Goal: Task Accomplishment & Management: Complete application form

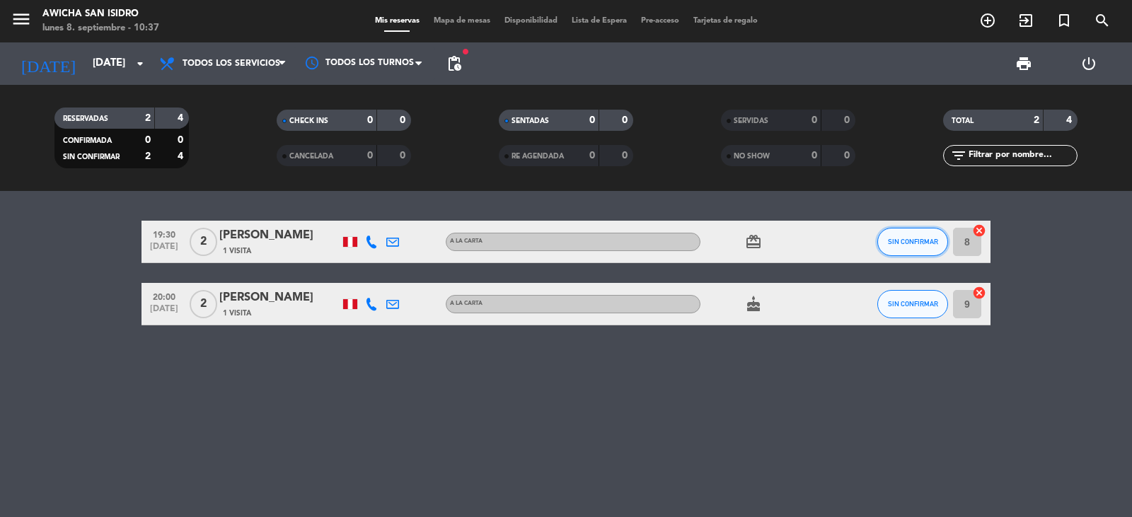
click at [731, 245] on span "SIN CONFIRMAR" at bounding box center [913, 242] width 50 height 8
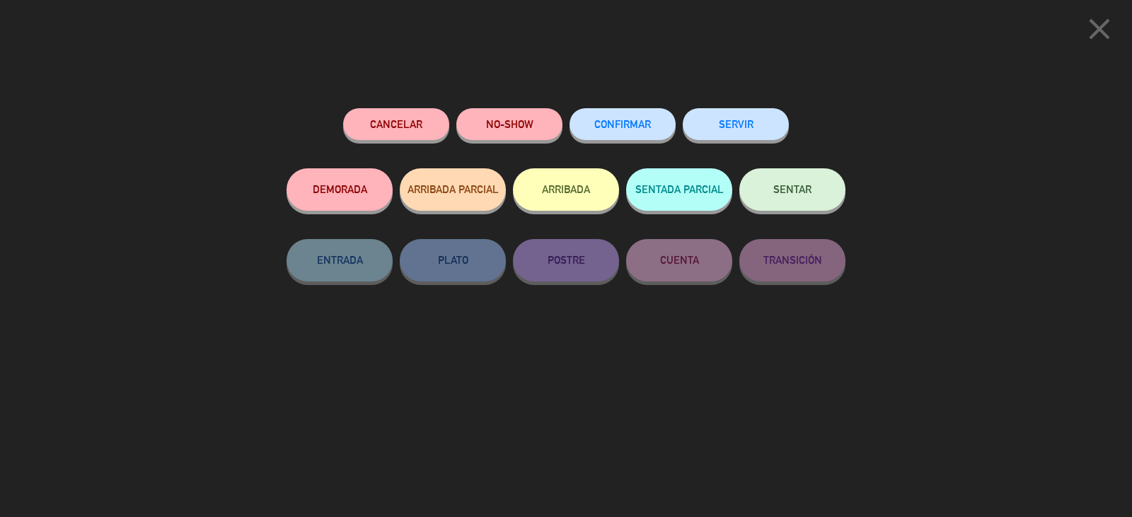
drag, startPoint x: 733, startPoint y: 118, endPoint x: 810, endPoint y: 194, distance: 108.1
click at [731, 119] on button "SERVIR" at bounding box center [736, 124] width 106 height 32
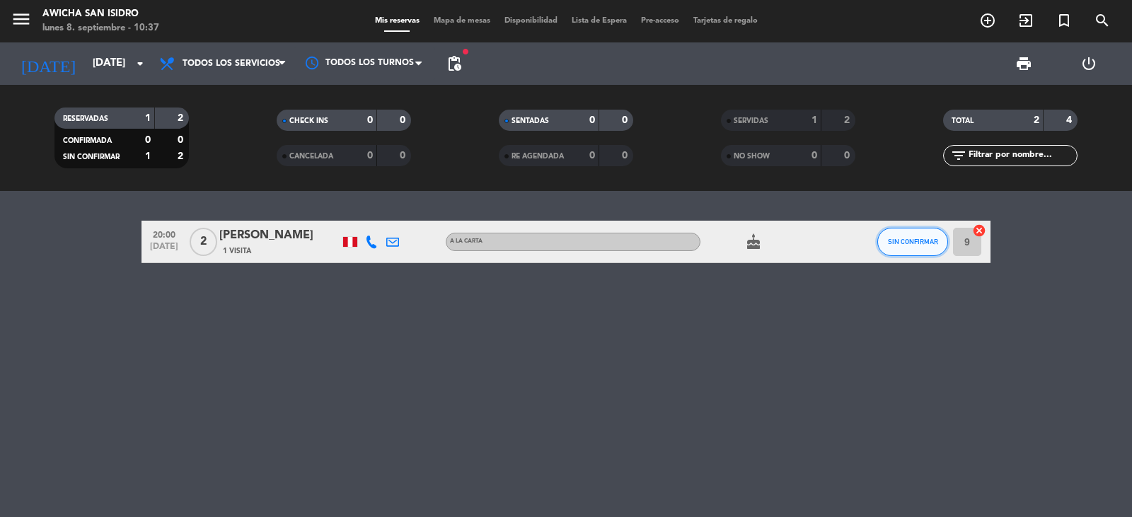
click at [731, 243] on span "SIN CONFIRMAR" at bounding box center [913, 242] width 50 height 8
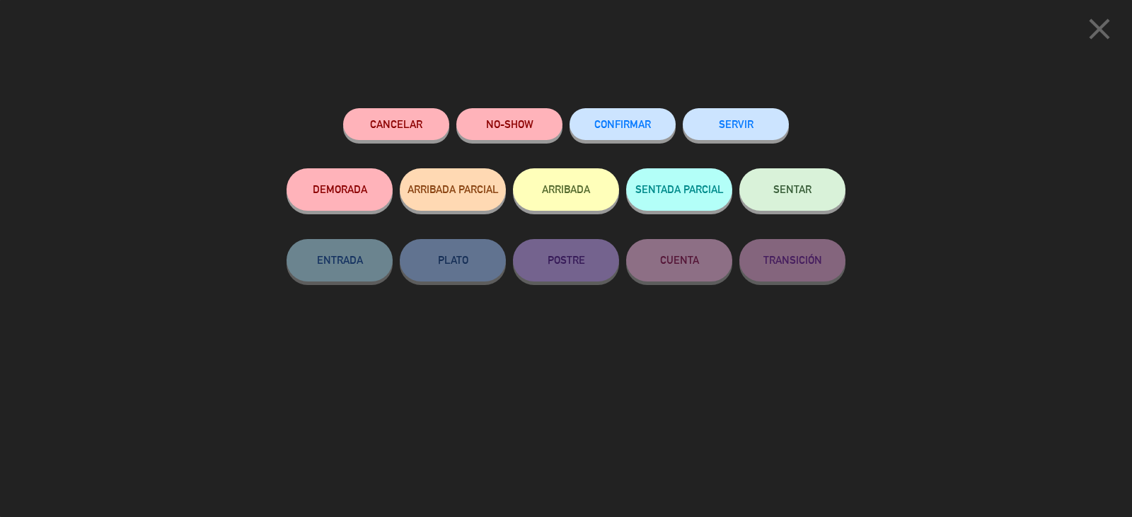
click at [731, 120] on button "SERVIR" at bounding box center [736, 124] width 106 height 32
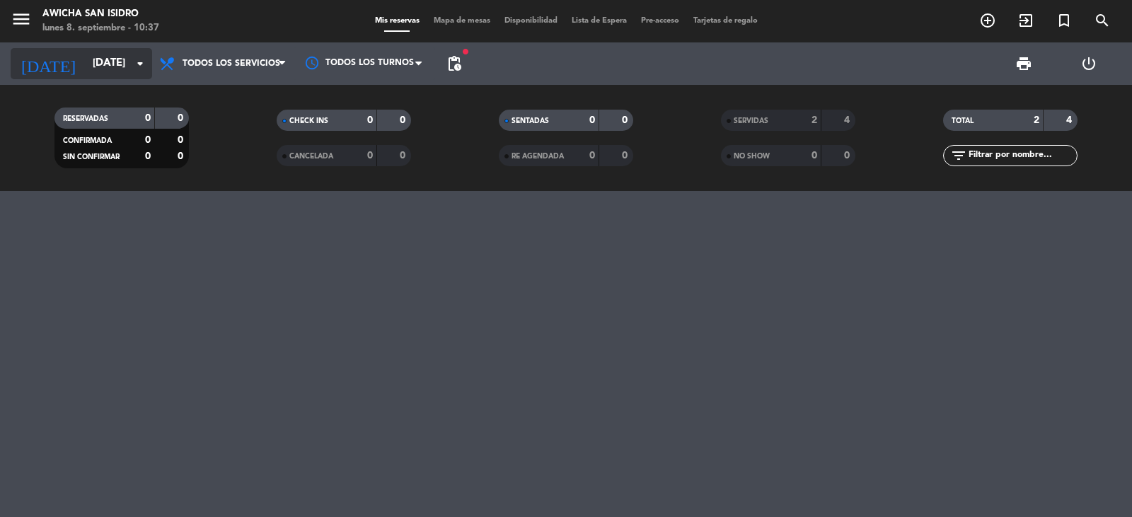
click at [109, 67] on input "[DATE]" at bounding box center [154, 63] width 137 height 27
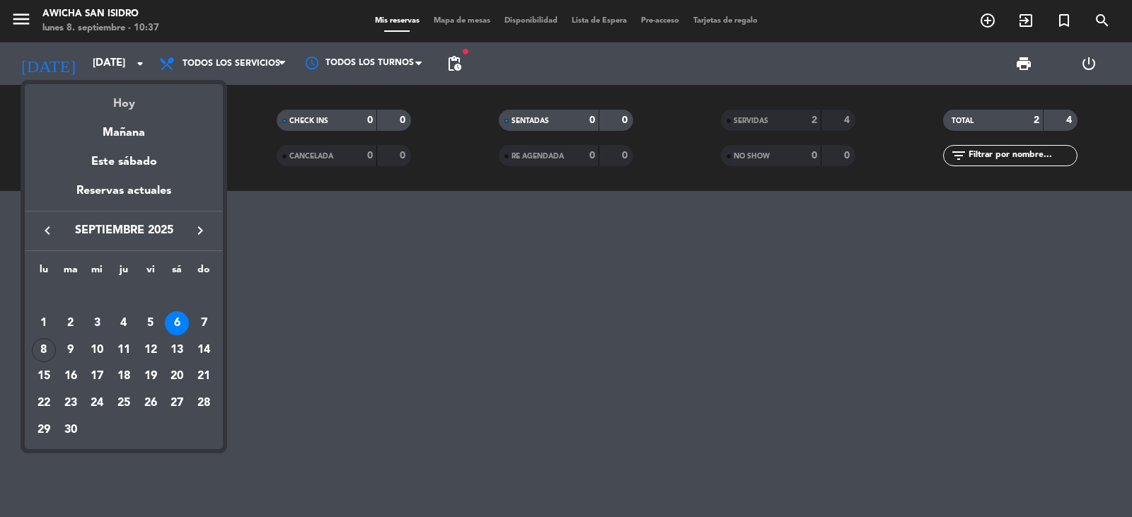
click at [127, 110] on div "Hoy" at bounding box center [124, 98] width 198 height 29
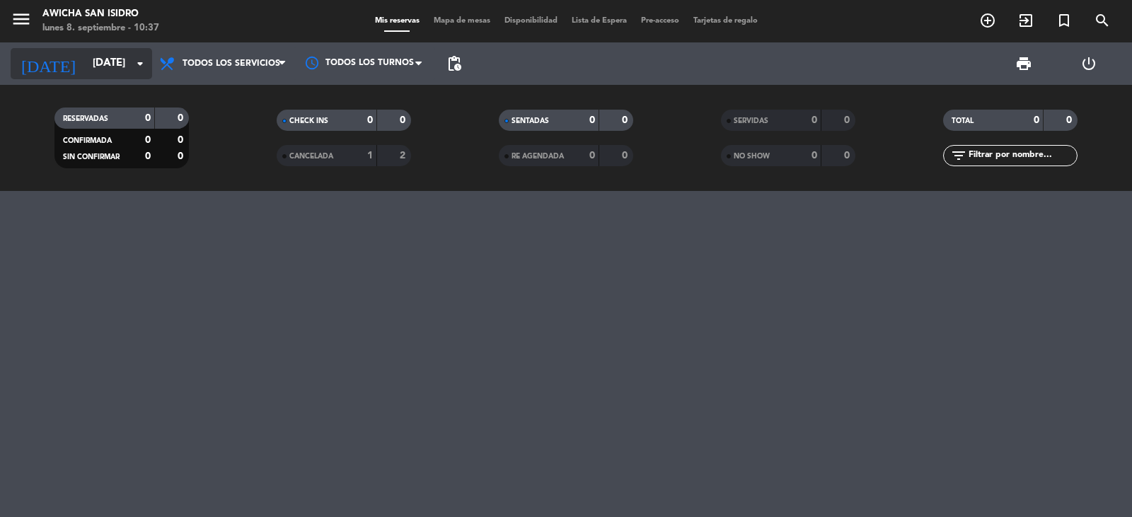
click at [93, 70] on input "[DATE]" at bounding box center [154, 63] width 137 height 27
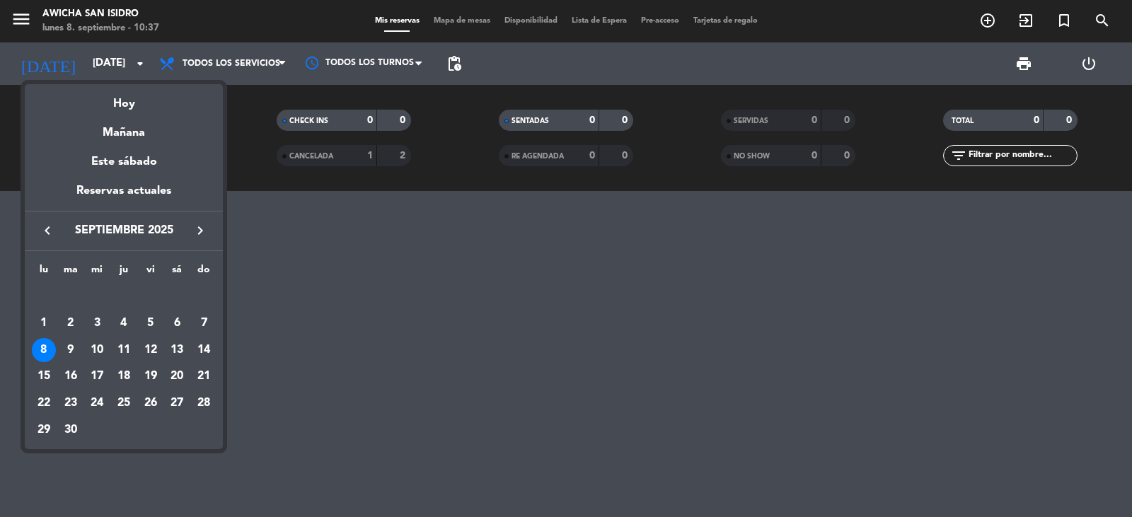
drag, startPoint x: 126, startPoint y: 108, endPoint x: 126, endPoint y: 98, distance: 9.2
click at [126, 103] on div "Hoy" at bounding box center [124, 98] width 198 height 29
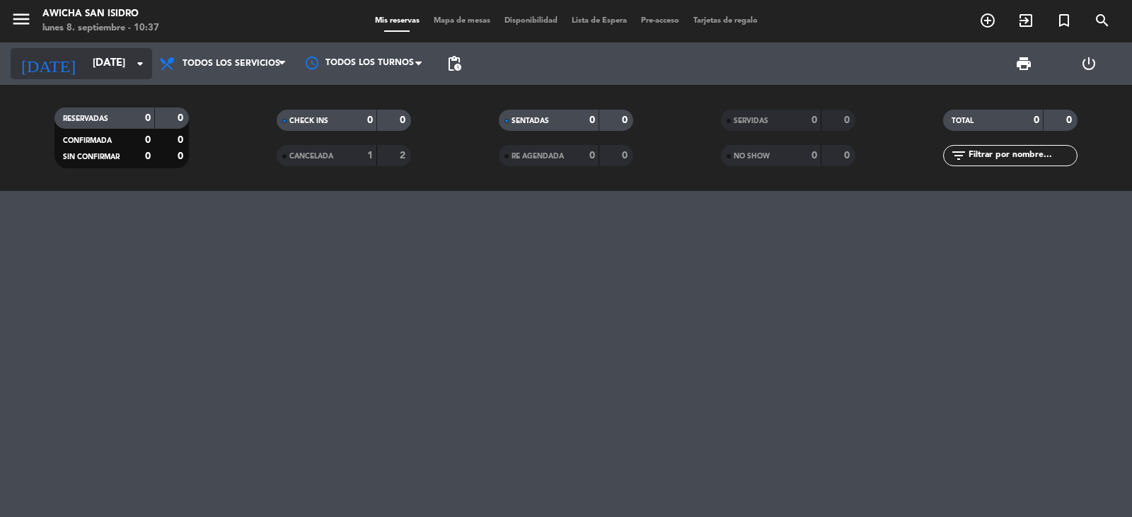
click at [130, 67] on input "[DATE]" at bounding box center [154, 63] width 137 height 27
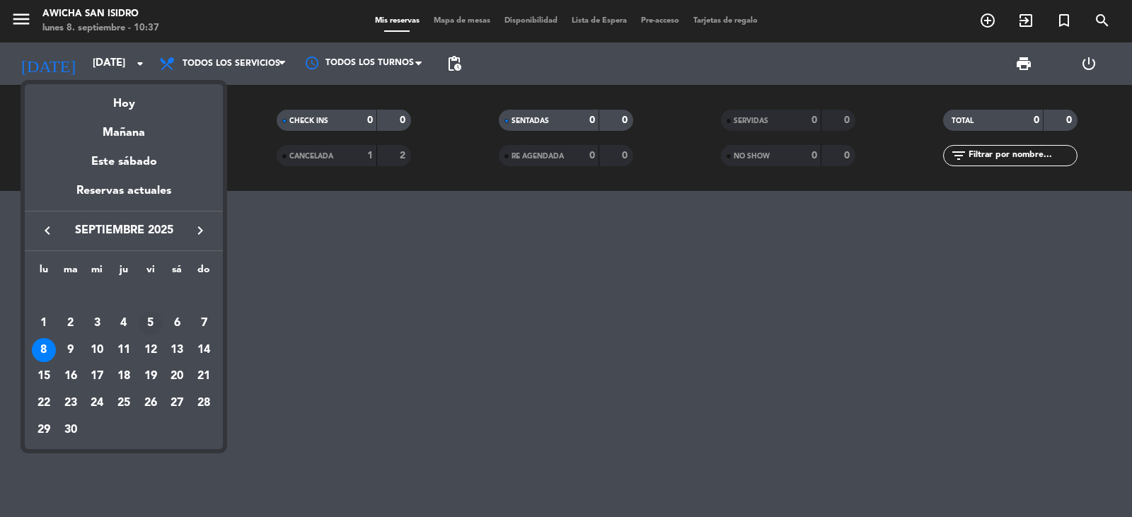
click at [146, 325] on div "5" at bounding box center [151, 323] width 24 height 24
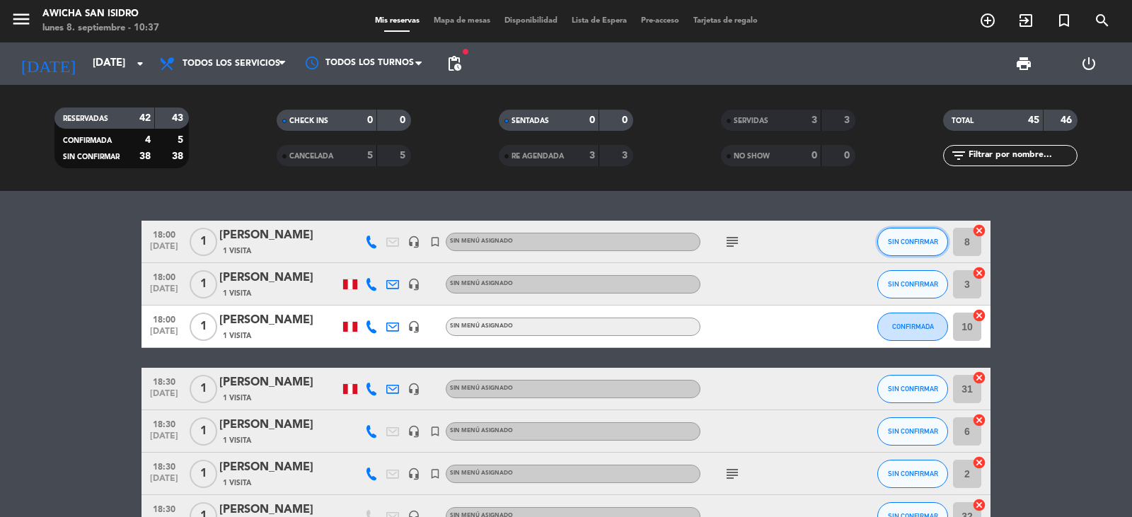
click at [731, 242] on span "SIN CONFIRMAR" at bounding box center [913, 242] width 50 height 8
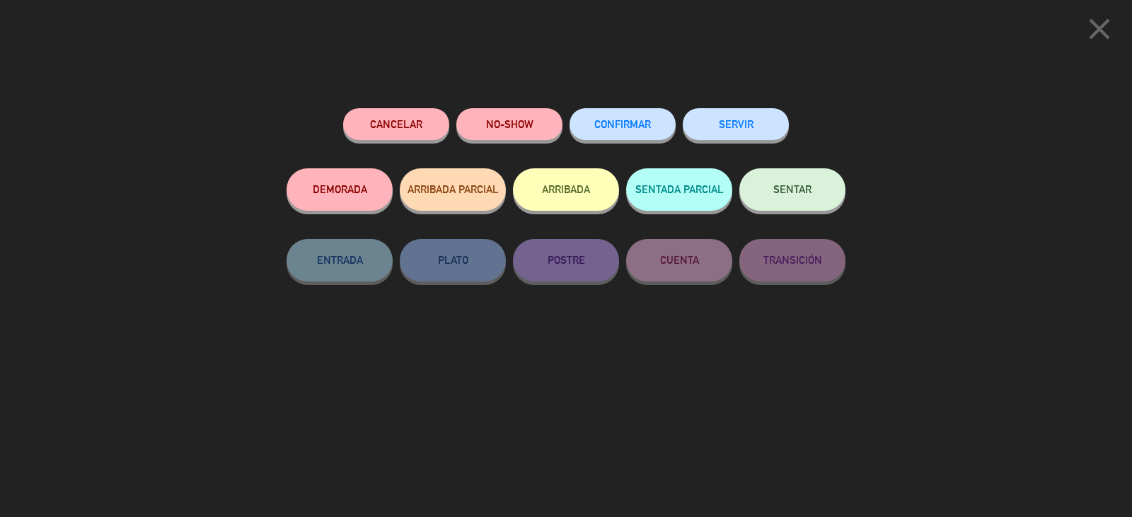
click at [731, 131] on button "SERVIR" at bounding box center [736, 124] width 106 height 32
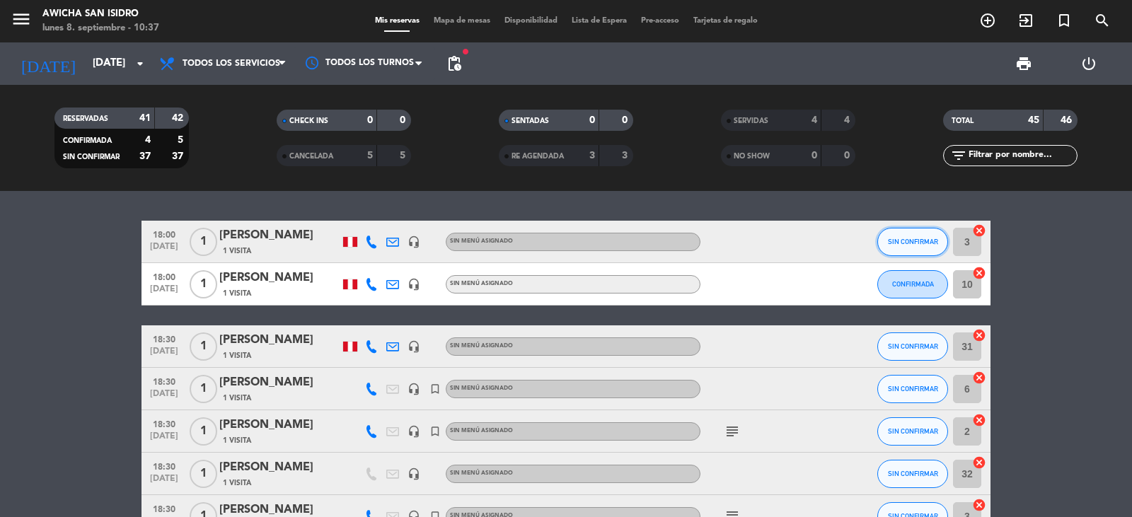
click at [731, 231] on button "SIN CONFIRMAR" at bounding box center [912, 242] width 71 height 28
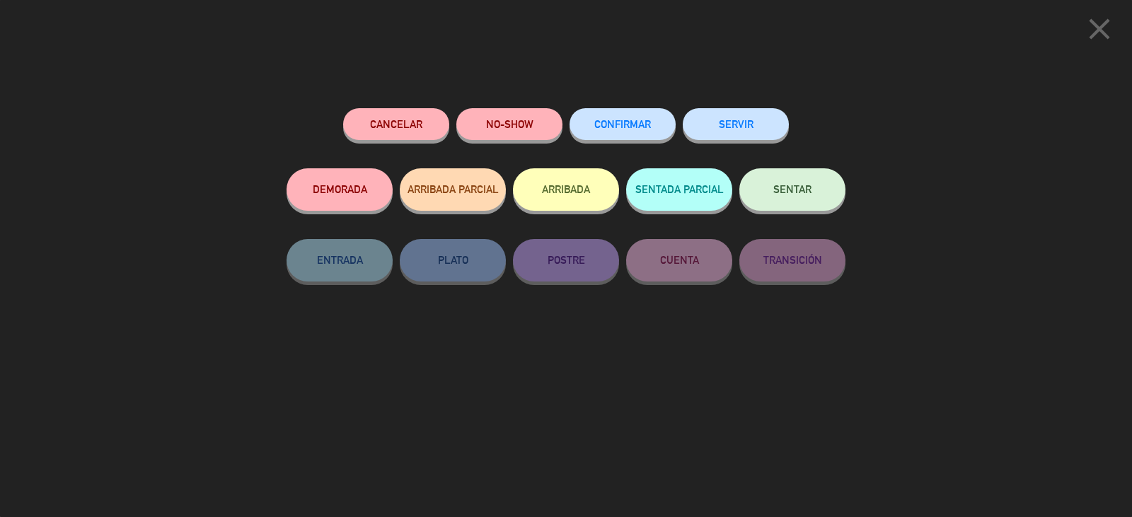
click at [731, 108] on div "SERVIR" at bounding box center [736, 138] width 106 height 60
click at [731, 139] on button "SERVIR" at bounding box center [736, 124] width 106 height 32
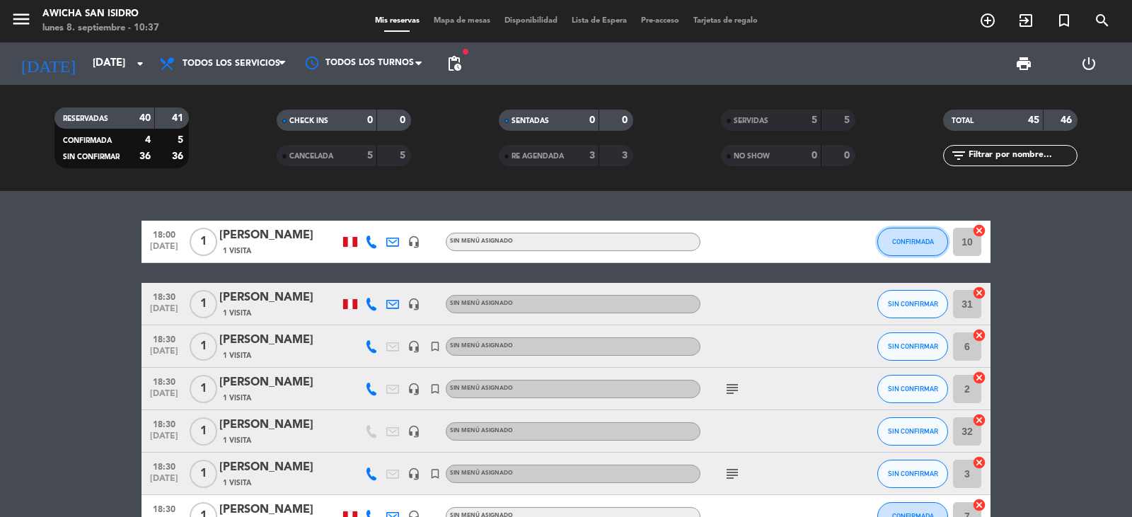
click at [731, 254] on button "CONFIRMADA" at bounding box center [912, 242] width 71 height 28
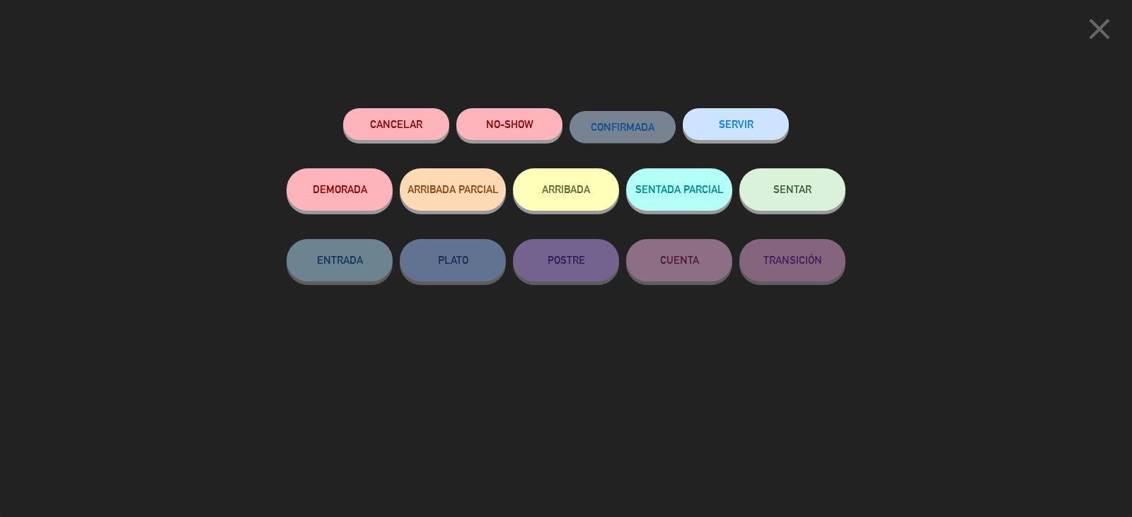
click at [724, 123] on button "SERVIR" at bounding box center [736, 124] width 106 height 32
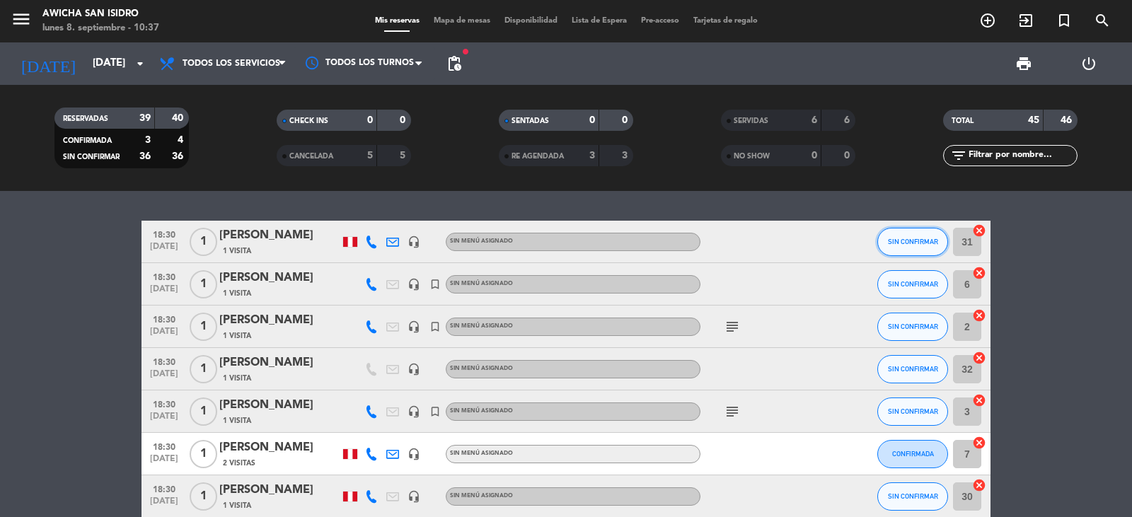
click at [731, 248] on button "SIN CONFIRMAR" at bounding box center [912, 242] width 71 height 28
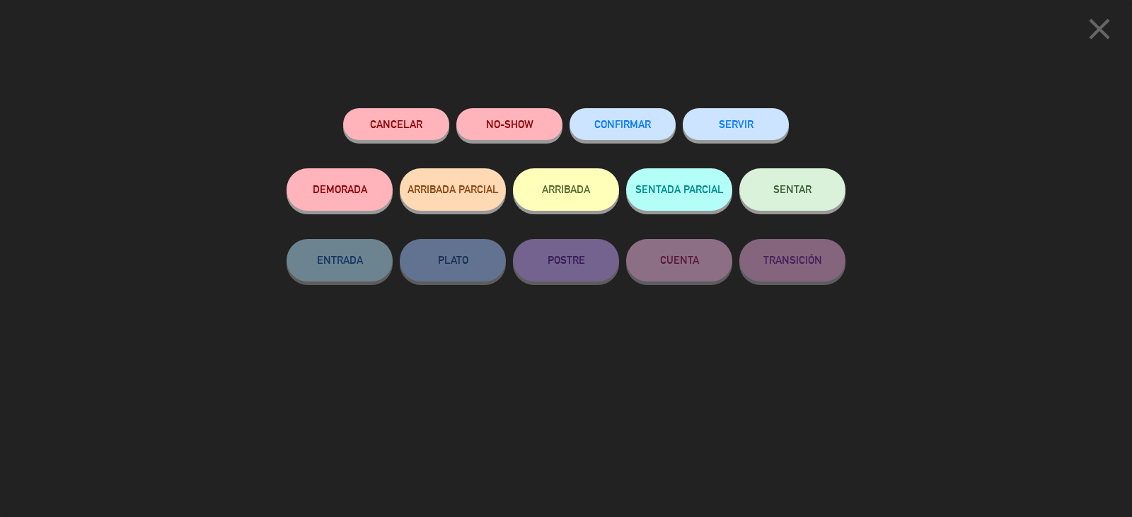
click at [730, 129] on button "SERVIR" at bounding box center [736, 124] width 106 height 32
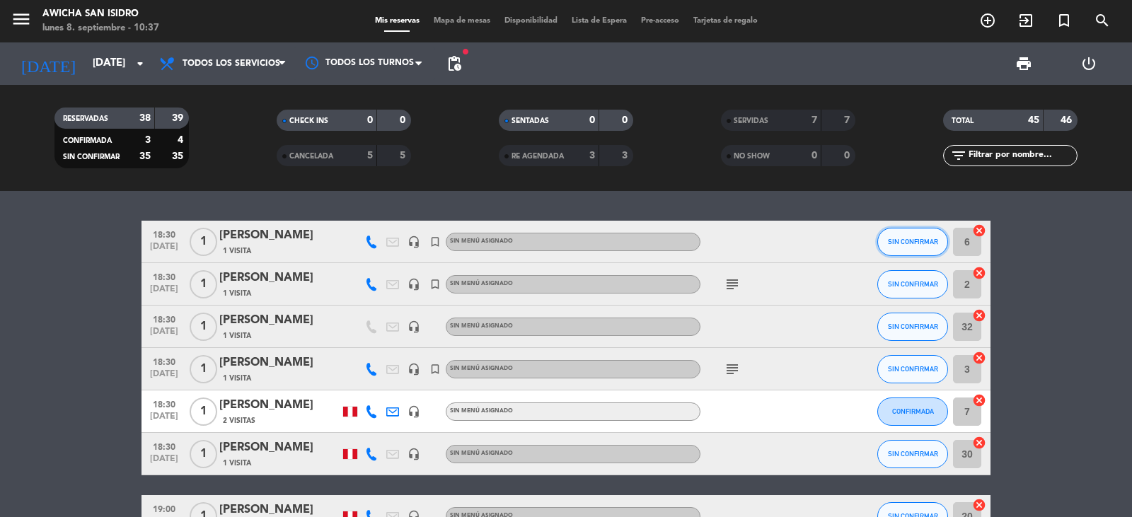
click at [731, 247] on button "SIN CONFIRMAR" at bounding box center [912, 242] width 71 height 28
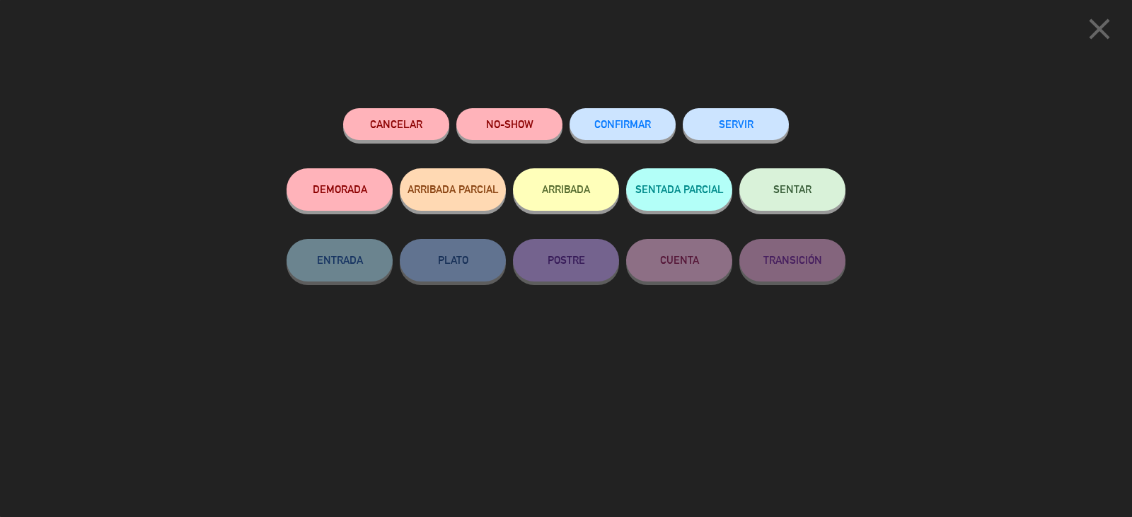
click at [731, 120] on button "SERVIR" at bounding box center [736, 124] width 106 height 32
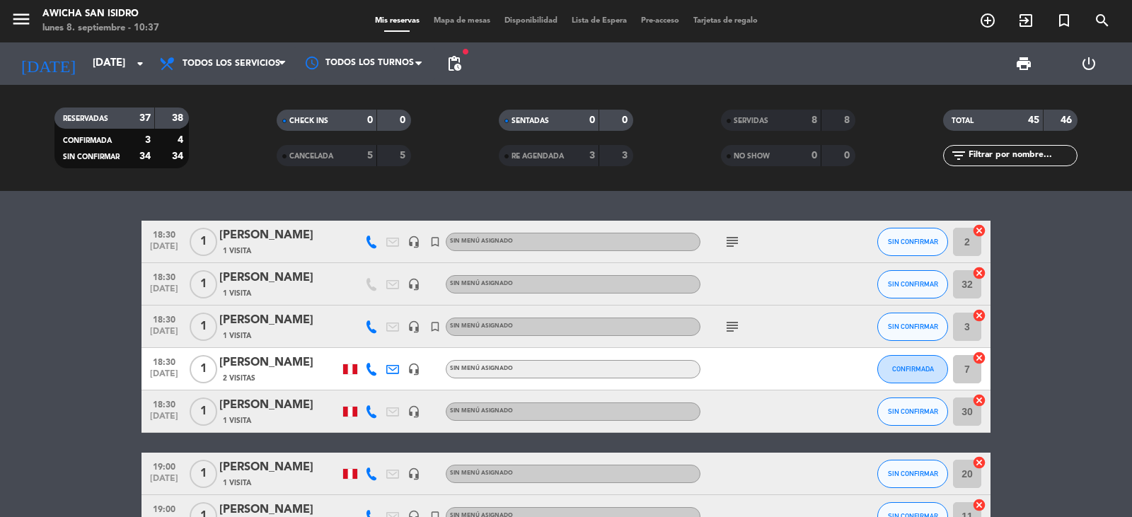
click at [731, 386] on div "CONFIRMADA" at bounding box center [912, 369] width 71 height 42
click at [731, 366] on span "CONFIRMADA" at bounding box center [913, 369] width 42 height 8
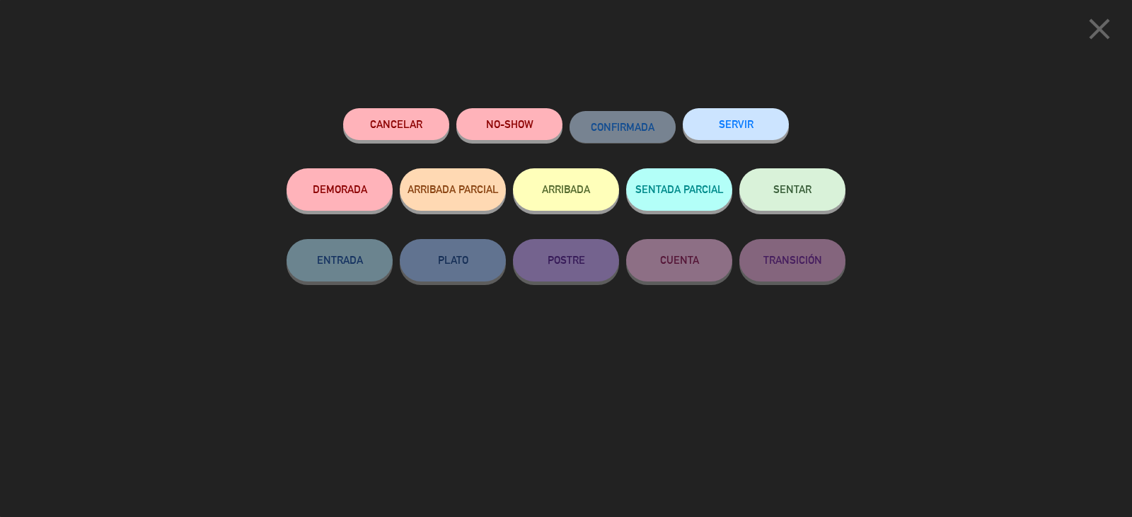
click at [731, 134] on button "SERVIR" at bounding box center [736, 124] width 106 height 32
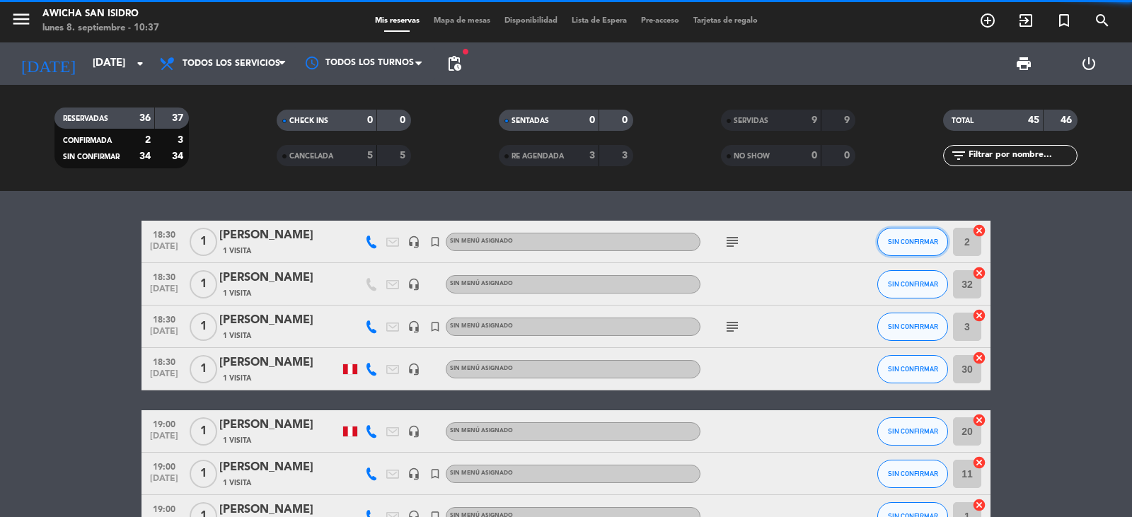
click at [731, 243] on span "SIN CONFIRMAR" at bounding box center [913, 242] width 50 height 8
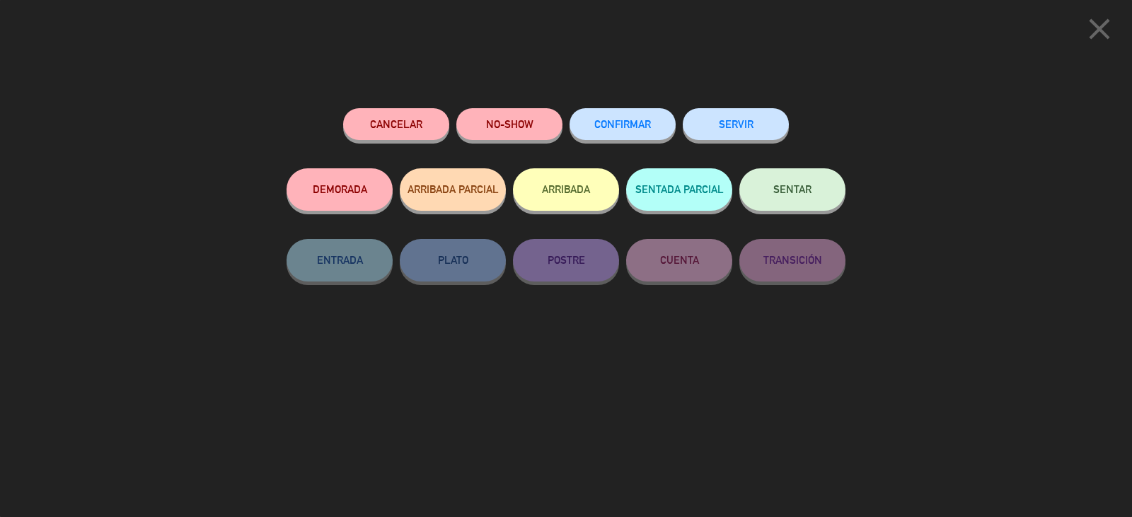
click at [731, 131] on button "SERVIR" at bounding box center [736, 124] width 106 height 32
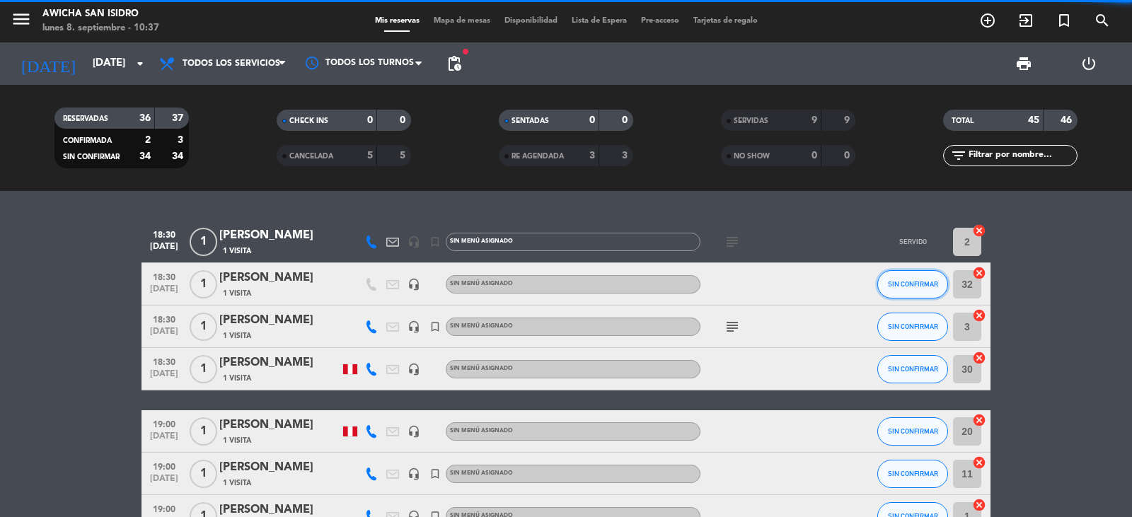
click at [731, 281] on span "SIN CONFIRMAR" at bounding box center [913, 284] width 50 height 8
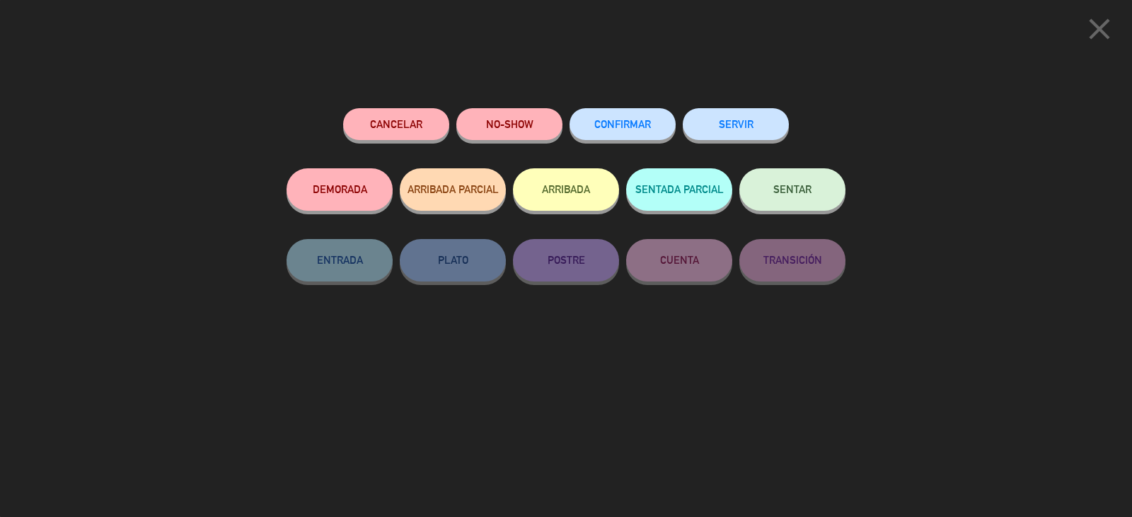
click at [731, 111] on button "SERVIR" at bounding box center [736, 124] width 106 height 32
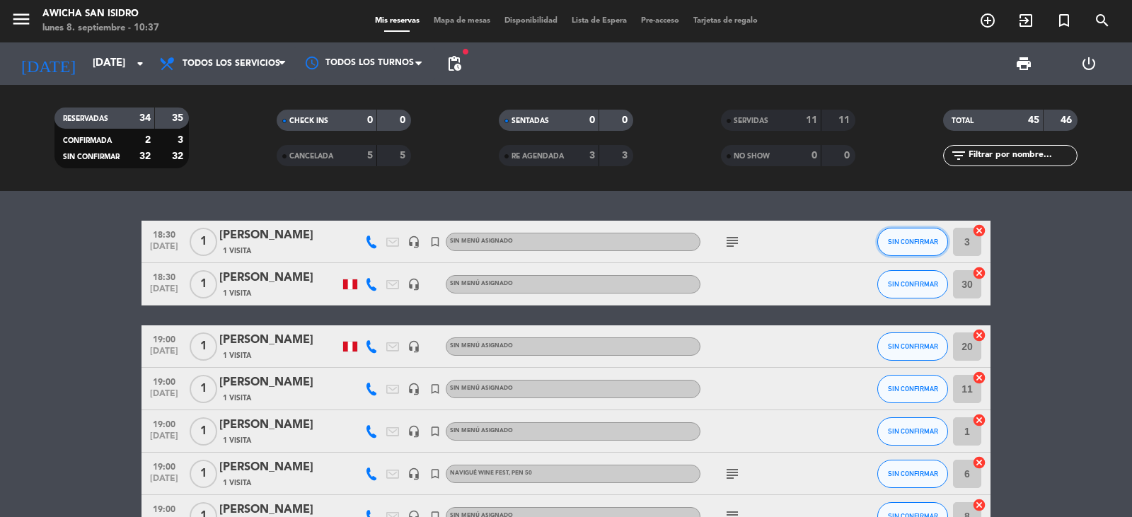
click at [731, 243] on span "SIN CONFIRMAR" at bounding box center [913, 242] width 50 height 8
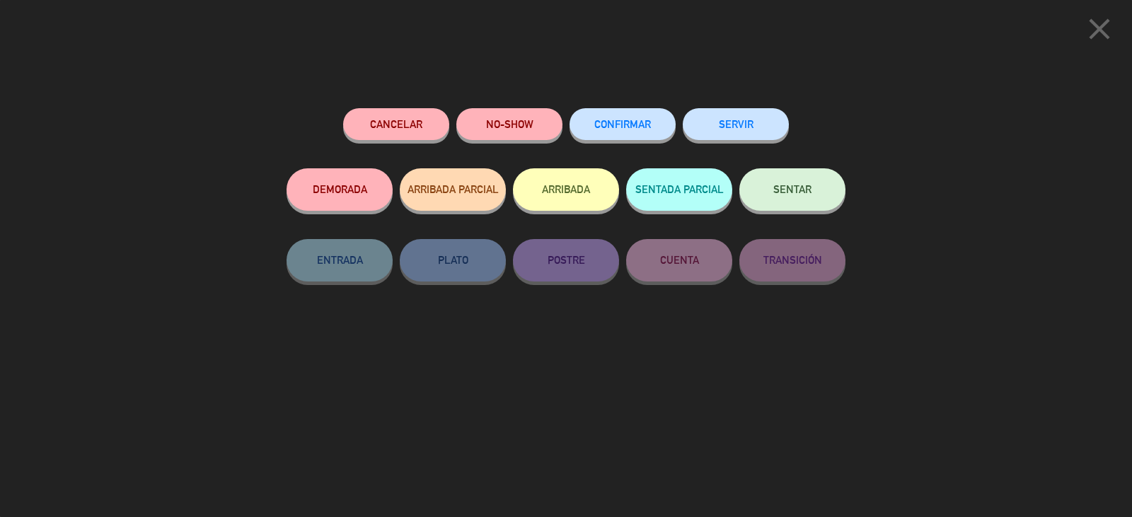
click at [727, 137] on button "SERVIR" at bounding box center [736, 124] width 106 height 32
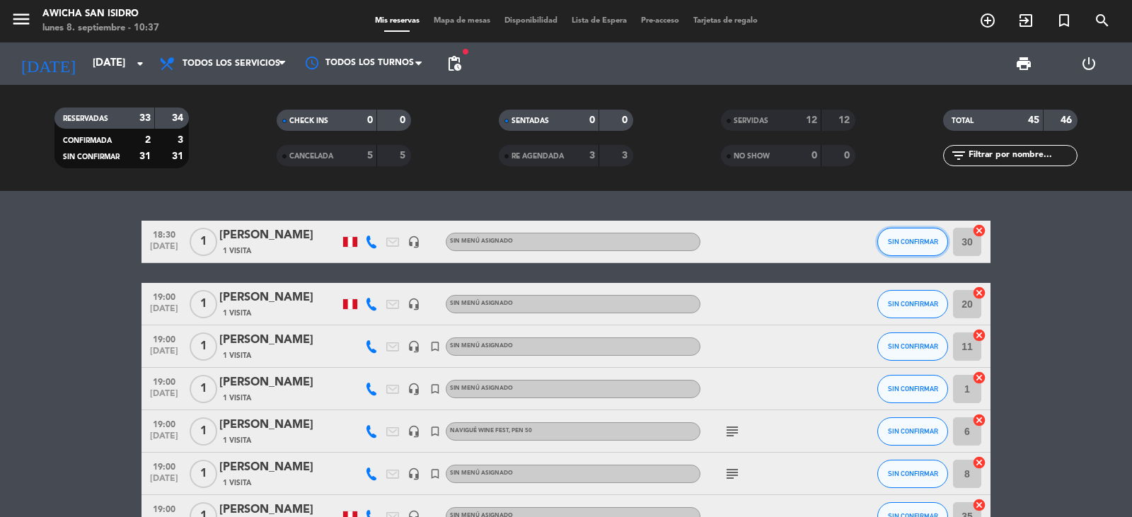
click at [731, 233] on button "SIN CONFIRMAR" at bounding box center [912, 242] width 71 height 28
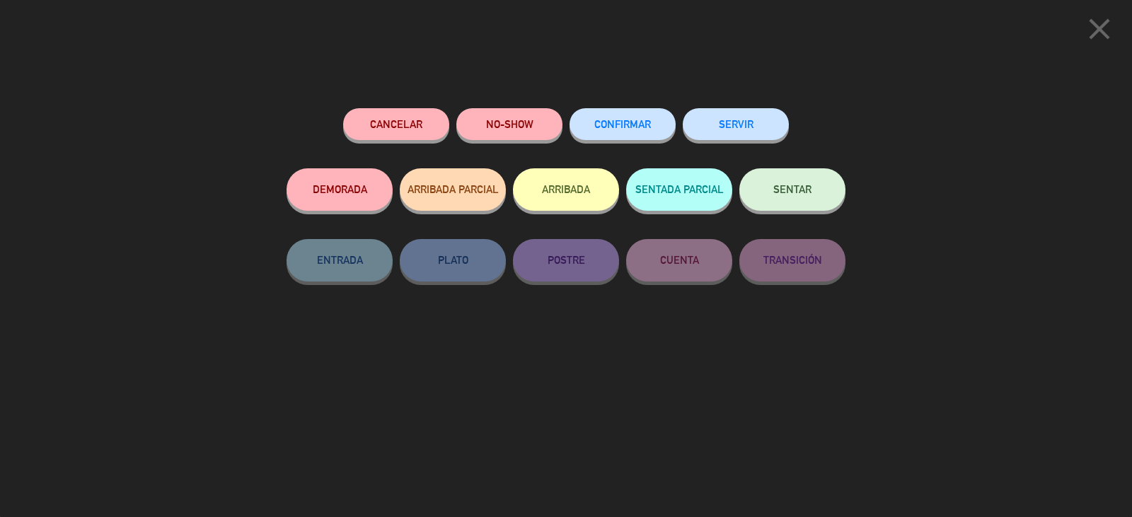
click at [731, 121] on button "SERVIR" at bounding box center [736, 124] width 106 height 32
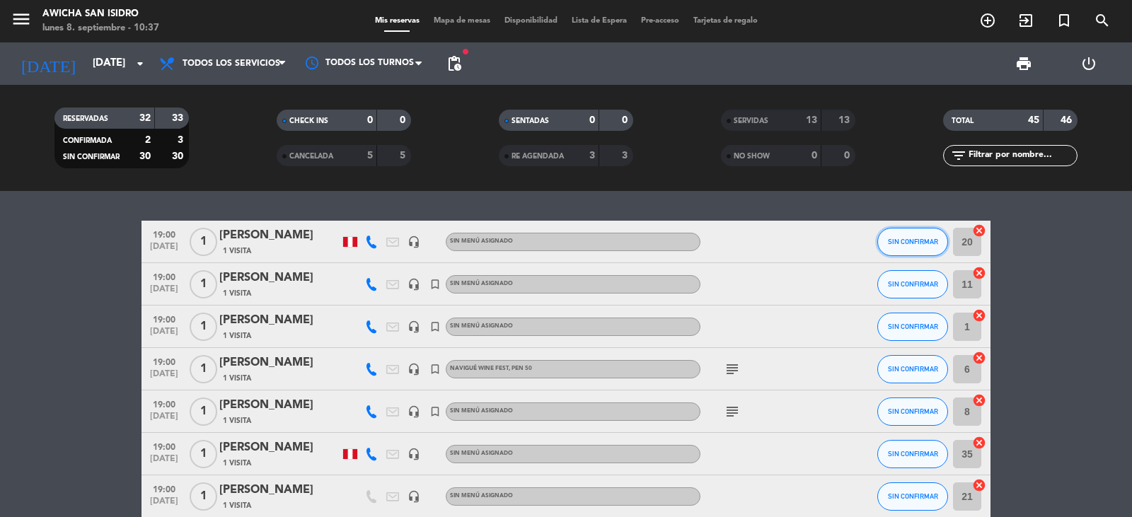
click at [731, 239] on button "SIN CONFIRMAR" at bounding box center [912, 242] width 71 height 28
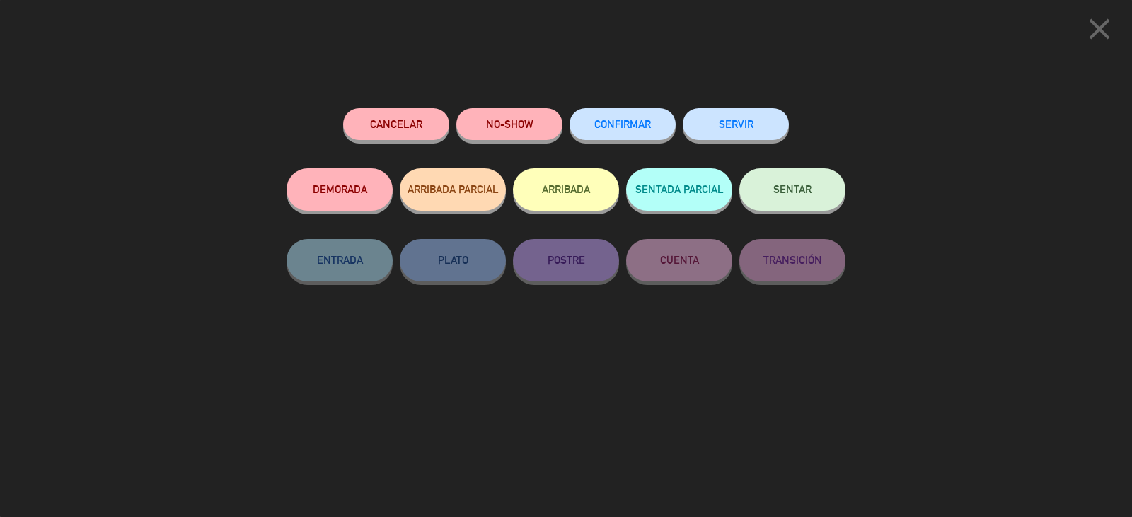
click at [731, 119] on button "SERVIR" at bounding box center [736, 124] width 106 height 32
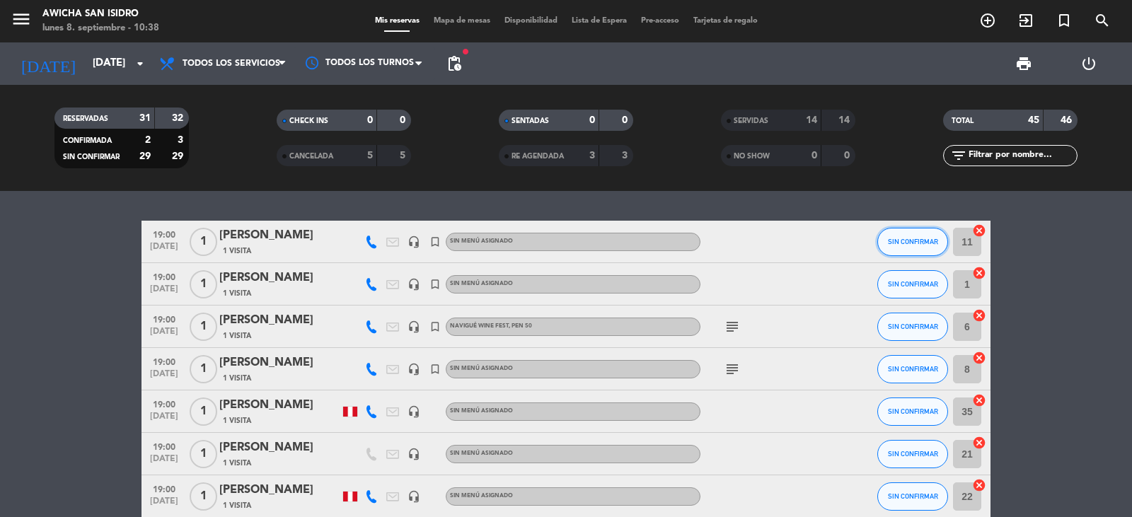
click at [731, 249] on button "SIN CONFIRMAR" at bounding box center [912, 242] width 71 height 28
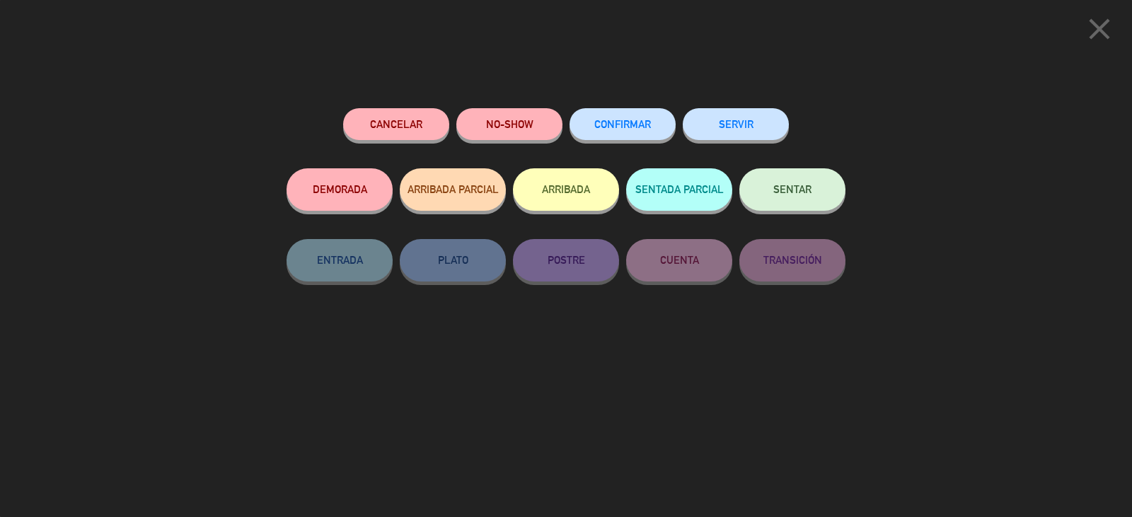
click at [731, 123] on button "SERVIR" at bounding box center [736, 124] width 106 height 32
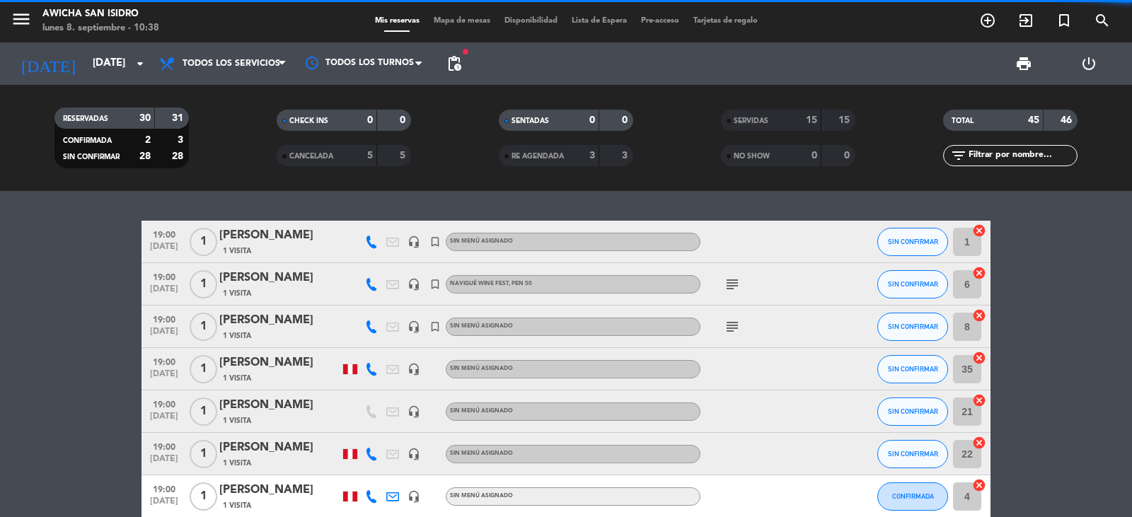
click at [731, 282] on button "SIN CONFIRMAR" at bounding box center [912, 284] width 71 height 28
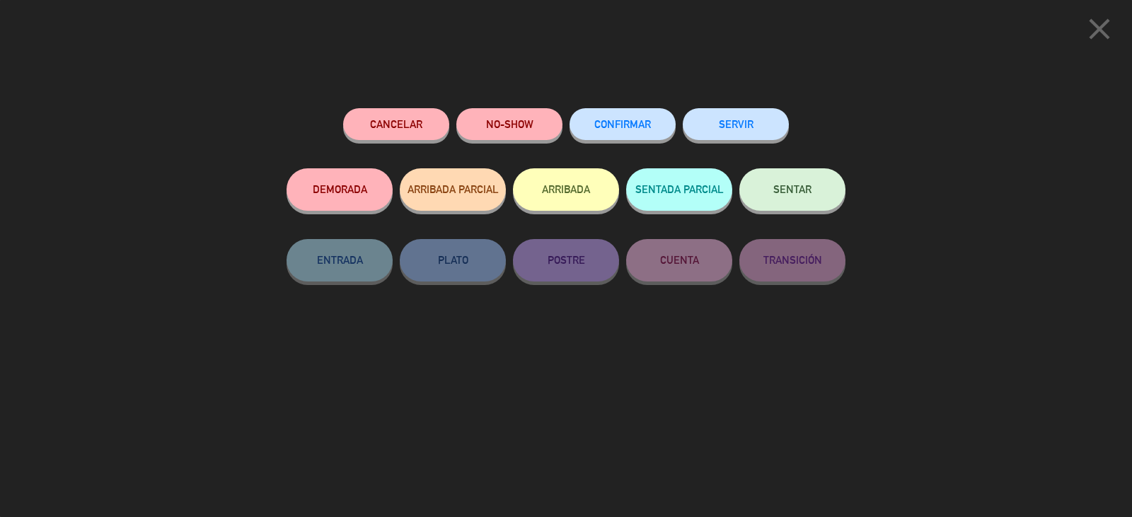
click at [731, 129] on button "SERVIR" at bounding box center [736, 124] width 106 height 32
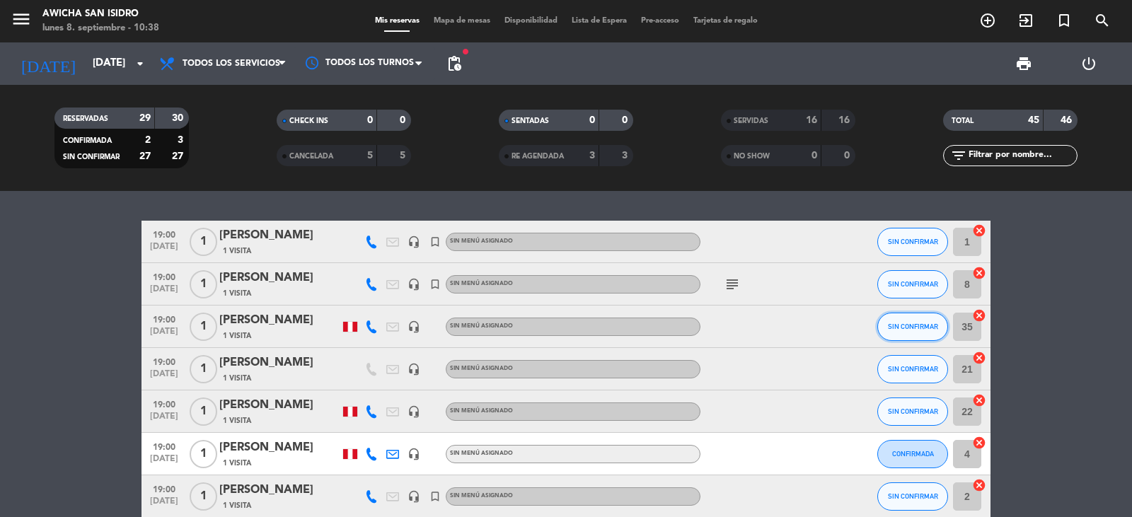
click at [731, 321] on button "SIN CONFIRMAR" at bounding box center [912, 327] width 71 height 28
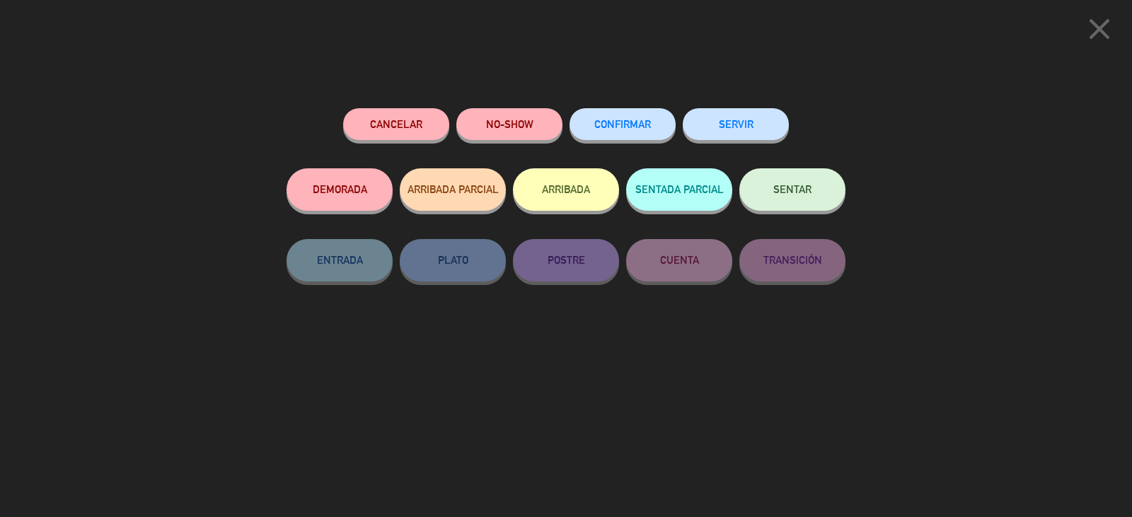
click at [731, 127] on button "SERVIR" at bounding box center [736, 124] width 106 height 32
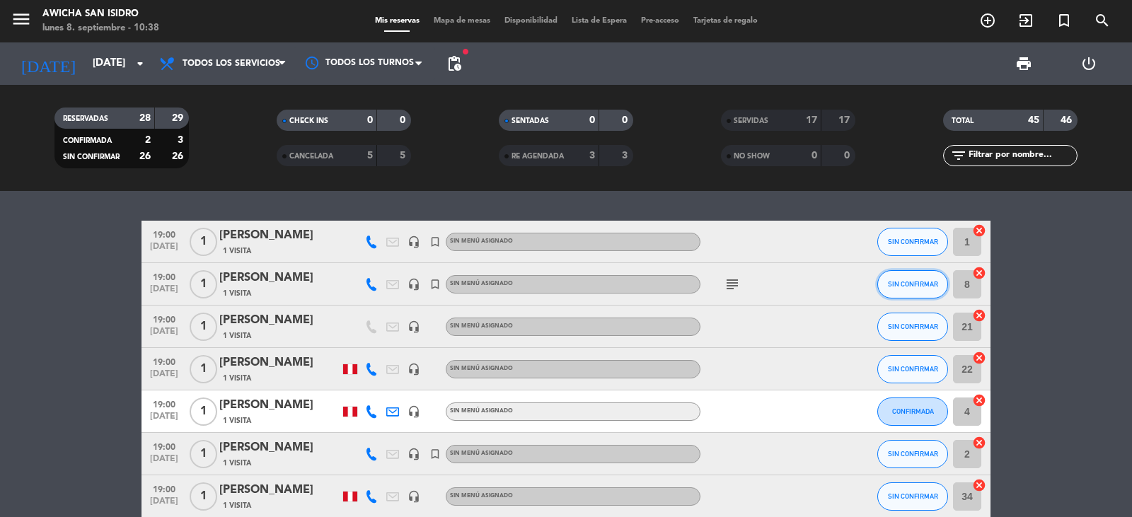
click at [731, 275] on button "SIN CONFIRMAR" at bounding box center [912, 284] width 71 height 28
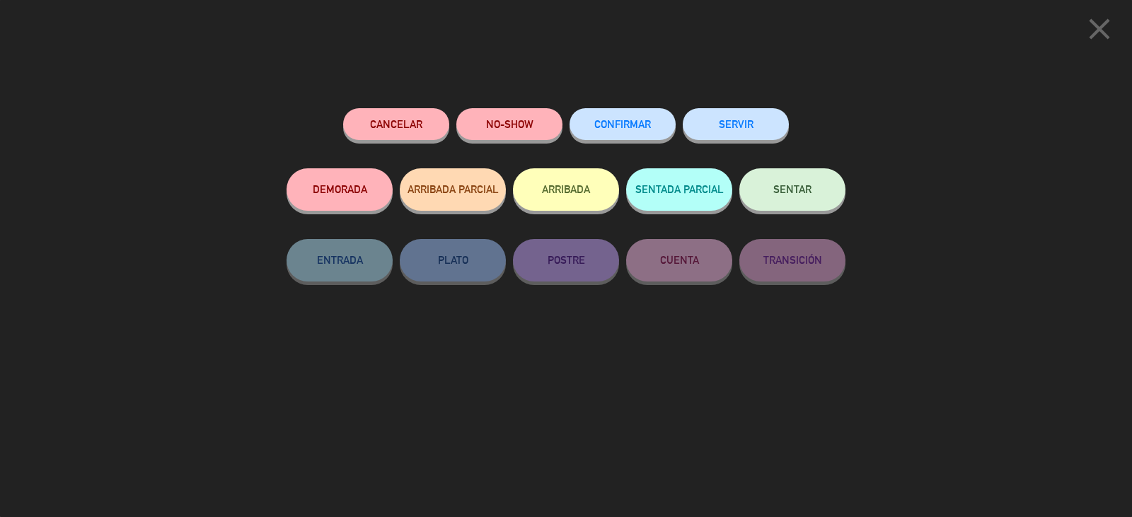
click at [731, 127] on button "SERVIR" at bounding box center [736, 124] width 106 height 32
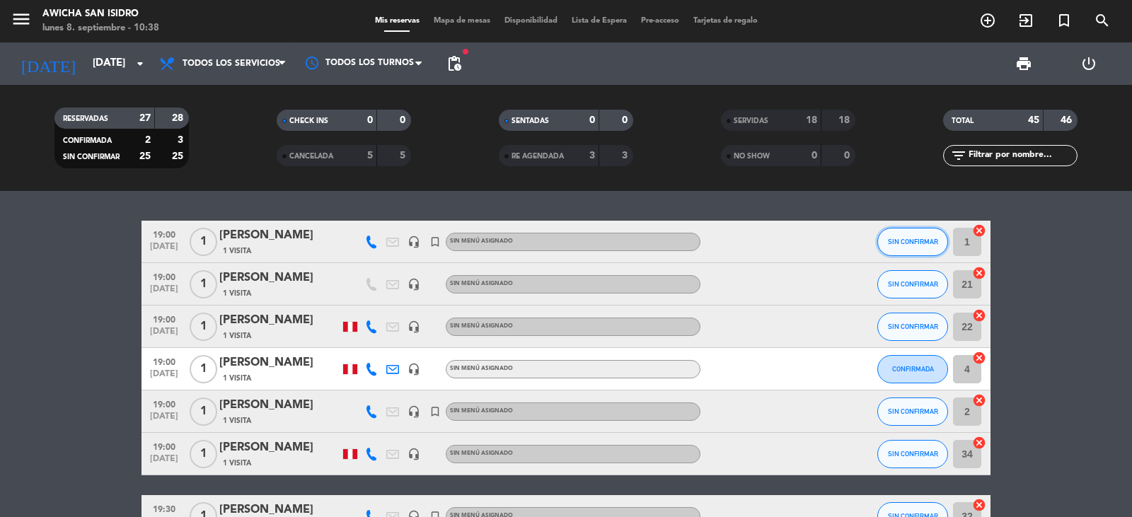
click at [731, 248] on button "SIN CONFIRMAR" at bounding box center [912, 242] width 71 height 28
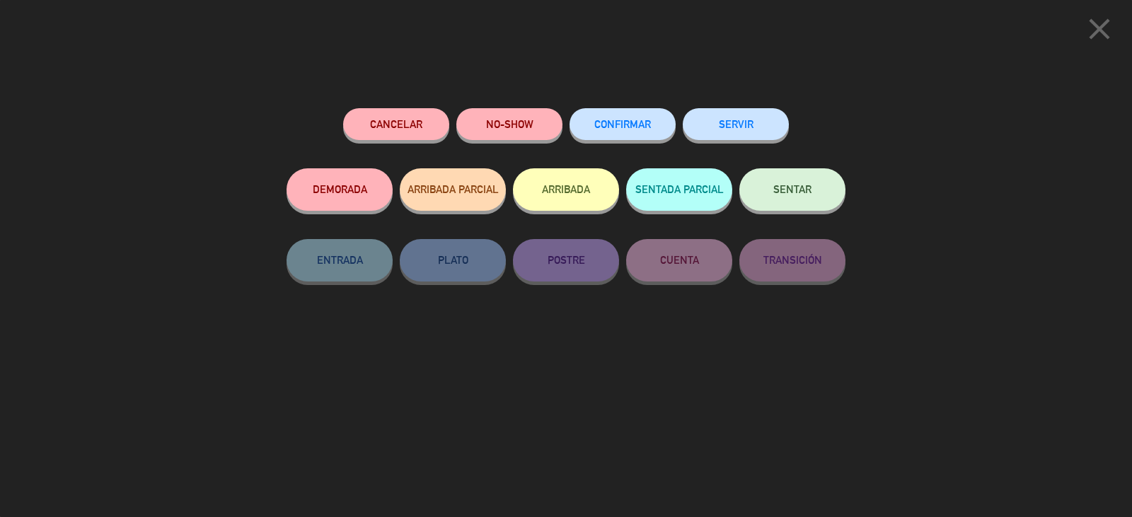
click at [726, 117] on button "SERVIR" at bounding box center [736, 124] width 106 height 32
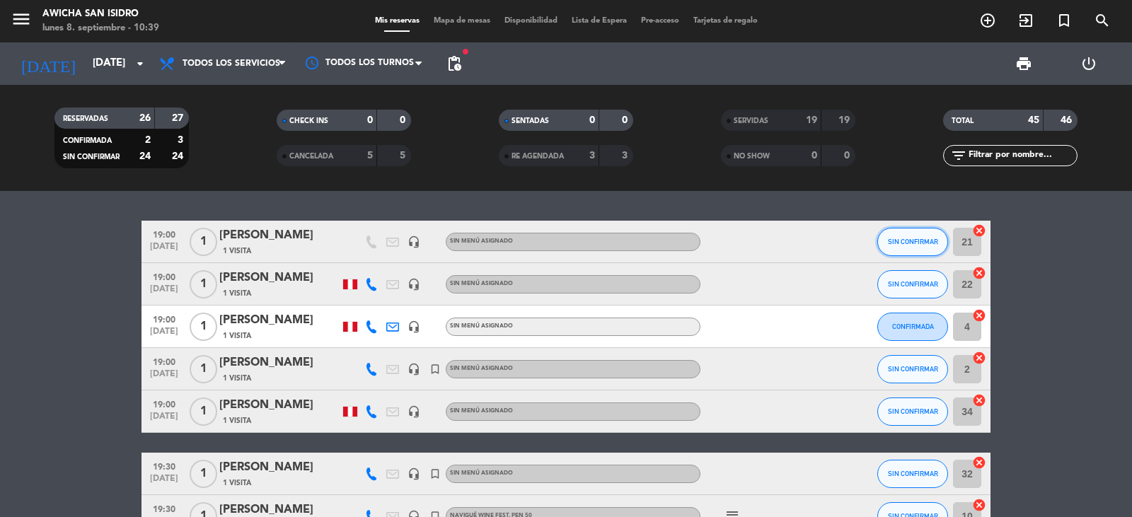
click at [731, 248] on button "SIN CONFIRMAR" at bounding box center [912, 242] width 71 height 28
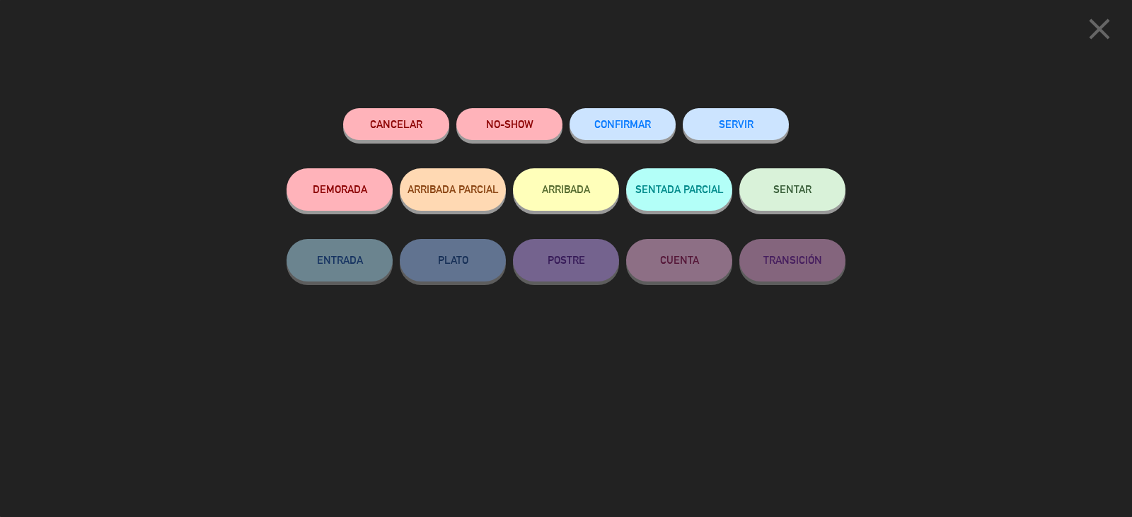
click at [727, 113] on button "SERVIR" at bounding box center [736, 124] width 106 height 32
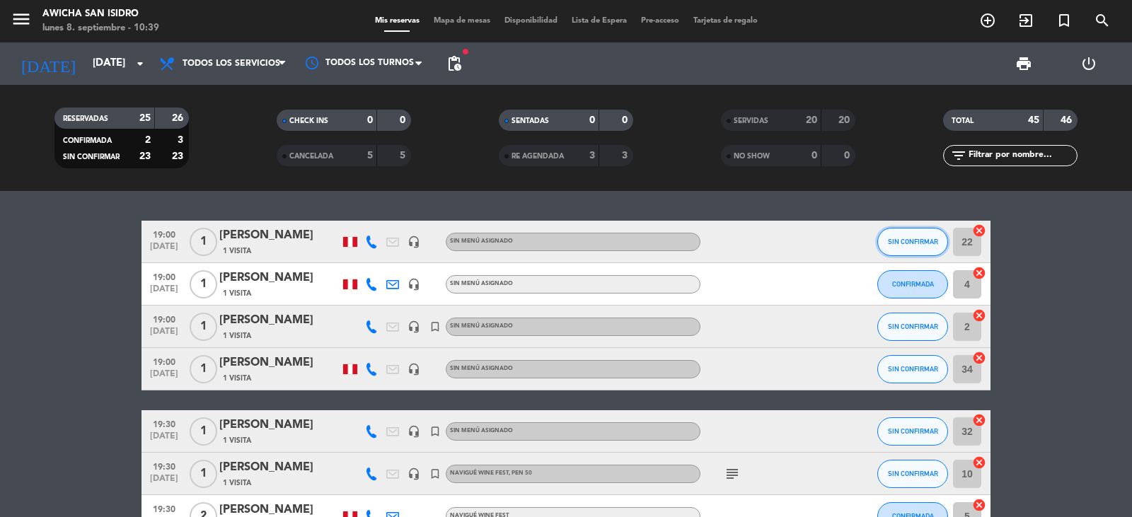
click at [731, 229] on button "SIN CONFIRMAR" at bounding box center [912, 242] width 71 height 28
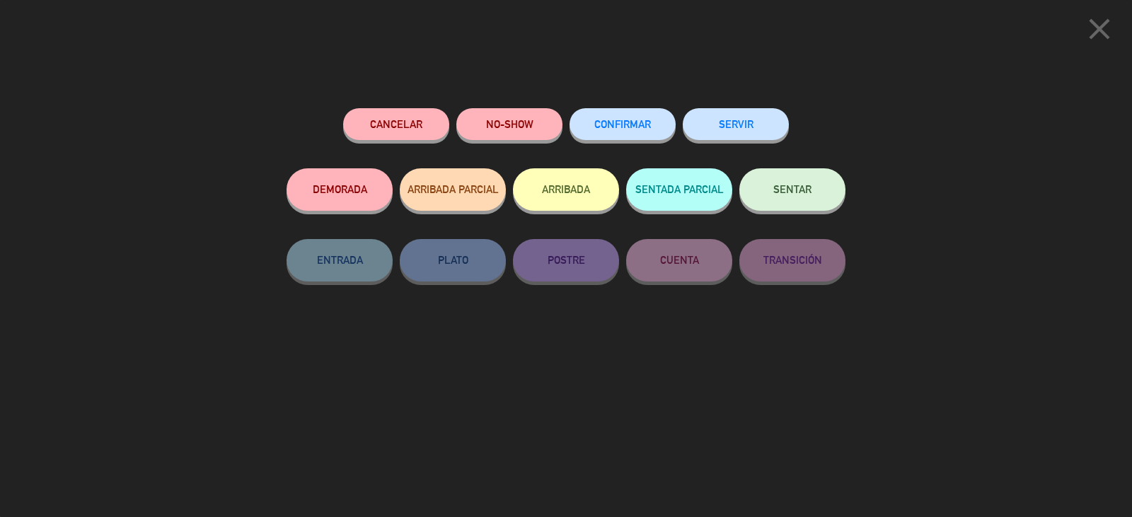
click at [731, 129] on button "SERVIR" at bounding box center [736, 124] width 106 height 32
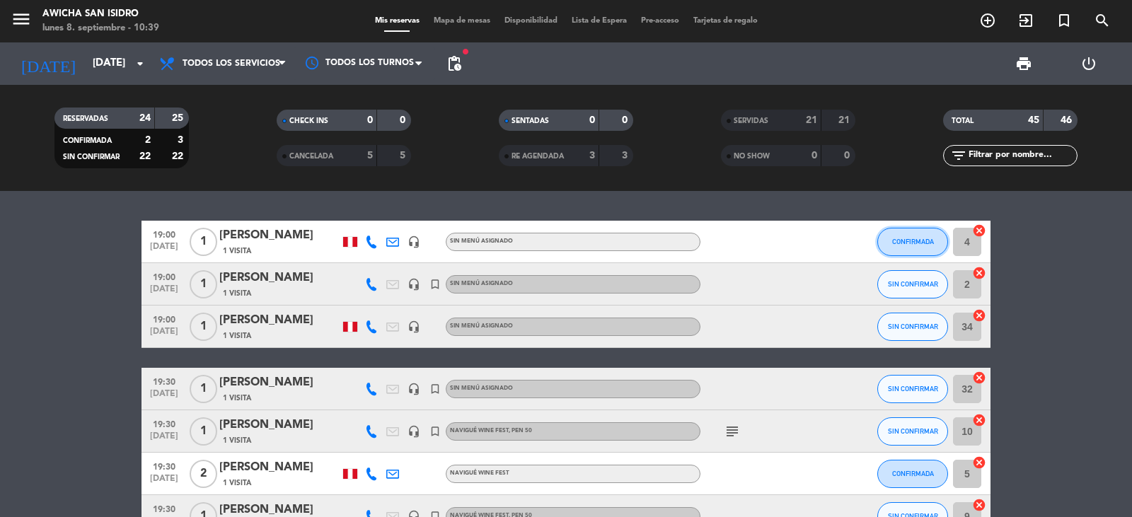
click at [731, 242] on span "CONFIRMADA" at bounding box center [913, 242] width 42 height 8
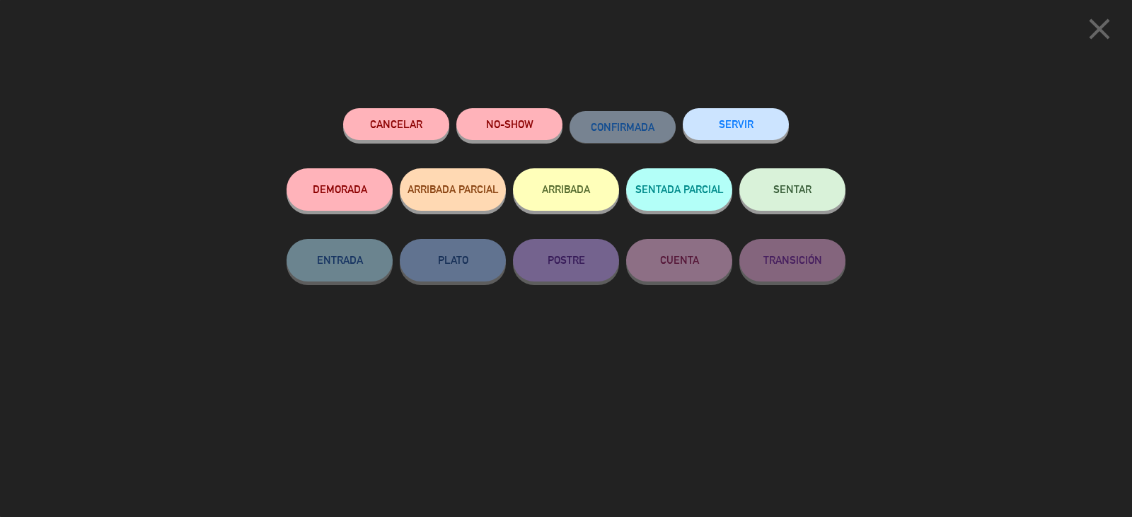
click at [731, 125] on button "SERVIR" at bounding box center [736, 124] width 106 height 32
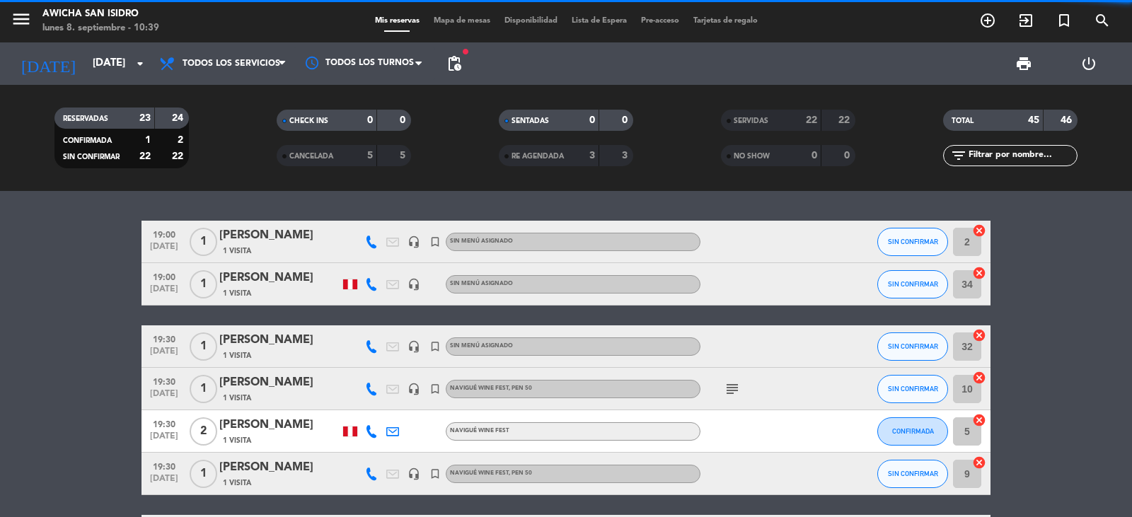
click at [731, 275] on button "SIN CONFIRMAR" at bounding box center [912, 284] width 71 height 28
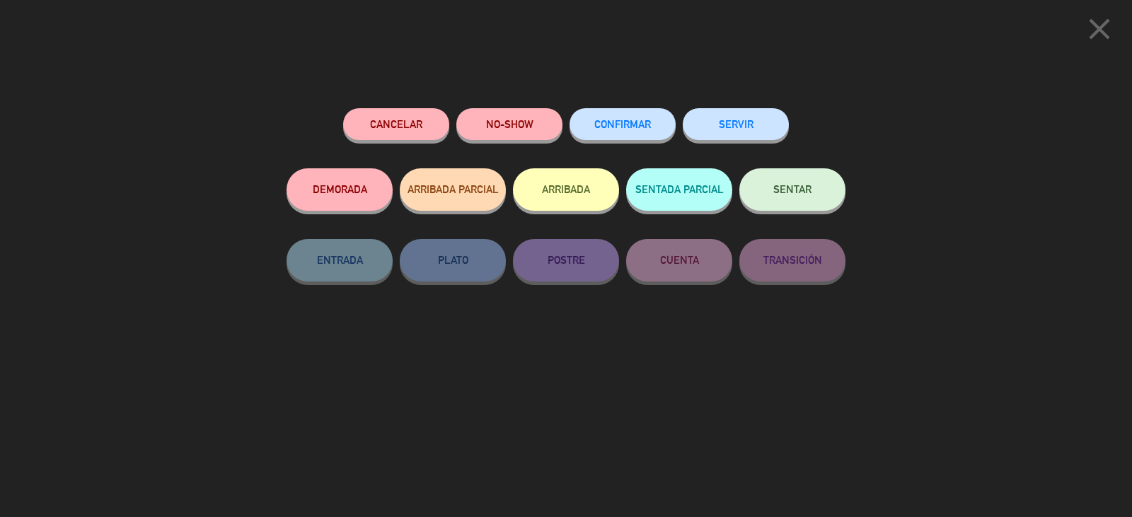
click at [724, 117] on button "SERVIR" at bounding box center [736, 124] width 106 height 32
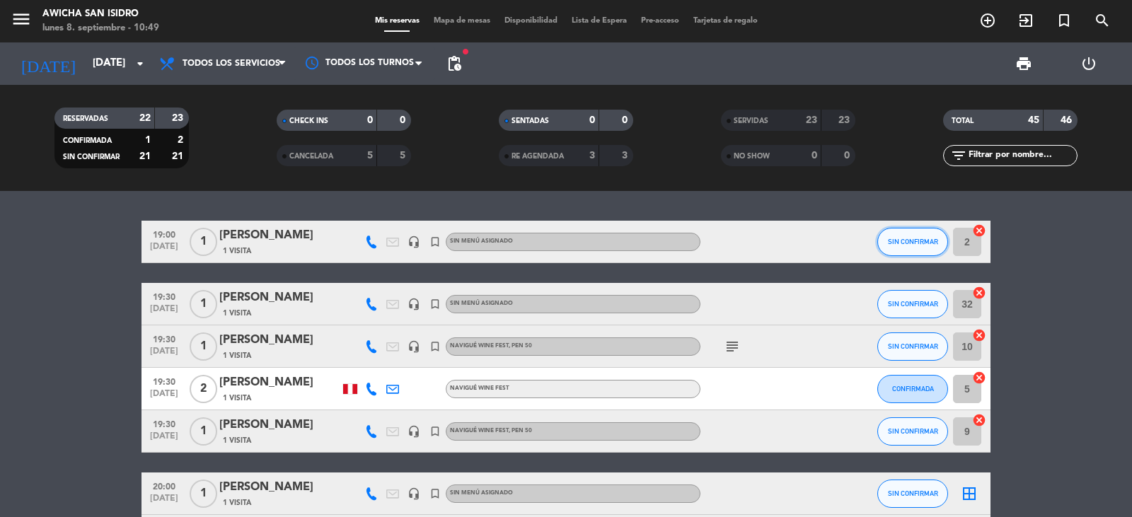
click at [731, 243] on span "SIN CONFIRMAR" at bounding box center [913, 242] width 50 height 8
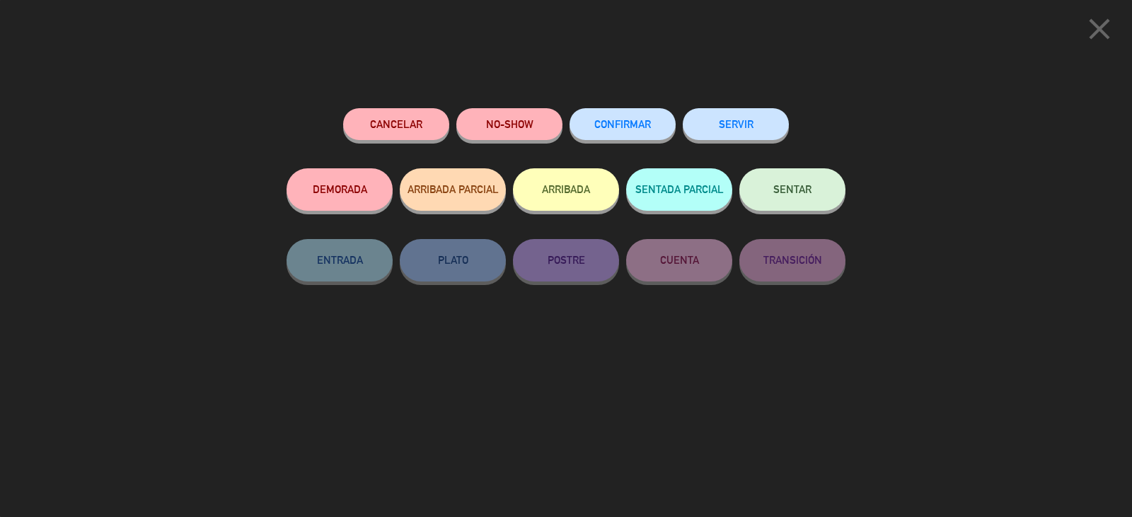
click at [731, 138] on button "SERVIR" at bounding box center [736, 124] width 106 height 32
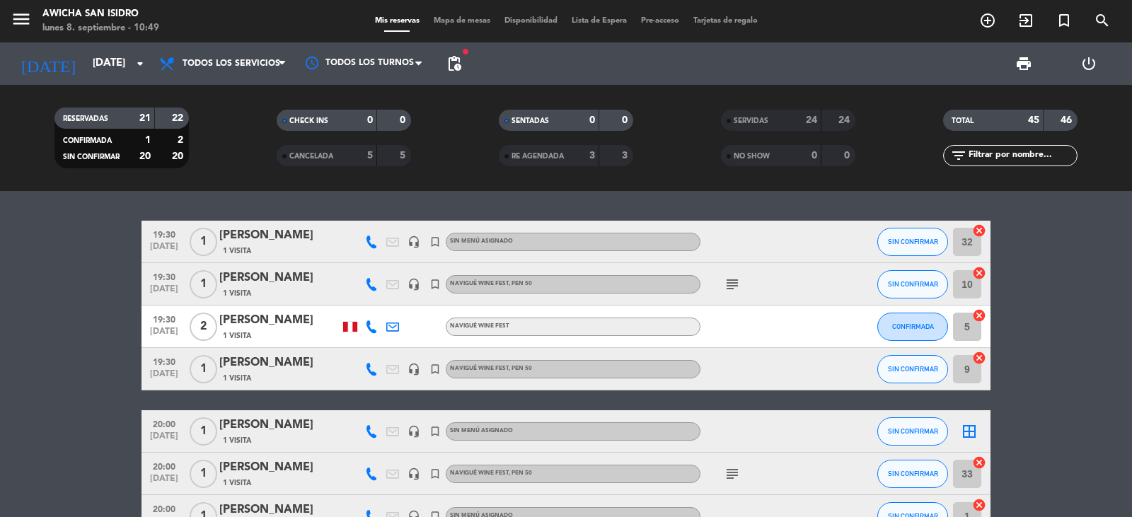
click at [731, 221] on div "SIN CONFIRMAR" at bounding box center [912, 242] width 71 height 42
click at [731, 246] on button "SIN CONFIRMAR" at bounding box center [912, 242] width 71 height 28
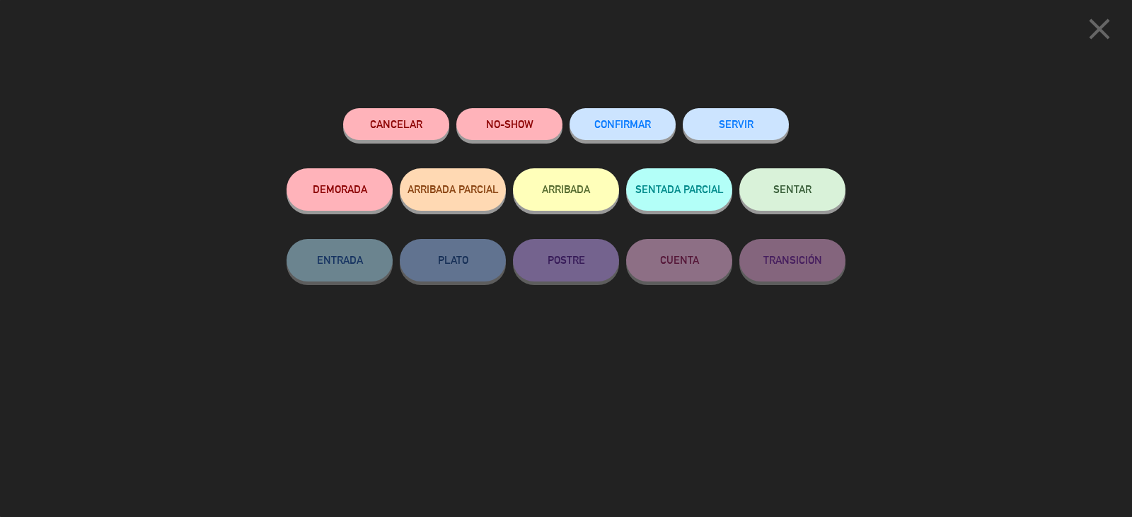
click at [731, 126] on button "SERVIR" at bounding box center [736, 124] width 106 height 32
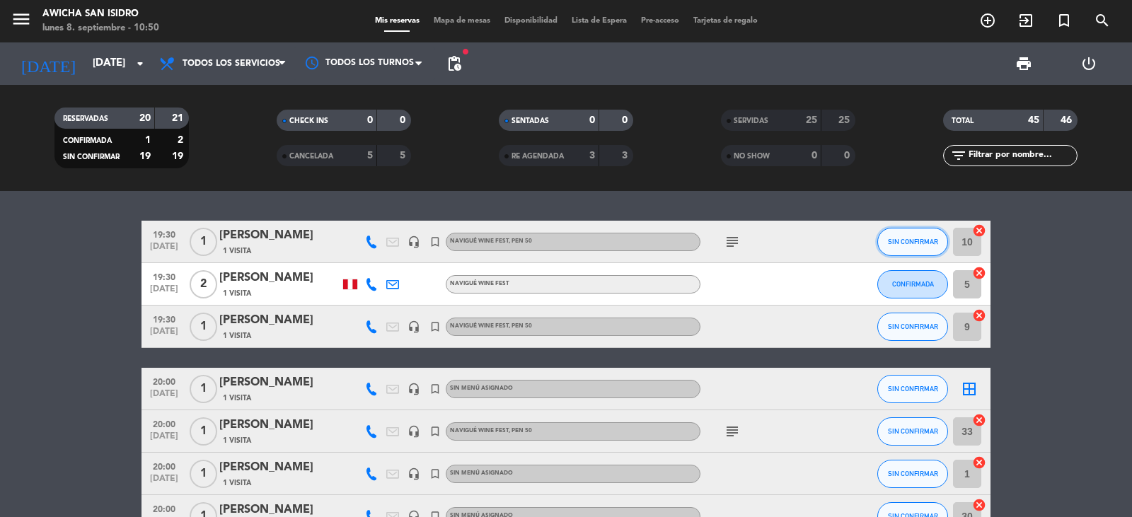
click at [731, 234] on button "SIN CONFIRMAR" at bounding box center [912, 242] width 71 height 28
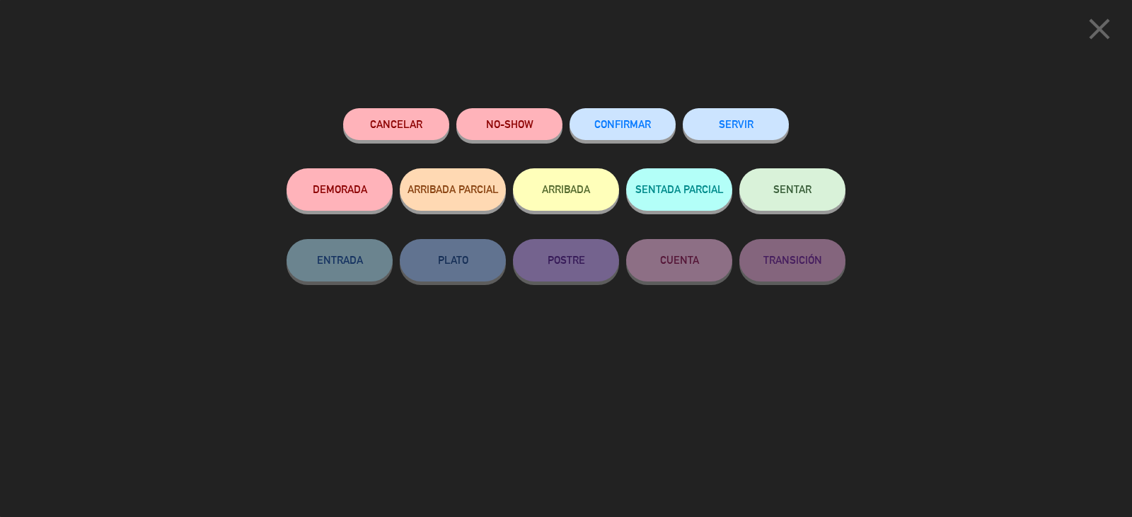
click at [731, 126] on button "SERVIR" at bounding box center [736, 124] width 106 height 32
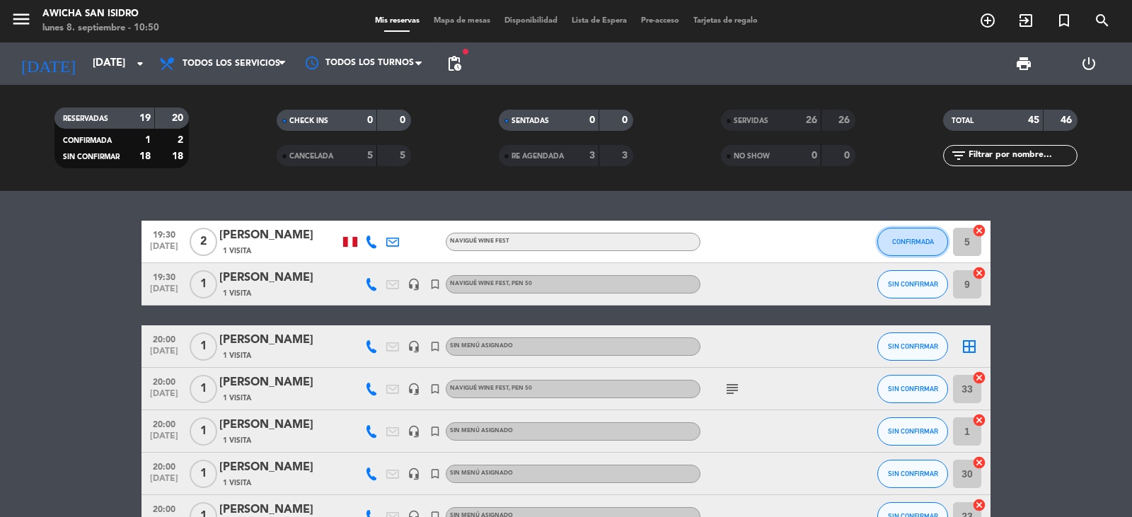
click at [731, 242] on span "CONFIRMADA" at bounding box center [913, 242] width 42 height 8
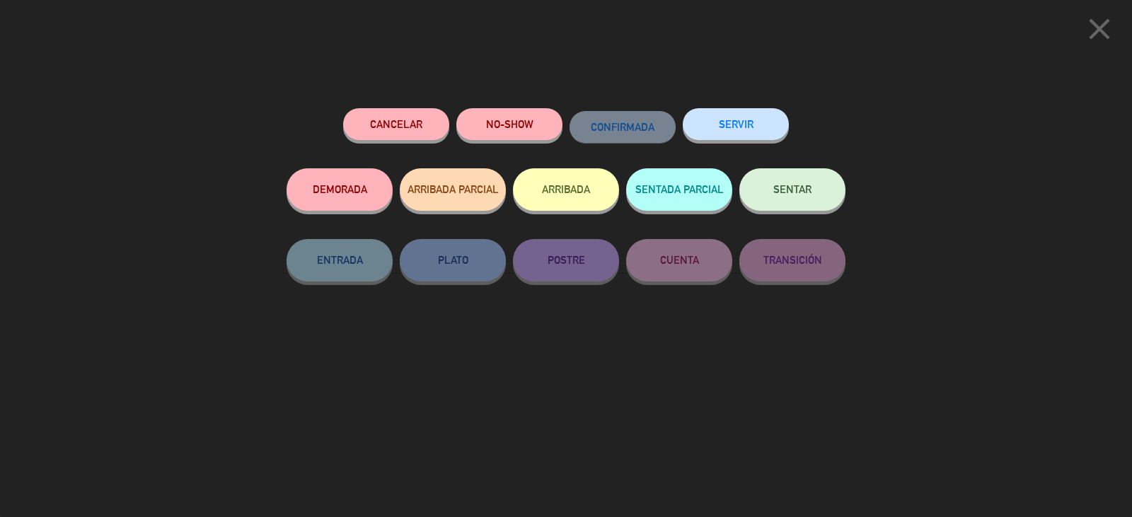
click at [727, 134] on button "SERVIR" at bounding box center [736, 124] width 106 height 32
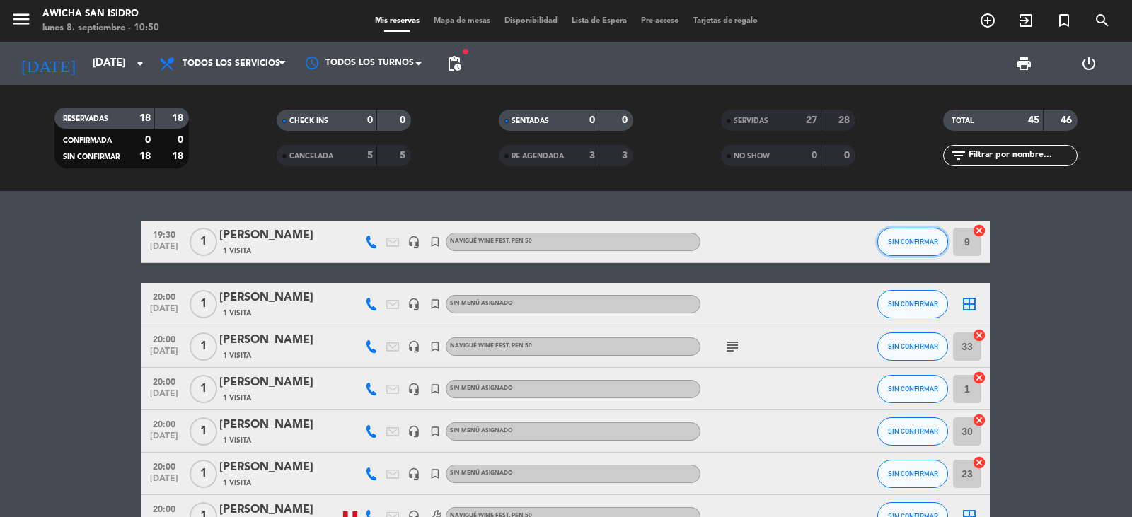
click at [731, 245] on span "SIN CONFIRMAR" at bounding box center [913, 242] width 50 height 8
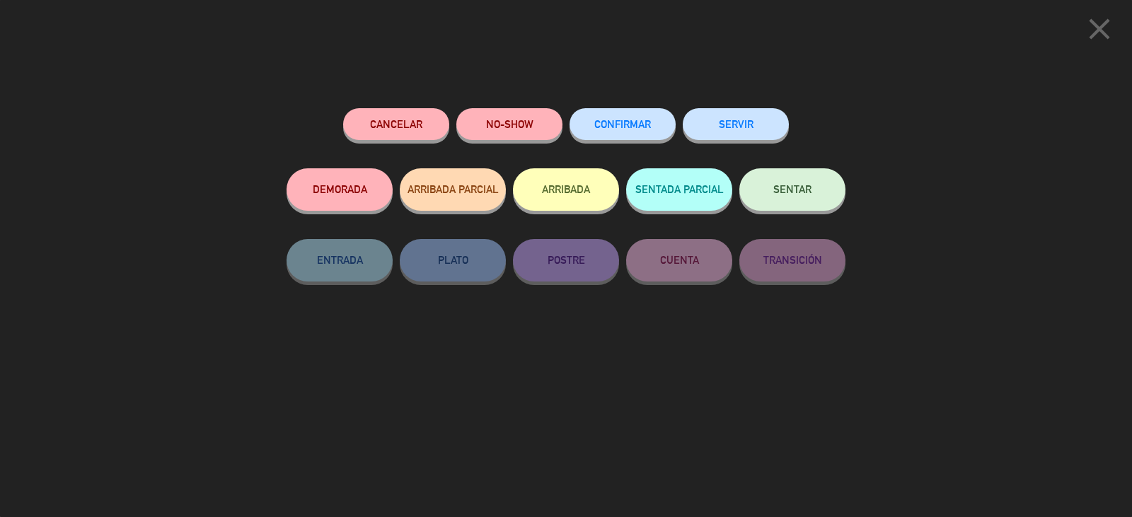
click at [731, 121] on button "SERVIR" at bounding box center [736, 124] width 106 height 32
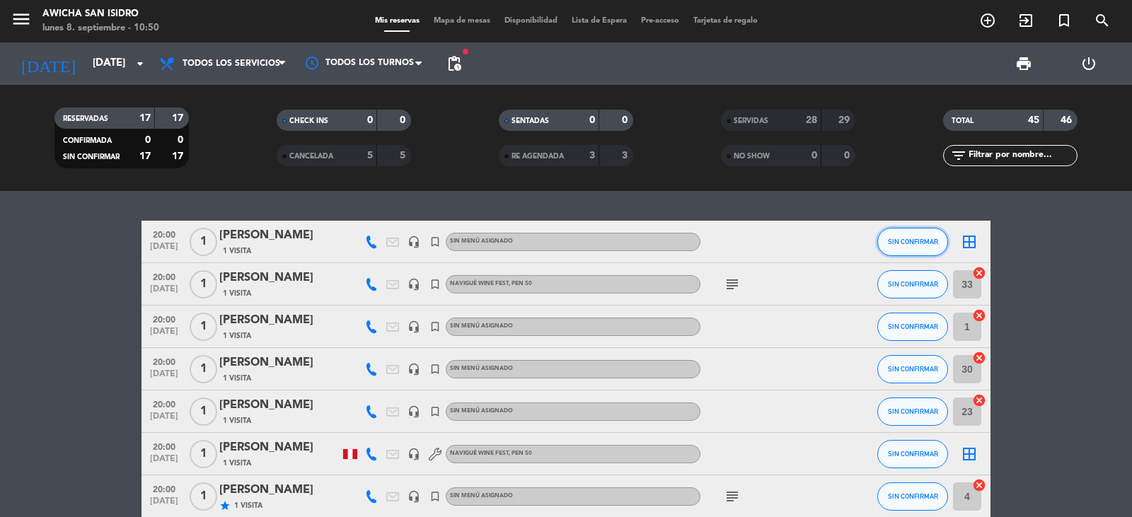
click at [731, 247] on button "SIN CONFIRMAR" at bounding box center [912, 242] width 71 height 28
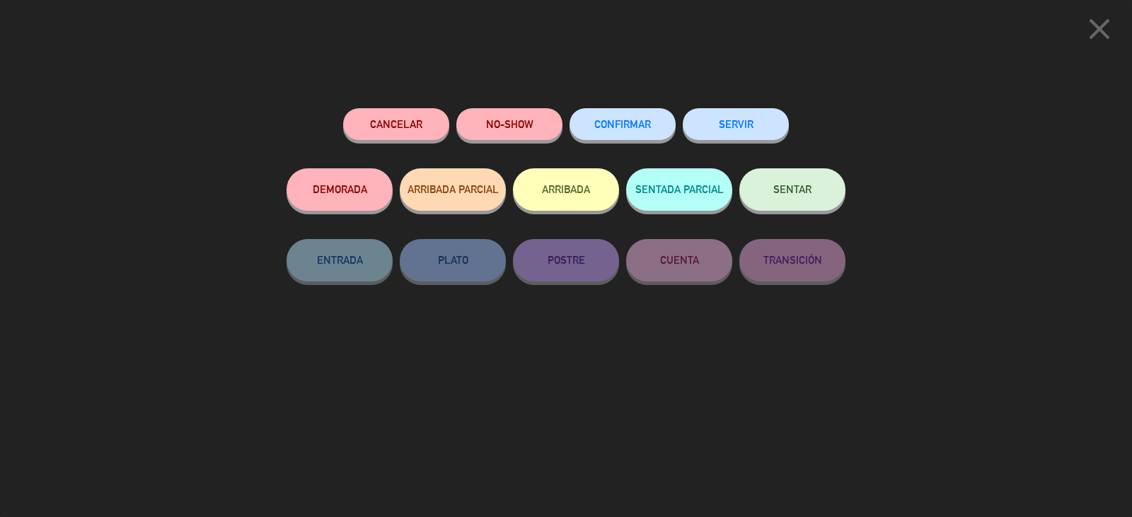
click at [731, 128] on button "SERVIR" at bounding box center [736, 124] width 106 height 32
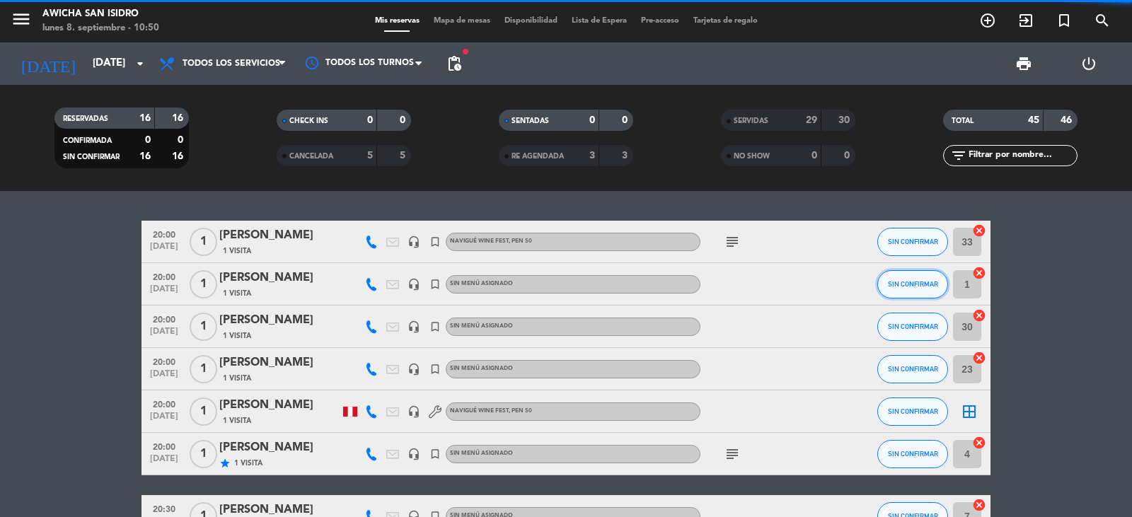
click at [731, 272] on button "SIN CONFIRMAR" at bounding box center [912, 284] width 71 height 28
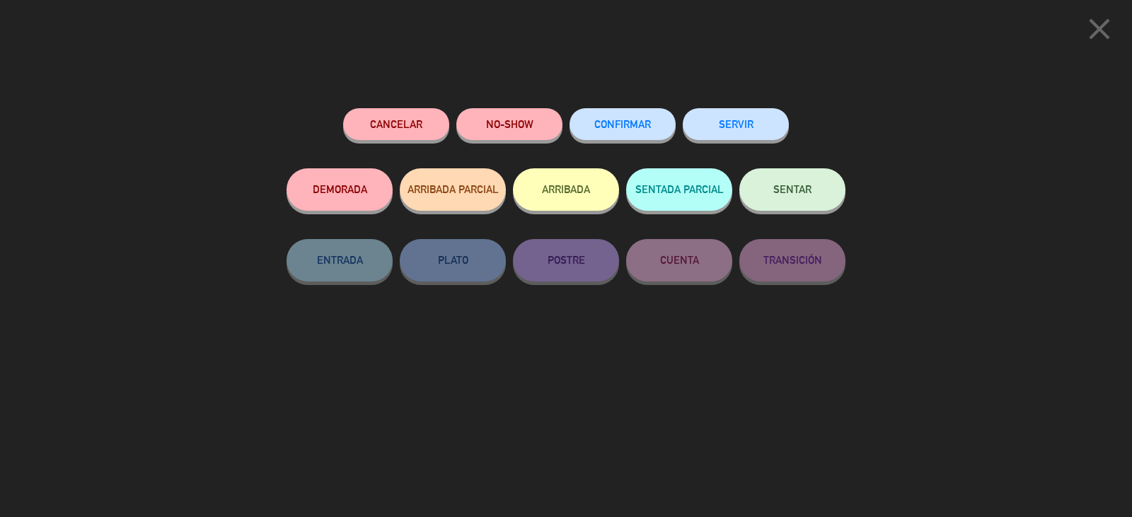
click at [731, 125] on button "SERVIR" at bounding box center [736, 124] width 106 height 32
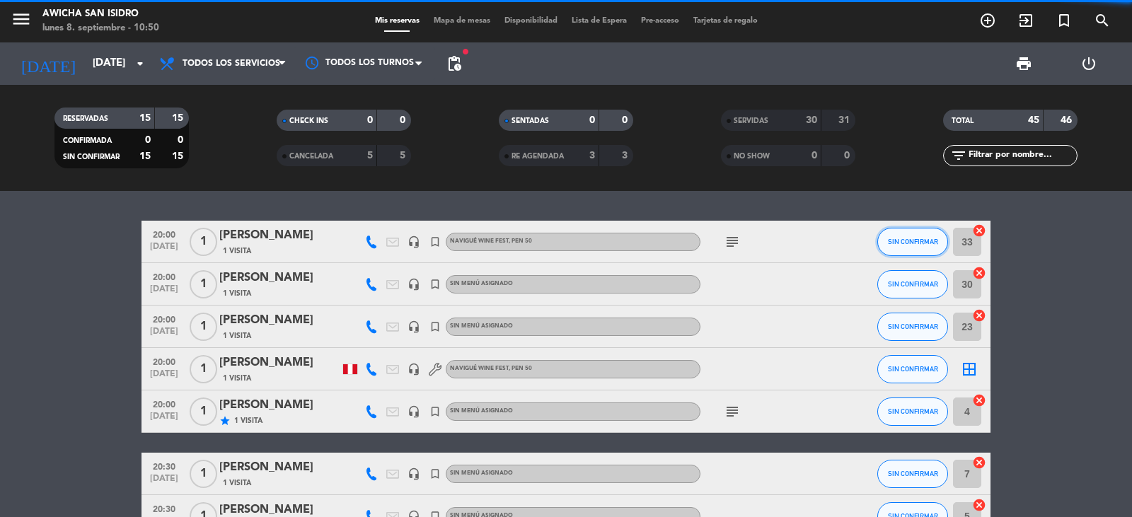
click at [731, 233] on button "SIN CONFIRMAR" at bounding box center [912, 242] width 71 height 28
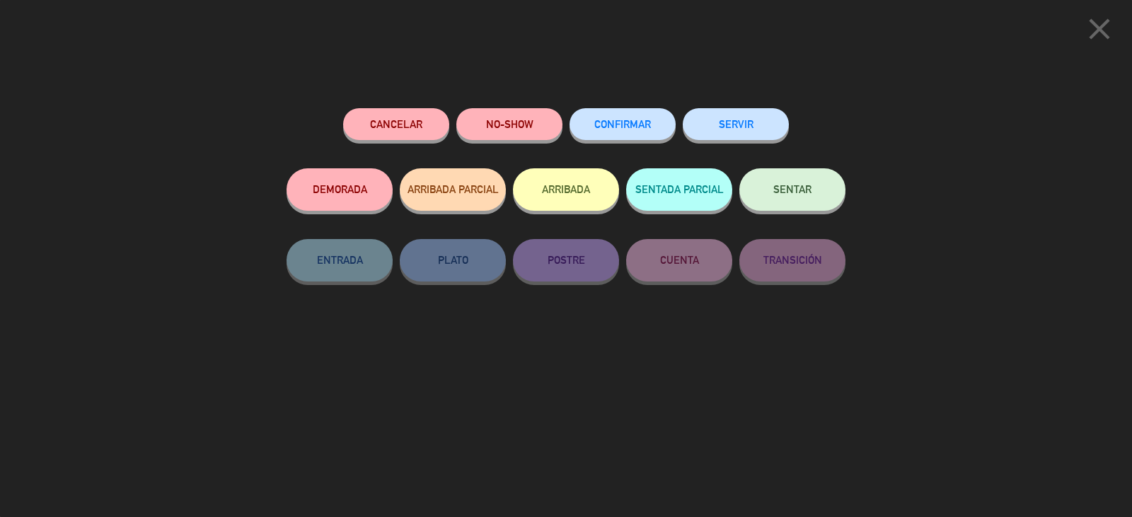
click at [722, 124] on button "SERVIR" at bounding box center [736, 124] width 106 height 32
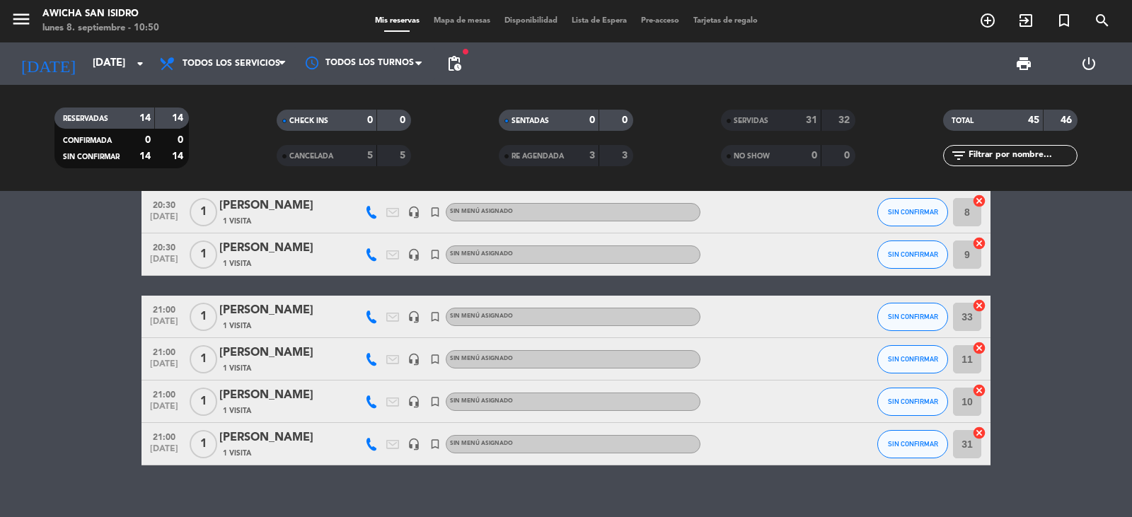
scroll to position [408, 0]
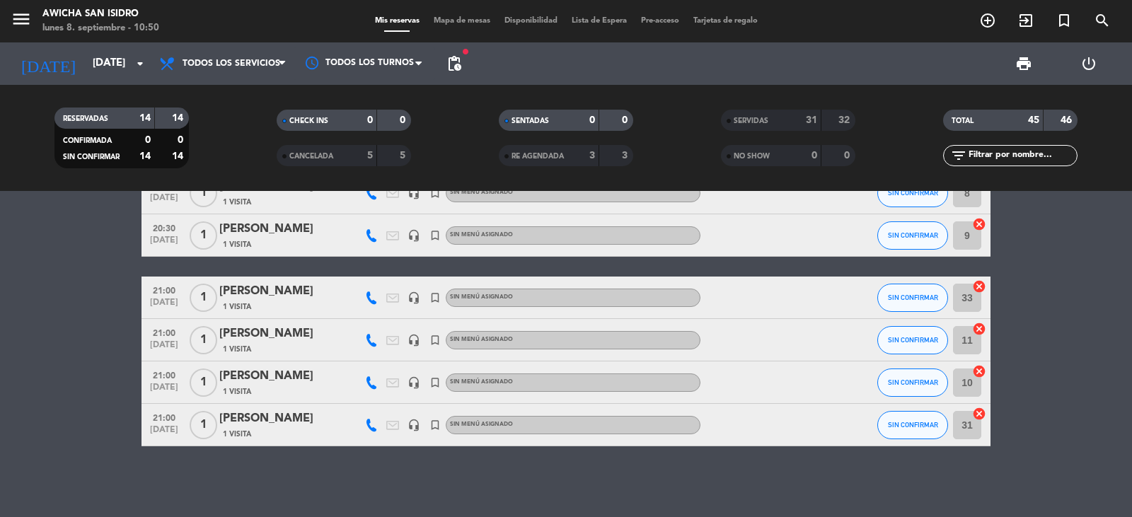
click at [731, 411] on div "SIN CONFIRMAR" at bounding box center [912, 425] width 71 height 42
click at [731, 411] on button "SIN CONFIRMAR" at bounding box center [912, 425] width 71 height 28
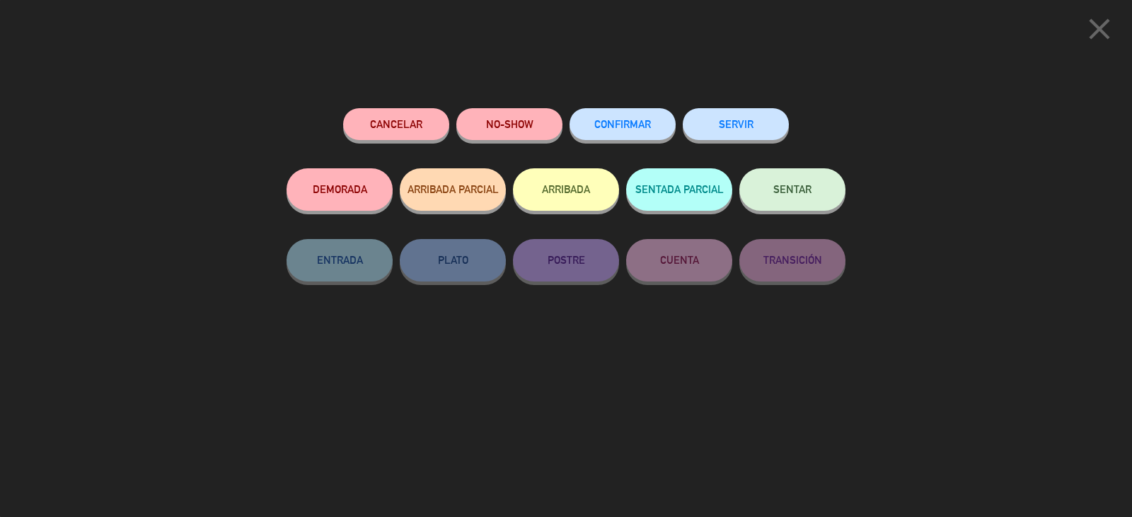
click at [731, 103] on div "Cancelar NO-SHOW CONFIRMAR SERVIR DEMORADA ARRIBADA PARCIAL ARRIBADA SENTADA PA…" at bounding box center [566, 307] width 579 height 419
click at [731, 127] on button "SERVIR" at bounding box center [736, 124] width 106 height 32
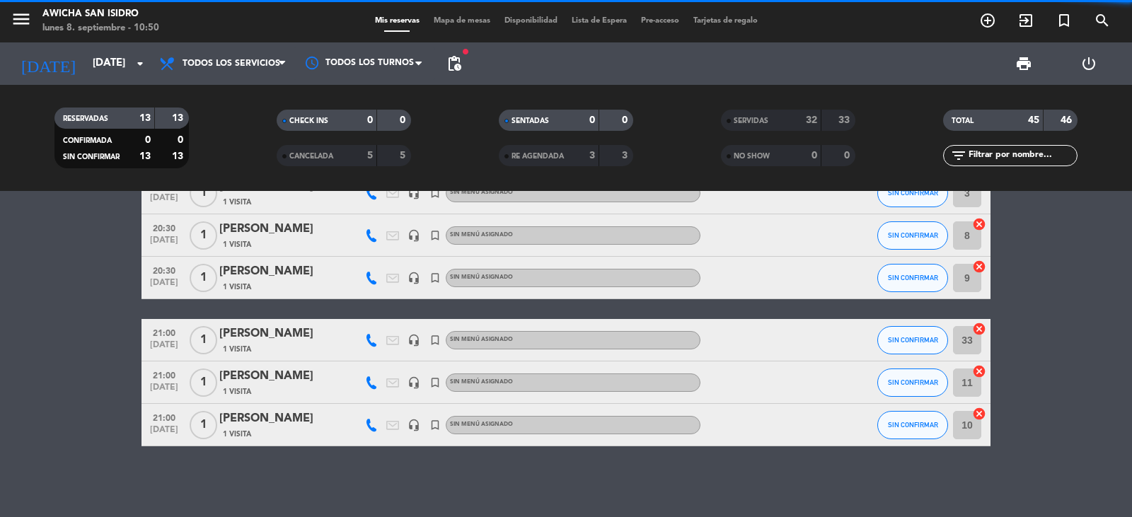
scroll to position [366, 0]
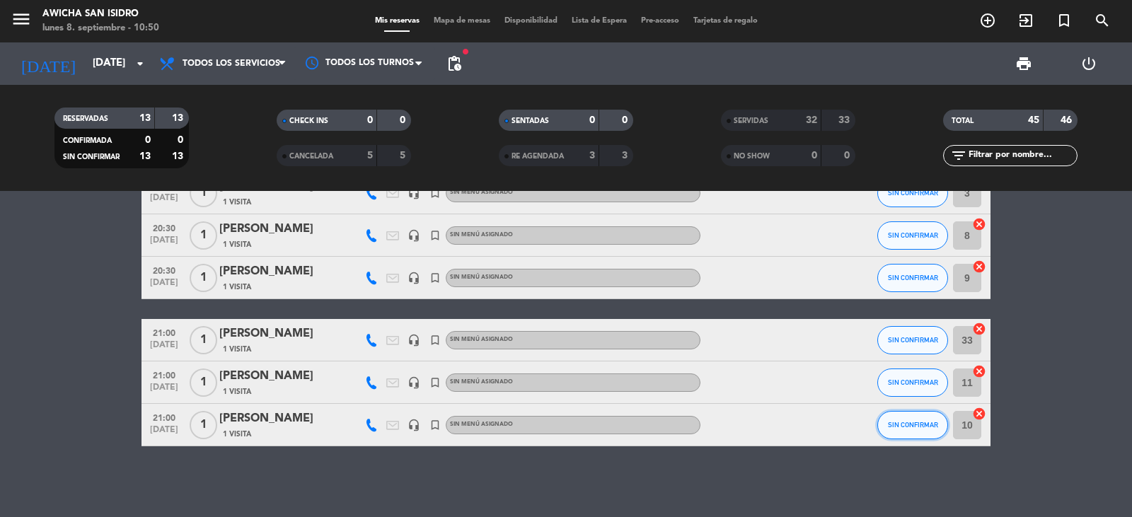
click at [731, 417] on span "SIN CONFIRMAR" at bounding box center [913, 425] width 50 height 8
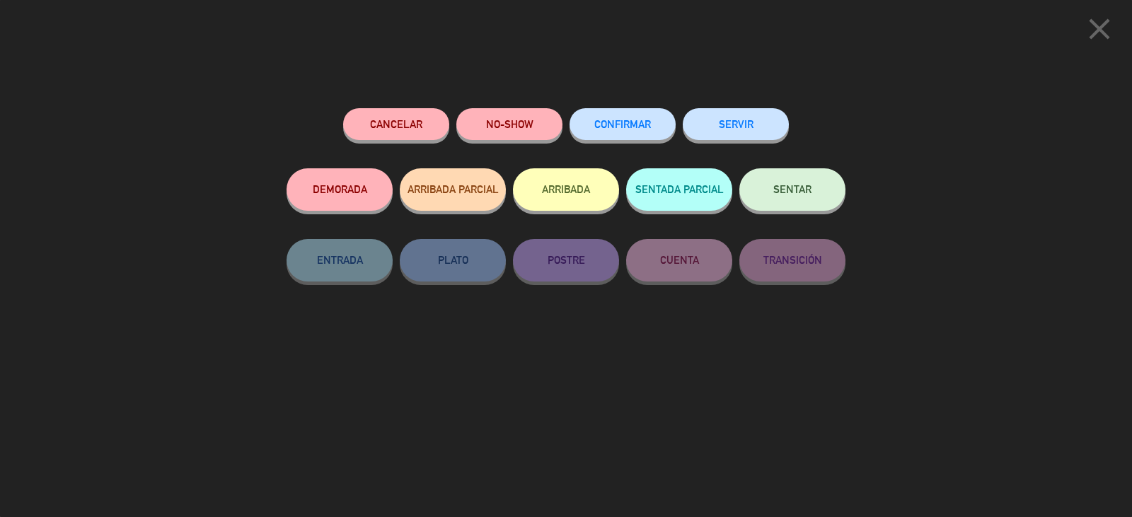
click at [728, 137] on button "SERVIR" at bounding box center [736, 124] width 106 height 32
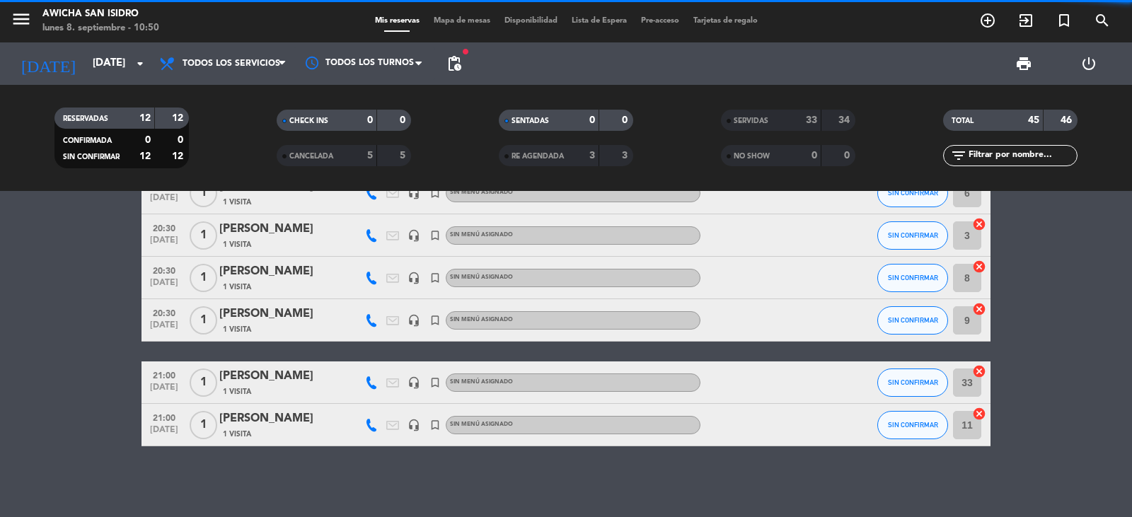
scroll to position [323, 0]
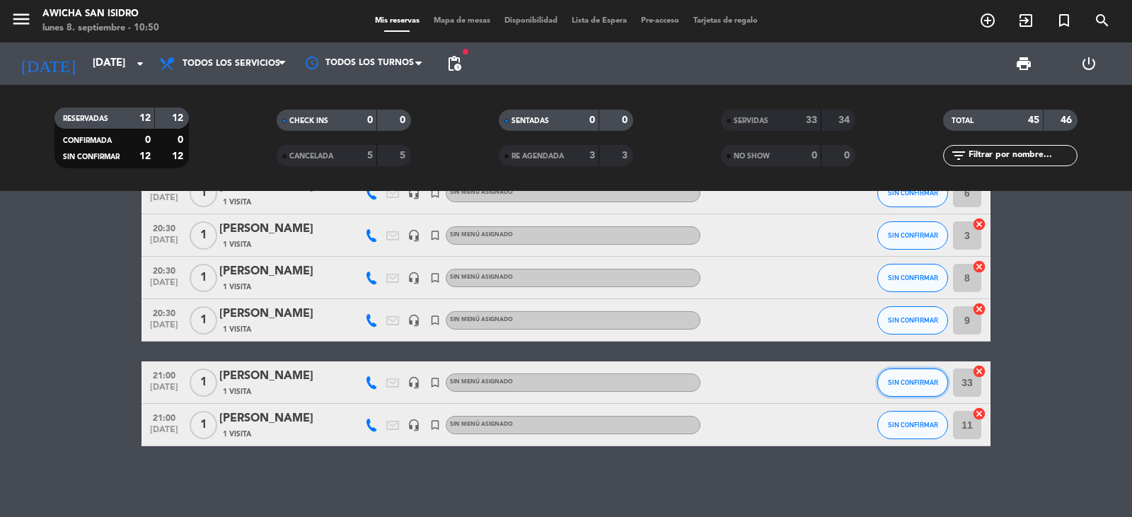
click at [731, 382] on span "SIN CONFIRMAR" at bounding box center [913, 383] width 50 height 8
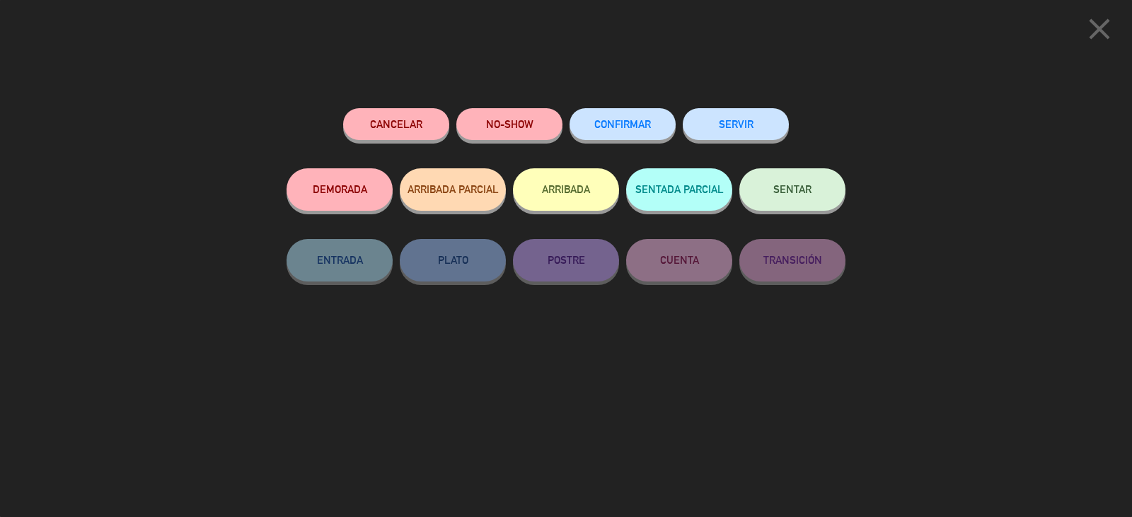
click at [731, 126] on button "SERVIR" at bounding box center [736, 124] width 106 height 32
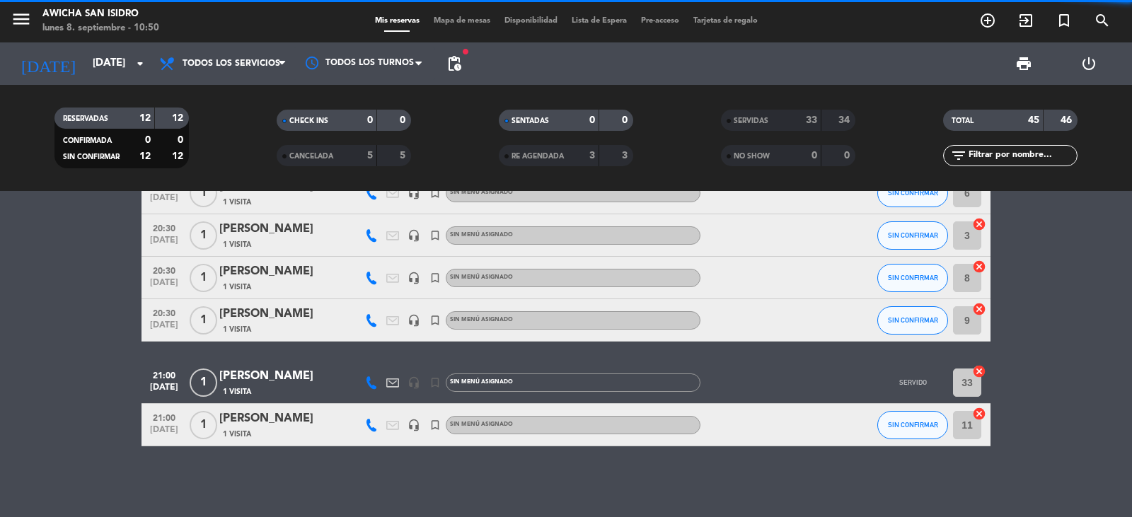
scroll to position [281, 0]
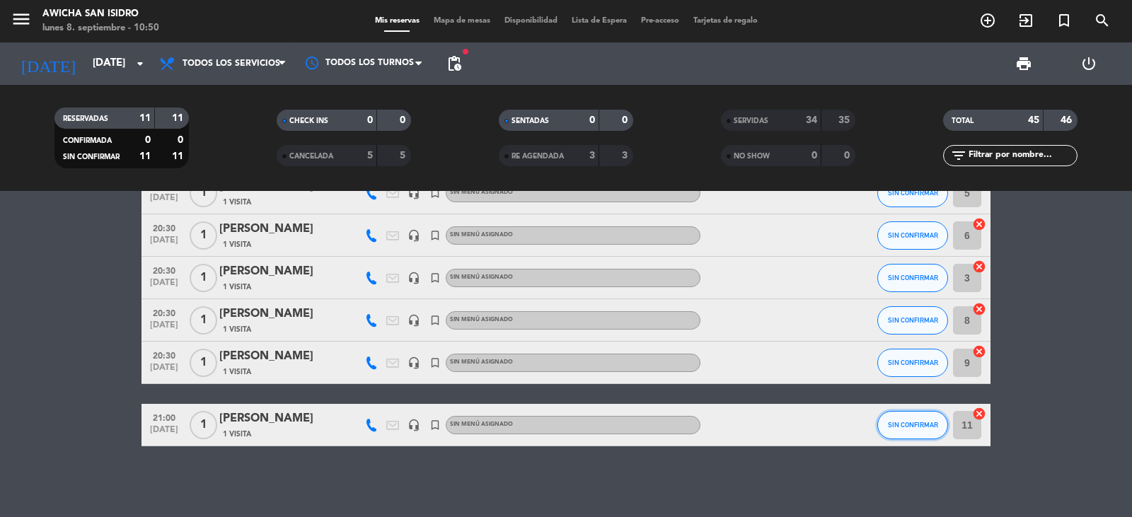
click at [731, 417] on span "SIN CONFIRMAR" at bounding box center [913, 425] width 50 height 8
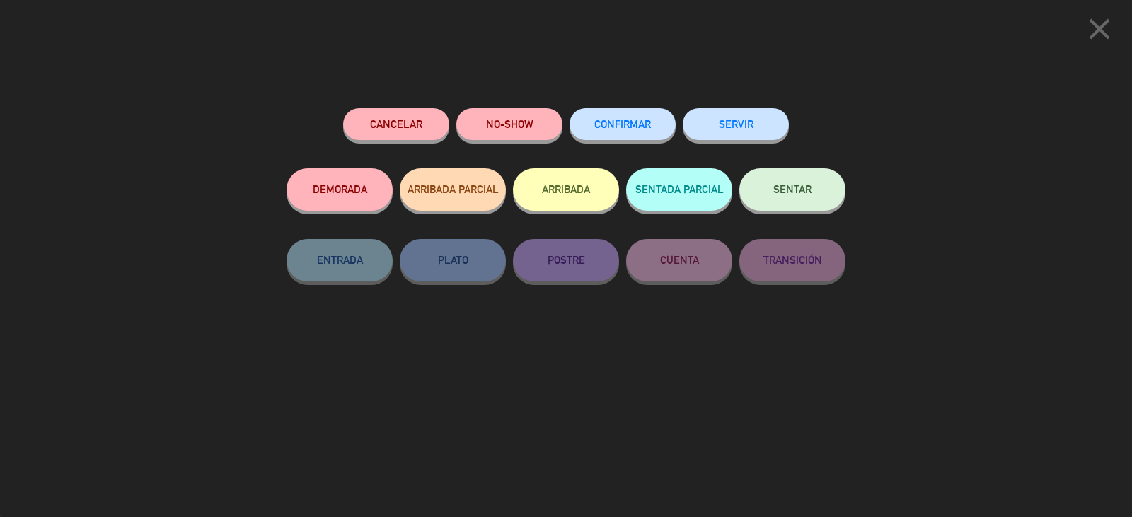
click at [709, 118] on button "SERVIR" at bounding box center [736, 124] width 106 height 32
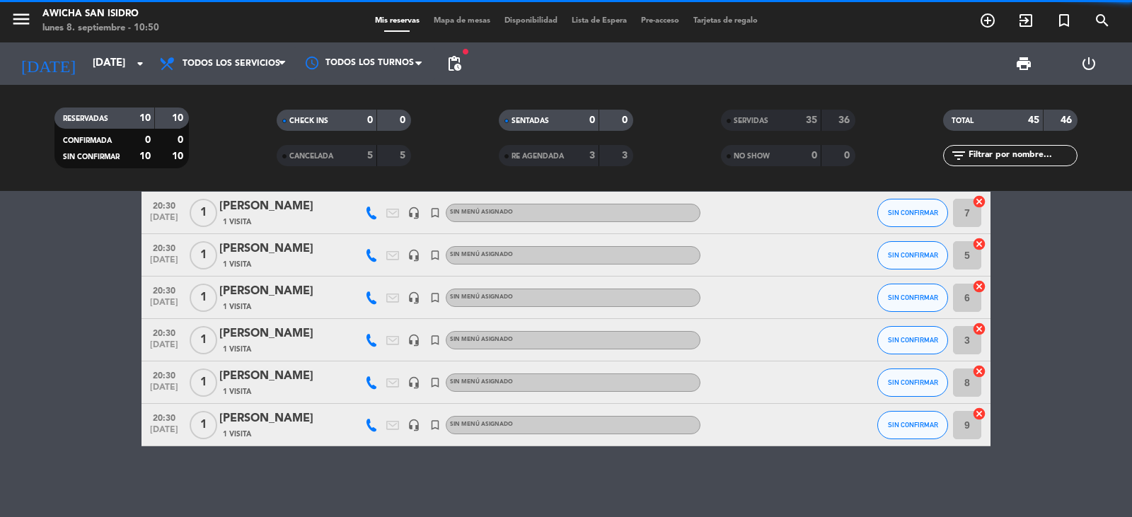
scroll to position [219, 0]
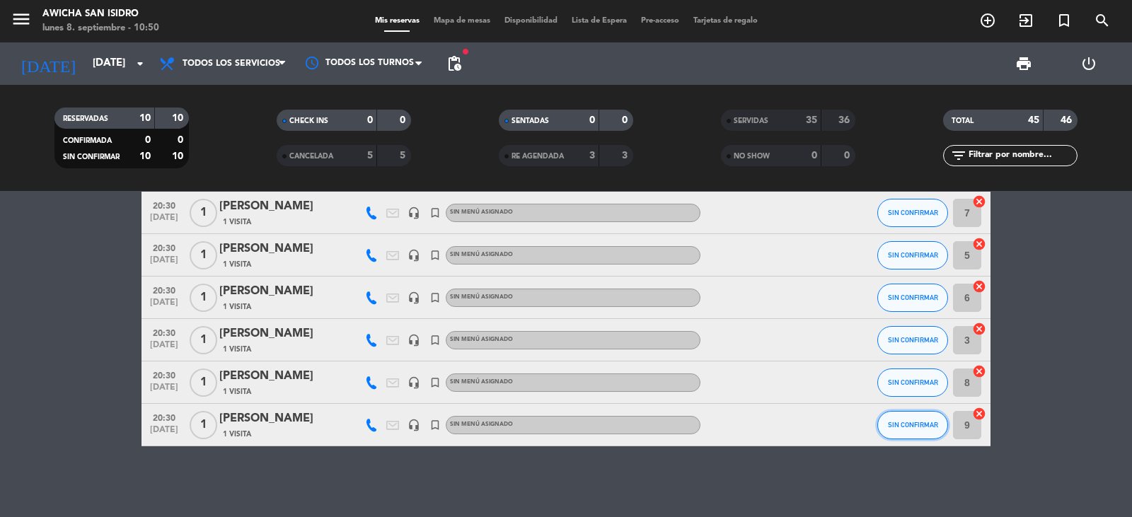
click at [731, 417] on button "SIN CONFIRMAR" at bounding box center [912, 425] width 71 height 28
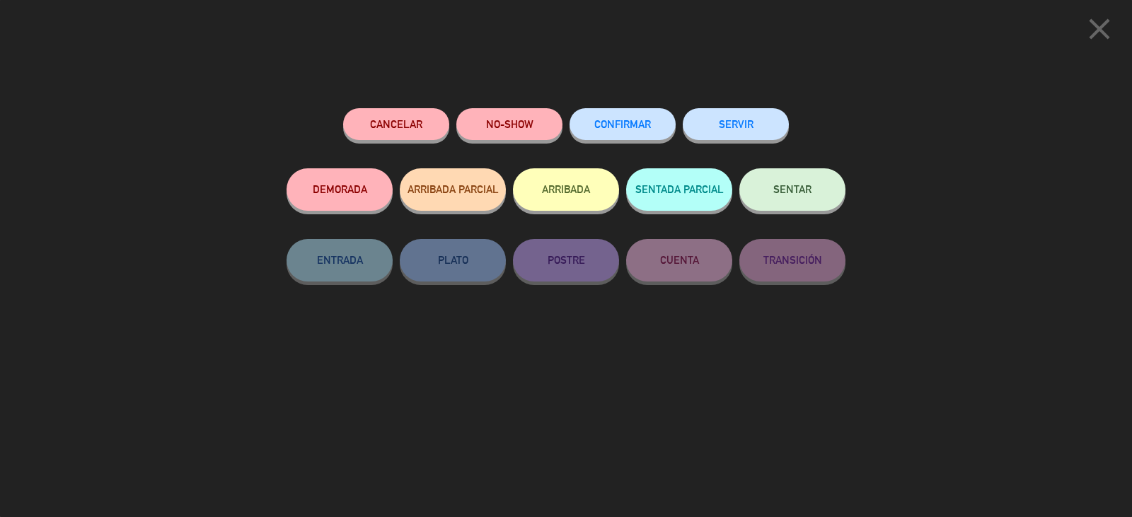
click at [731, 122] on button "SERVIR" at bounding box center [736, 124] width 106 height 32
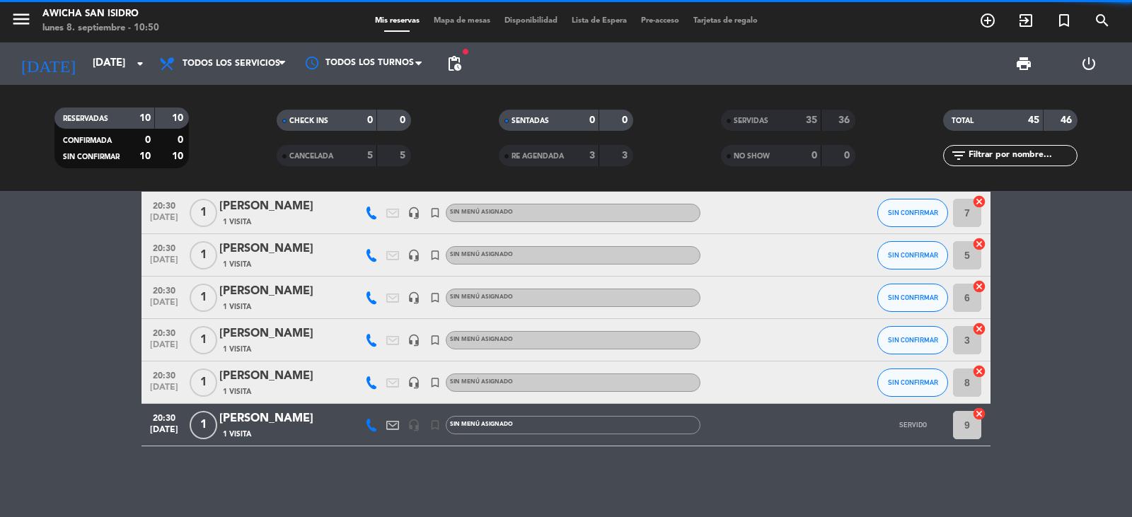
scroll to position [176, 0]
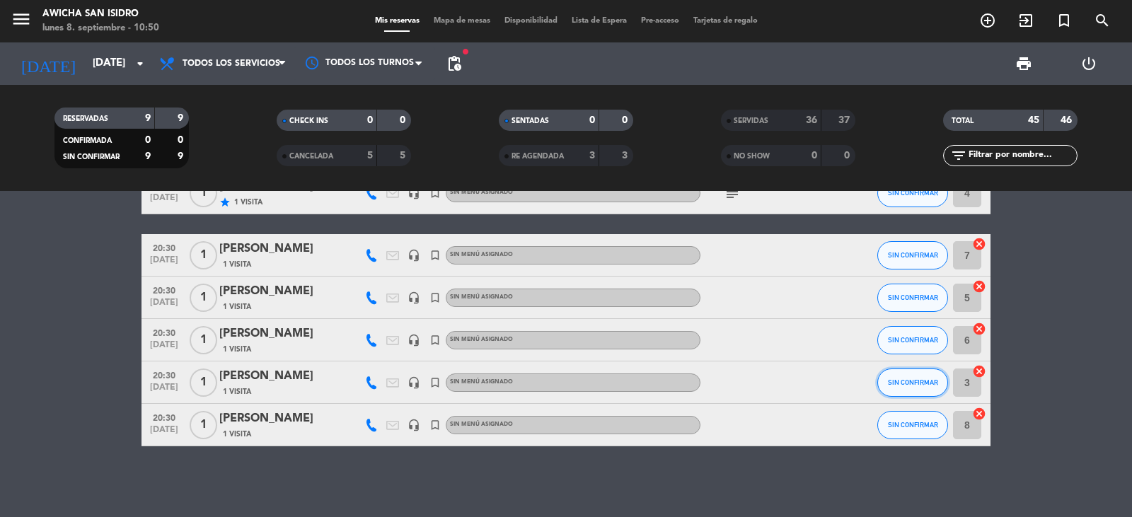
click at [731, 377] on button "SIN CONFIRMAR" at bounding box center [912, 383] width 71 height 28
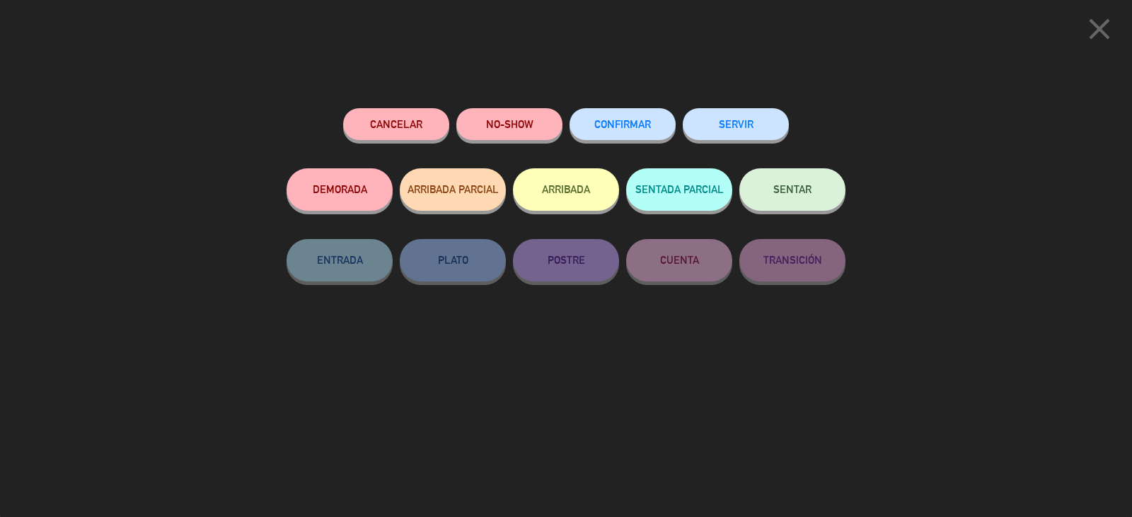
click at [715, 116] on button "SERVIR" at bounding box center [736, 124] width 106 height 32
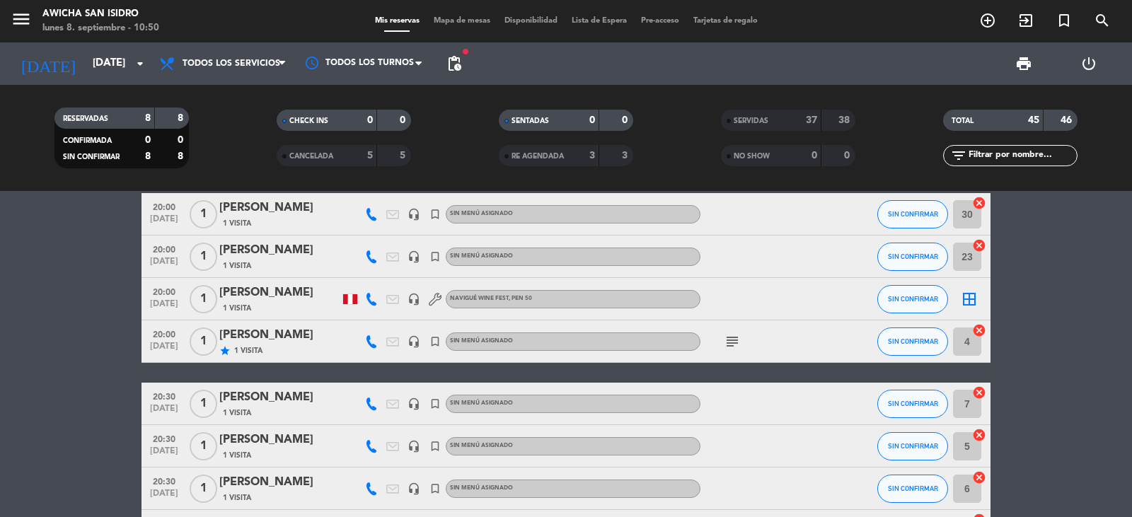
scroll to position [0, 0]
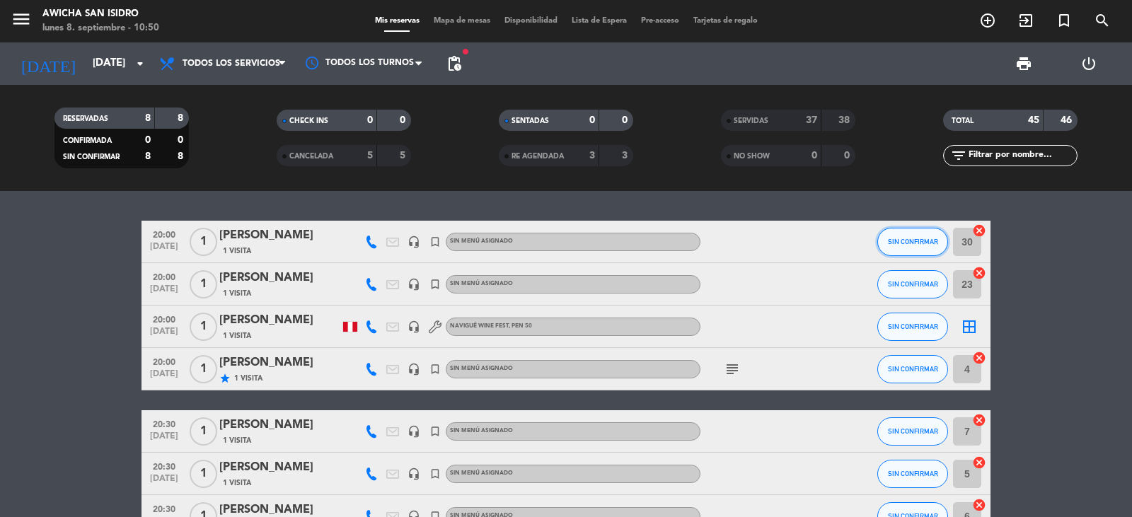
click at [731, 246] on button "SIN CONFIRMAR" at bounding box center [912, 242] width 71 height 28
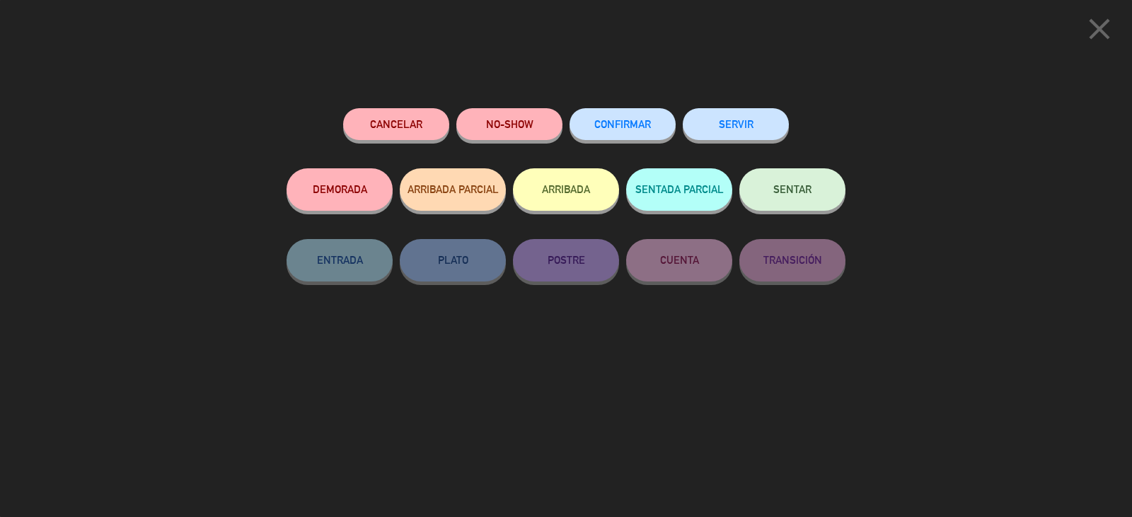
click at [711, 117] on button "SERVIR" at bounding box center [736, 124] width 106 height 32
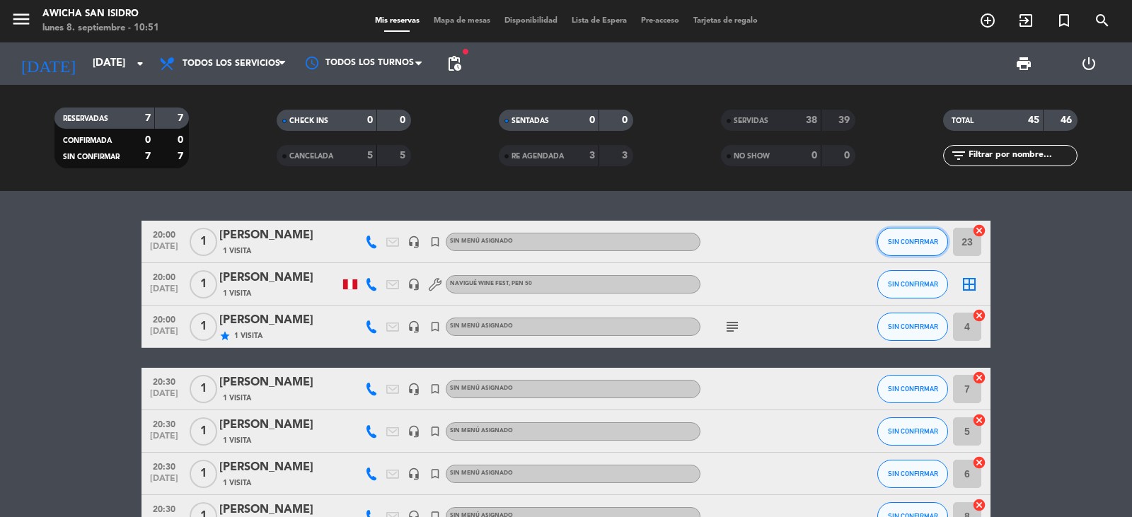
click at [731, 240] on span "SIN CONFIRMAR" at bounding box center [913, 242] width 50 height 8
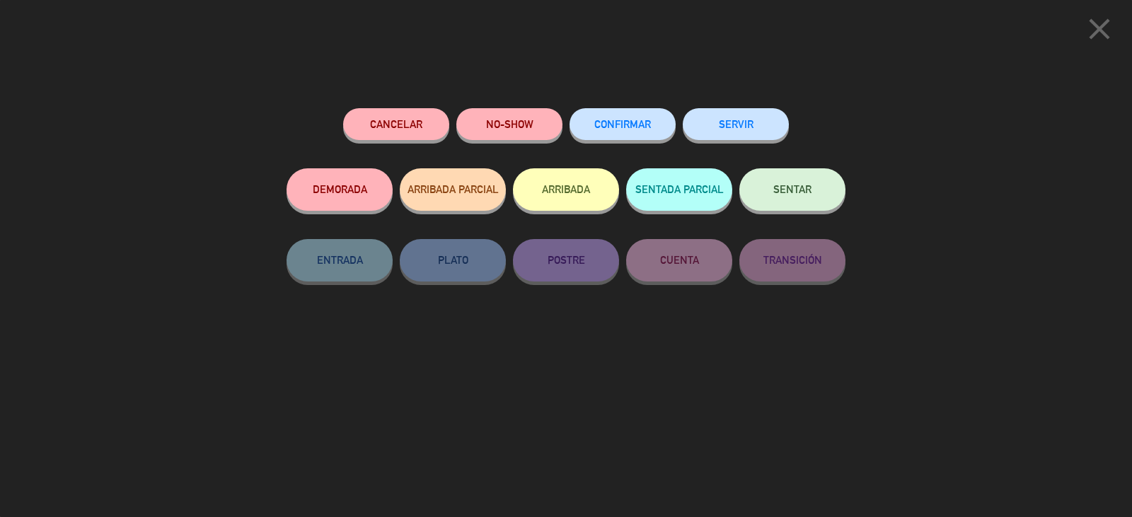
click at [731, 128] on button "SERVIR" at bounding box center [736, 124] width 106 height 32
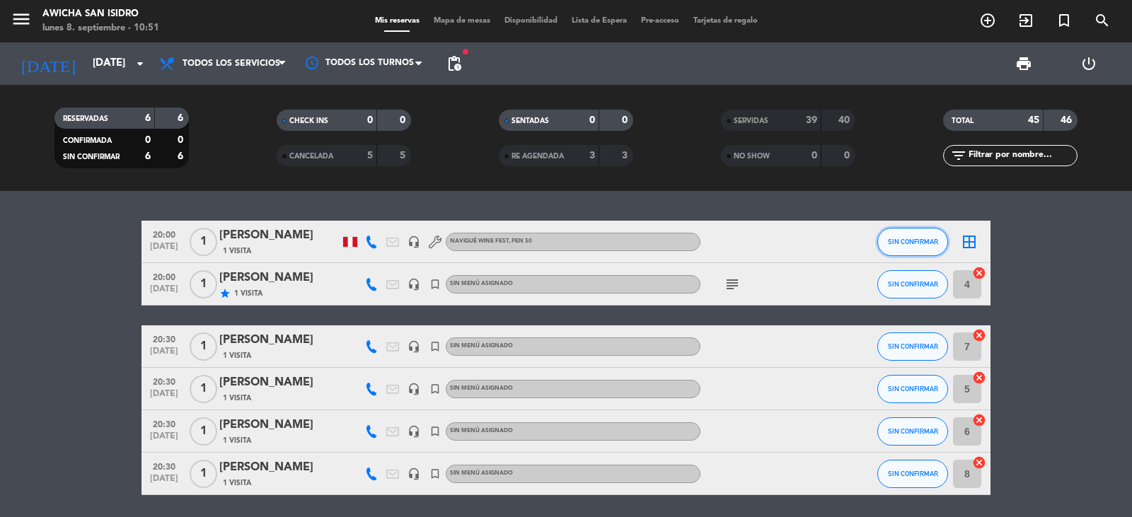
click at [731, 234] on button "SIN CONFIRMAR" at bounding box center [912, 242] width 71 height 28
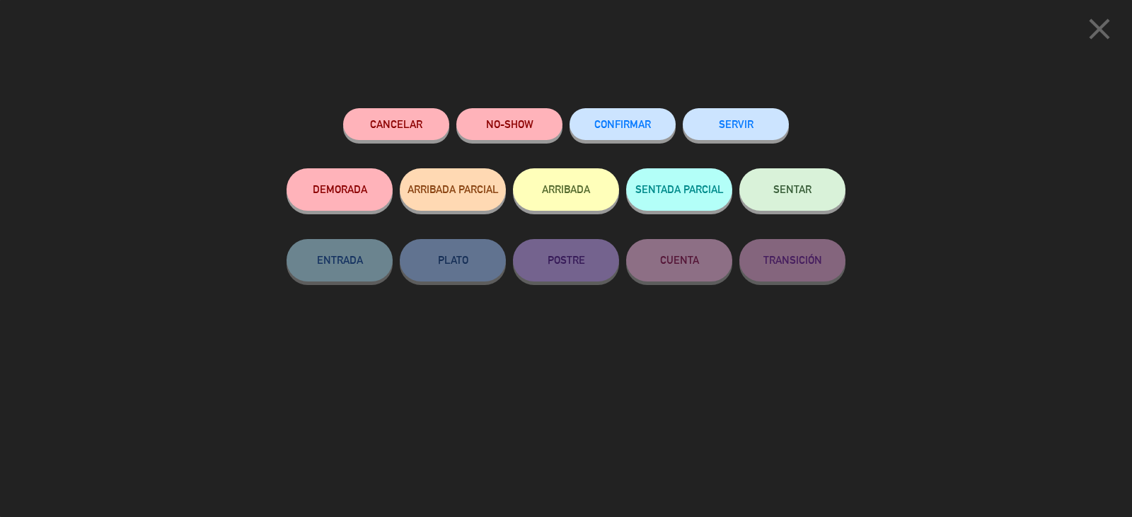
click at [731, 131] on button "SERVIR" at bounding box center [736, 124] width 106 height 32
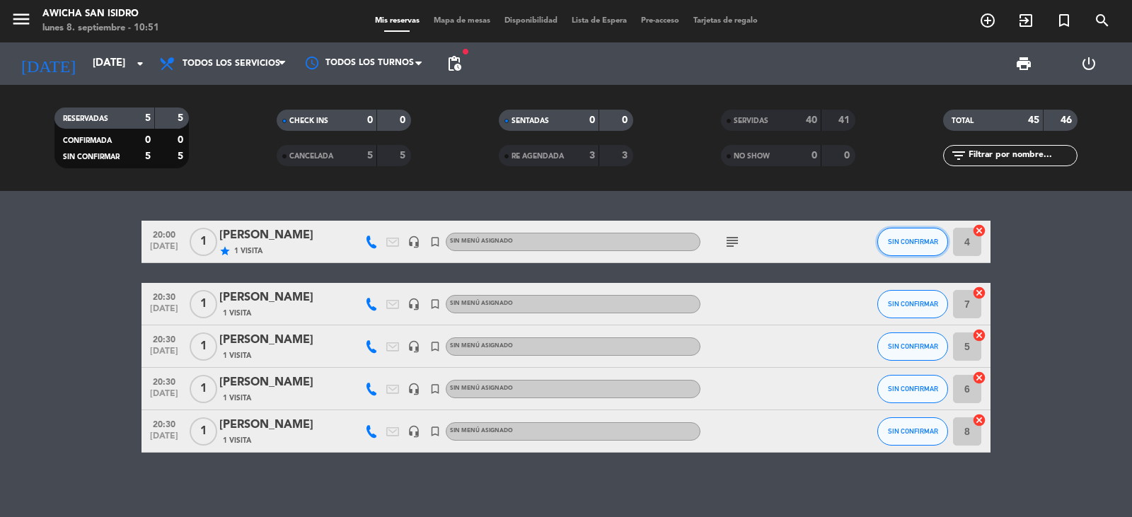
click at [731, 245] on button "SIN CONFIRMAR" at bounding box center [912, 242] width 71 height 28
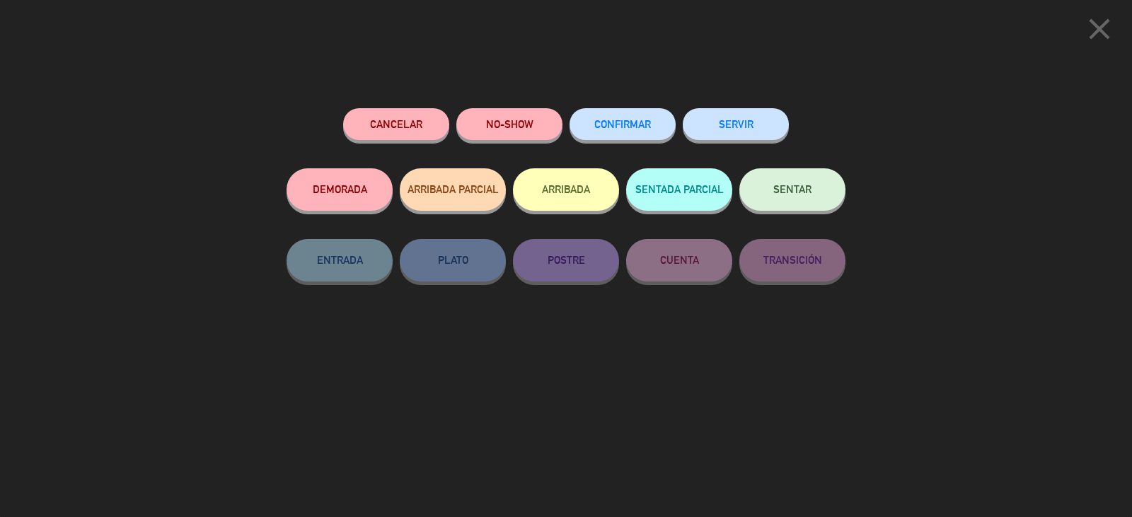
click at [731, 125] on button "SERVIR" at bounding box center [736, 124] width 106 height 32
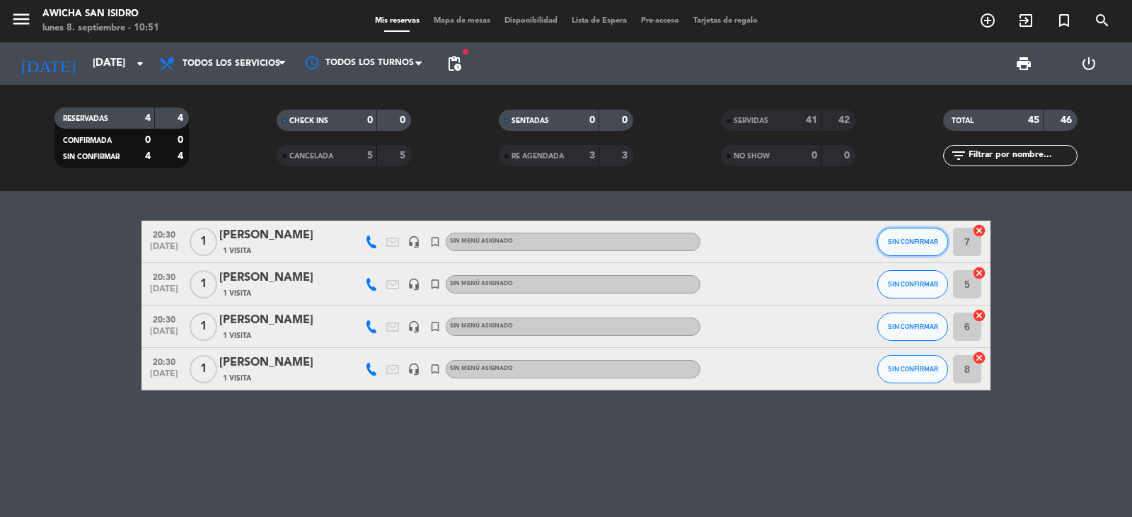
click at [731, 236] on button "SIN CONFIRMAR" at bounding box center [912, 242] width 71 height 28
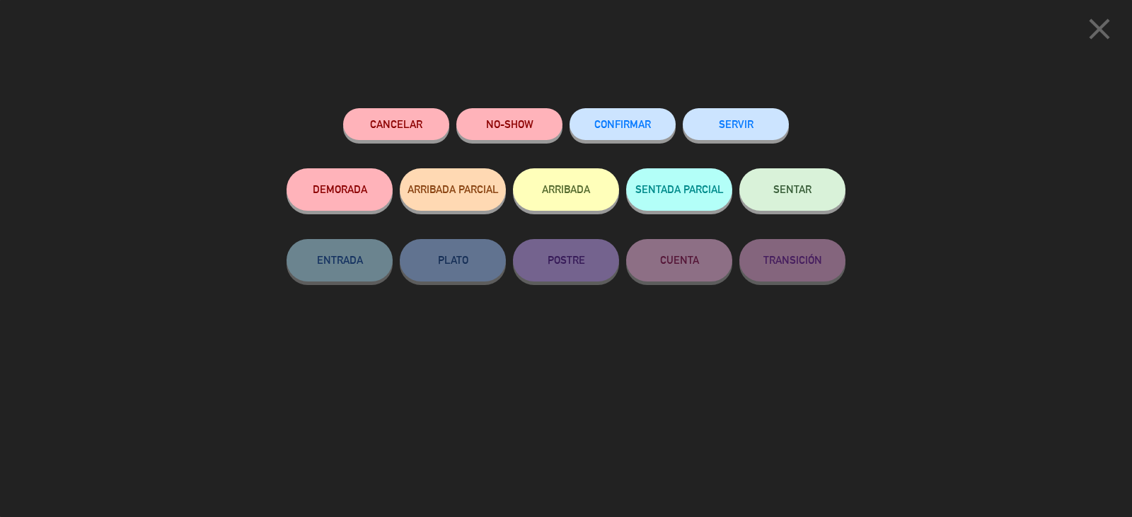
click at [731, 137] on button "SERVIR" at bounding box center [736, 124] width 106 height 32
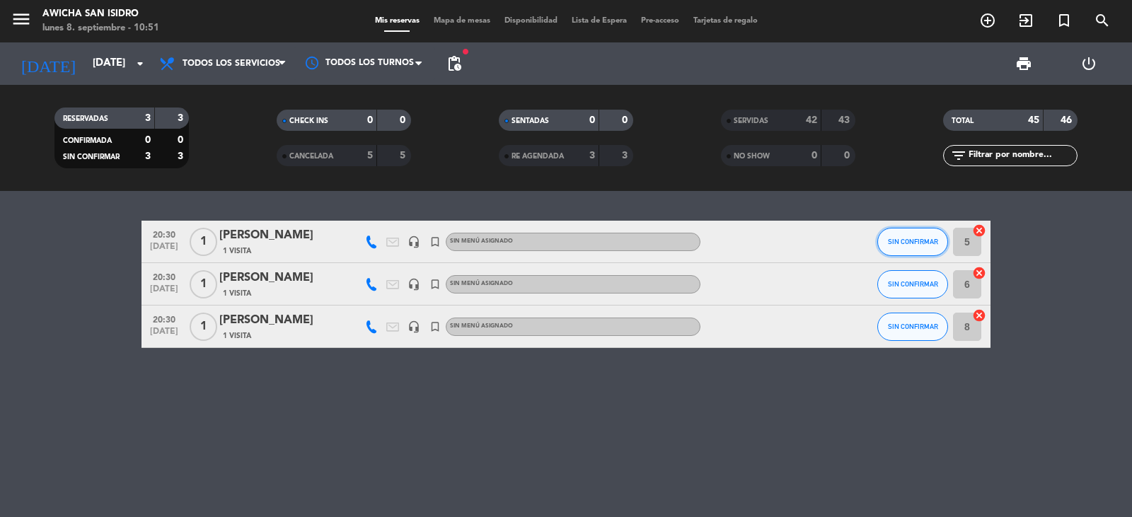
click at [731, 243] on span "SIN CONFIRMAR" at bounding box center [913, 242] width 50 height 8
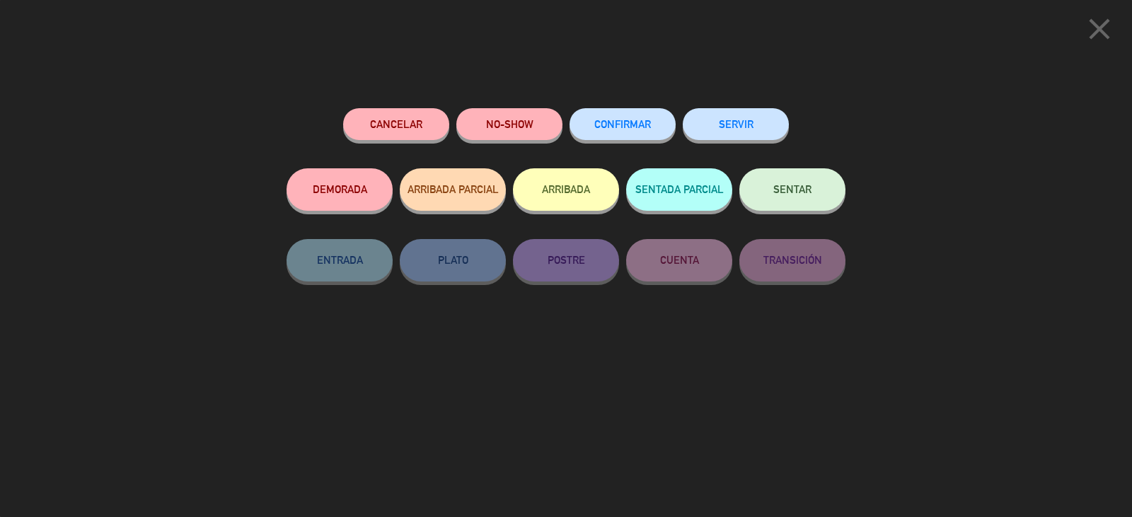
click at [723, 134] on button "SERVIR" at bounding box center [736, 124] width 106 height 32
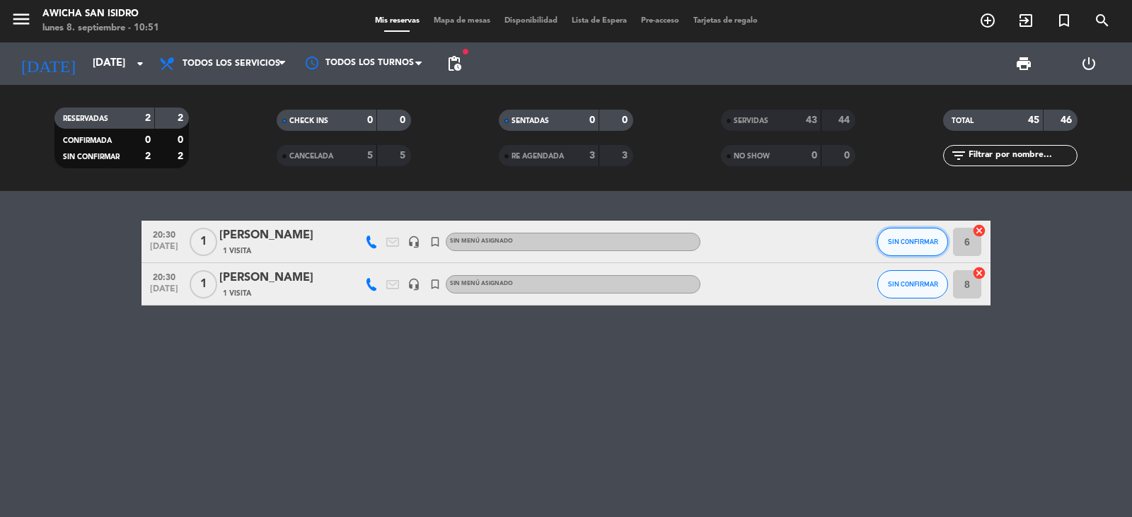
click at [731, 243] on span "SIN CONFIRMAR" at bounding box center [913, 242] width 50 height 8
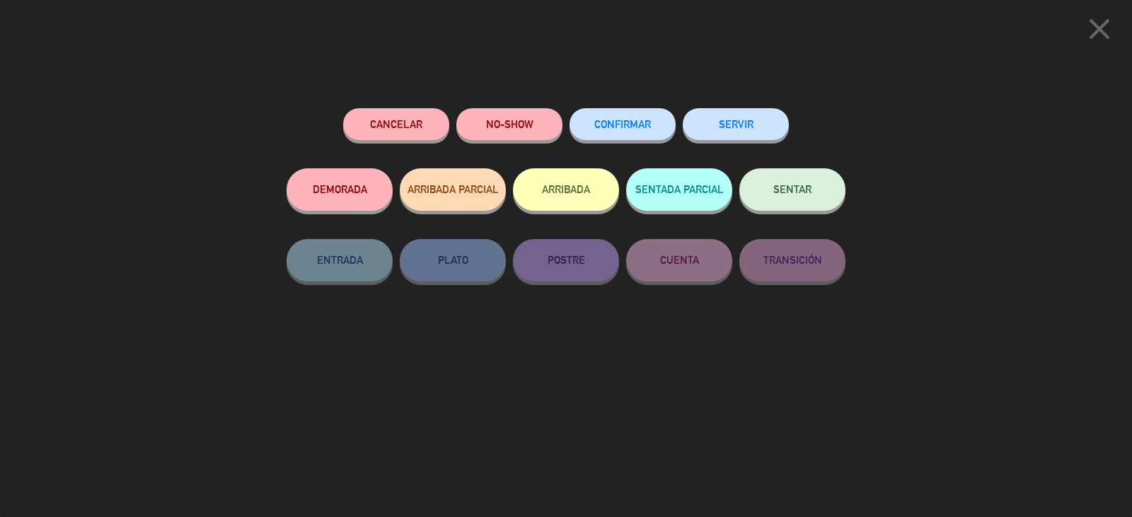
click at [731, 139] on button "SERVIR" at bounding box center [736, 124] width 106 height 32
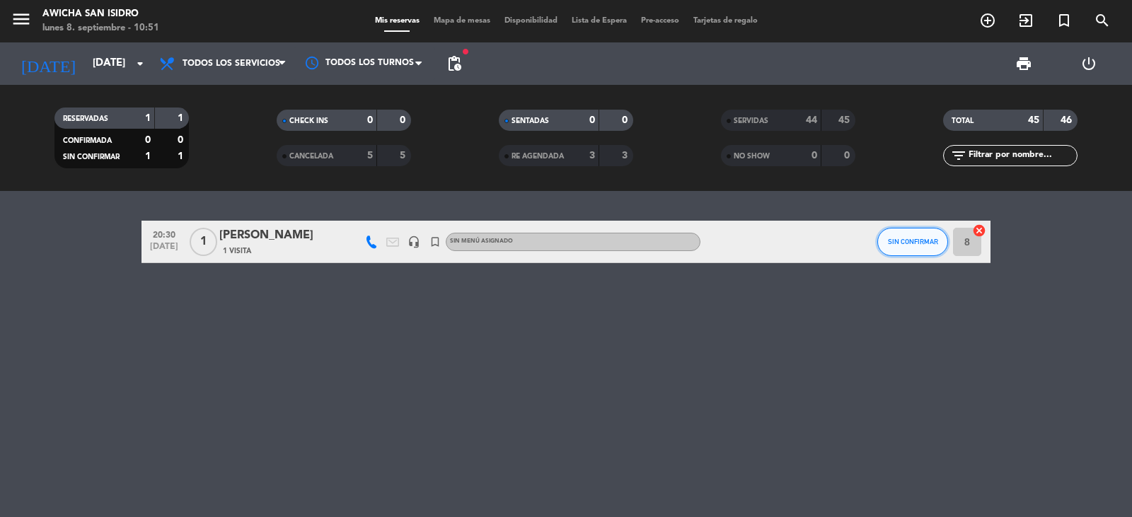
click at [731, 237] on button "SIN CONFIRMAR" at bounding box center [912, 242] width 71 height 28
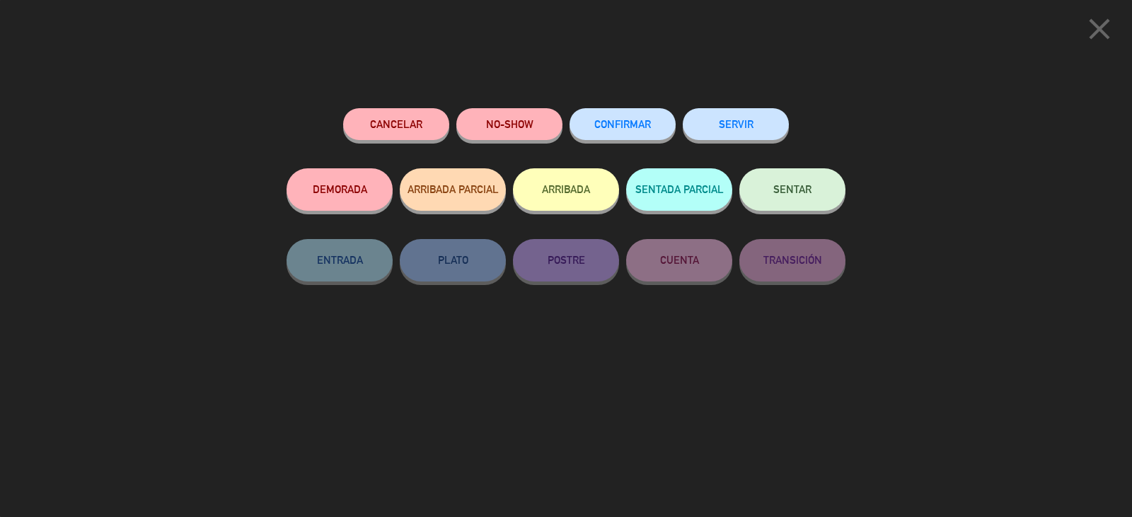
click at [731, 121] on button "SERVIR" at bounding box center [736, 124] width 106 height 32
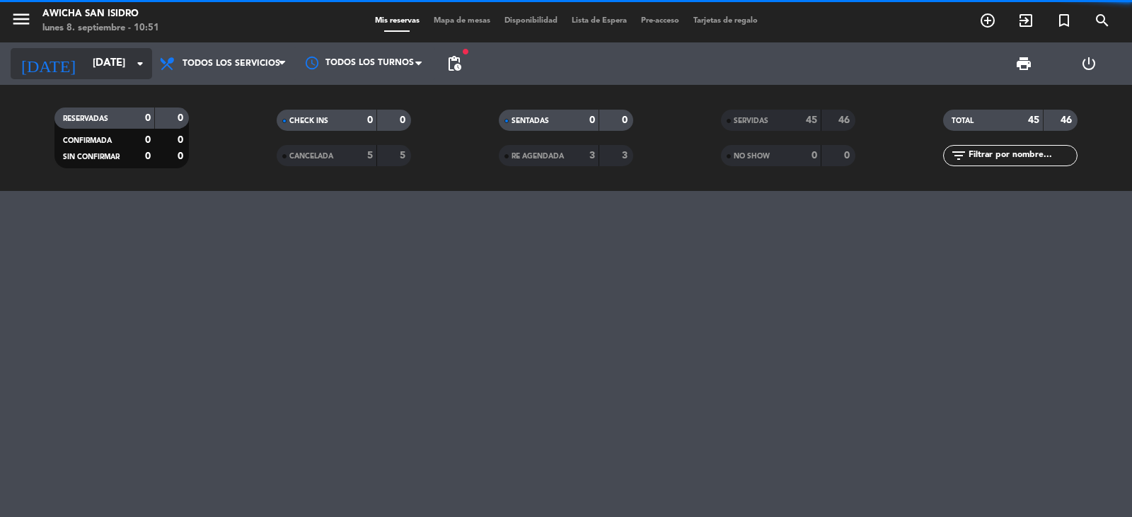
click at [91, 68] on input "[DATE]" at bounding box center [154, 63] width 137 height 27
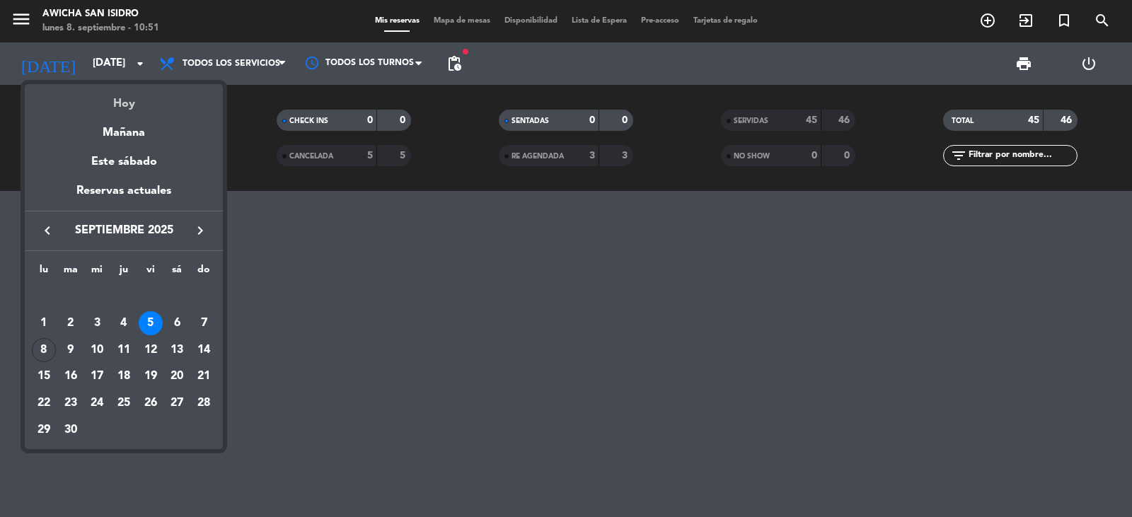
click at [113, 102] on div "Hoy" at bounding box center [124, 98] width 198 height 29
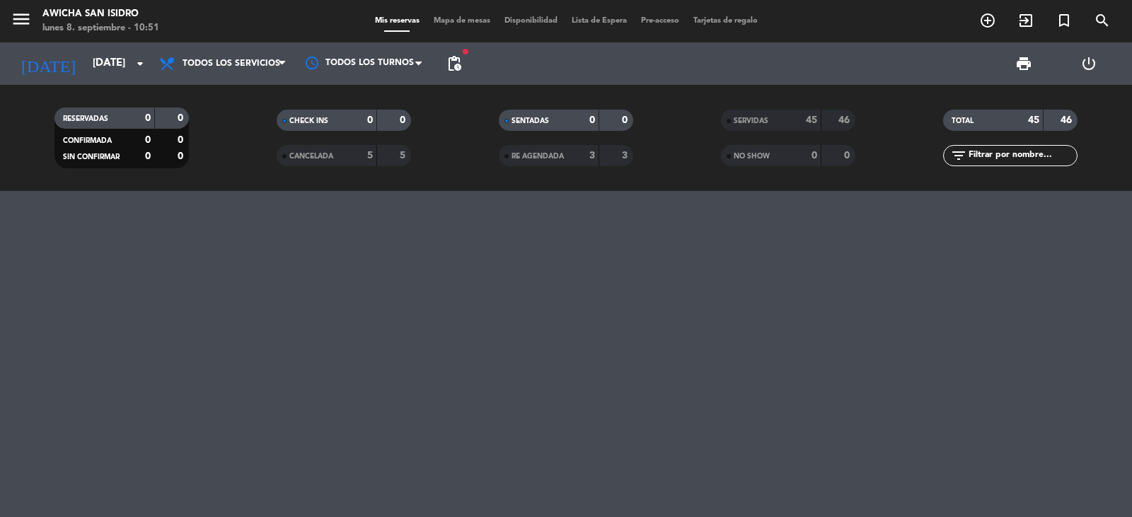
type input "[DATE]"
click at [456, 68] on span "pending_actions" at bounding box center [454, 63] width 17 height 17
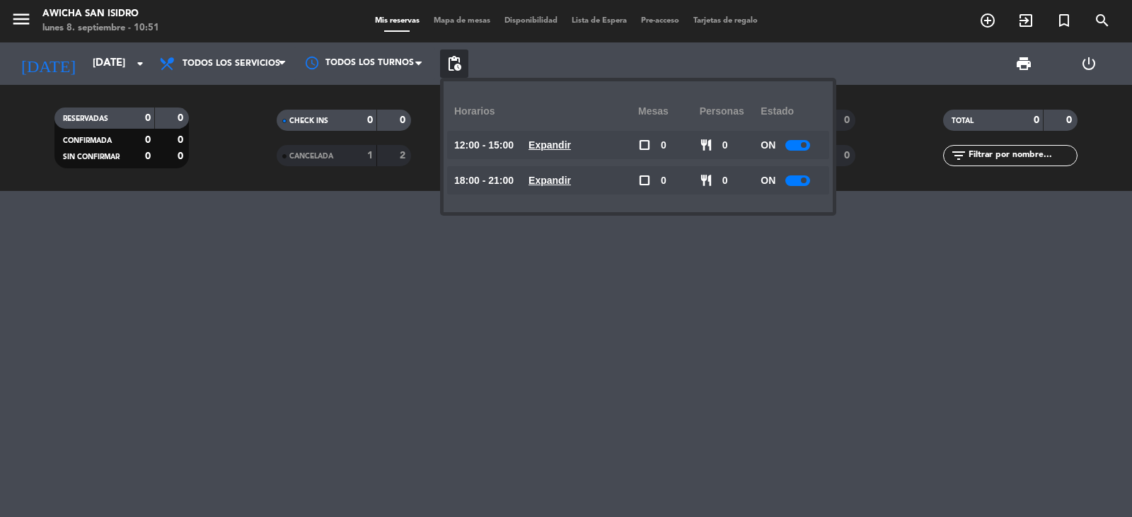
click at [376, 417] on div at bounding box center [566, 354] width 1132 height 326
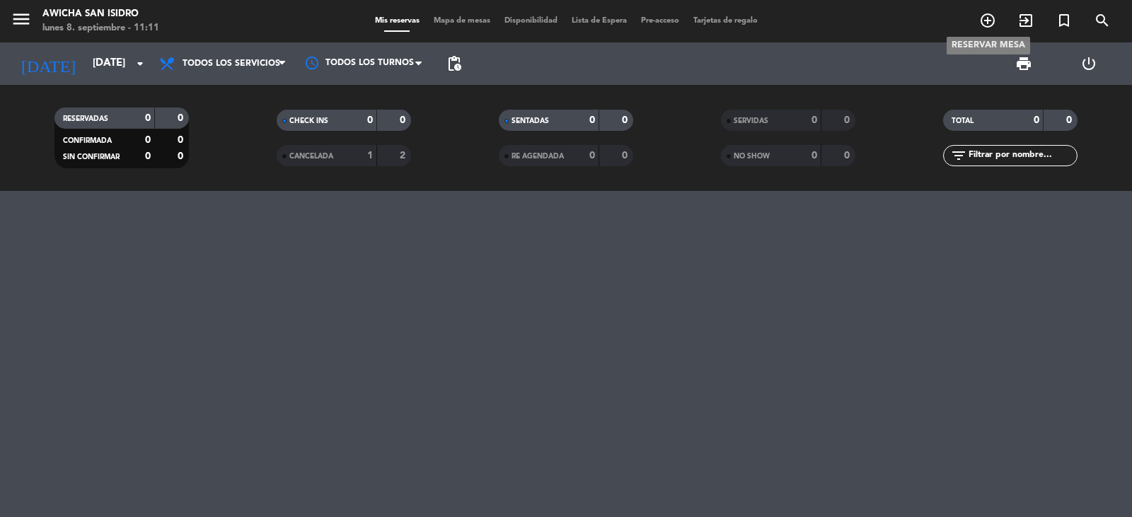
click at [731, 25] on icon "add_circle_outline" at bounding box center [987, 20] width 17 height 17
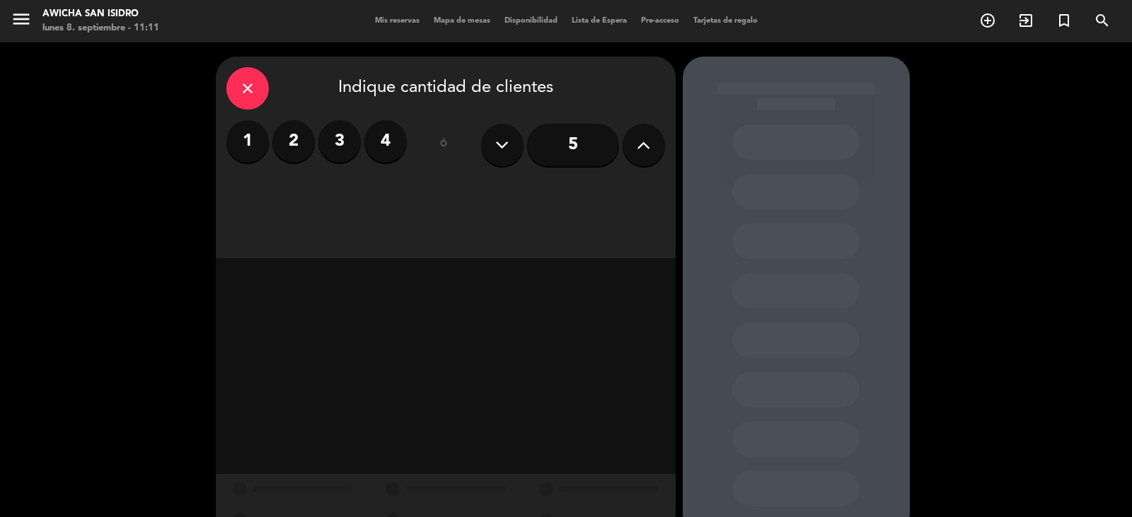
click at [584, 146] on input "5" at bounding box center [573, 145] width 92 height 42
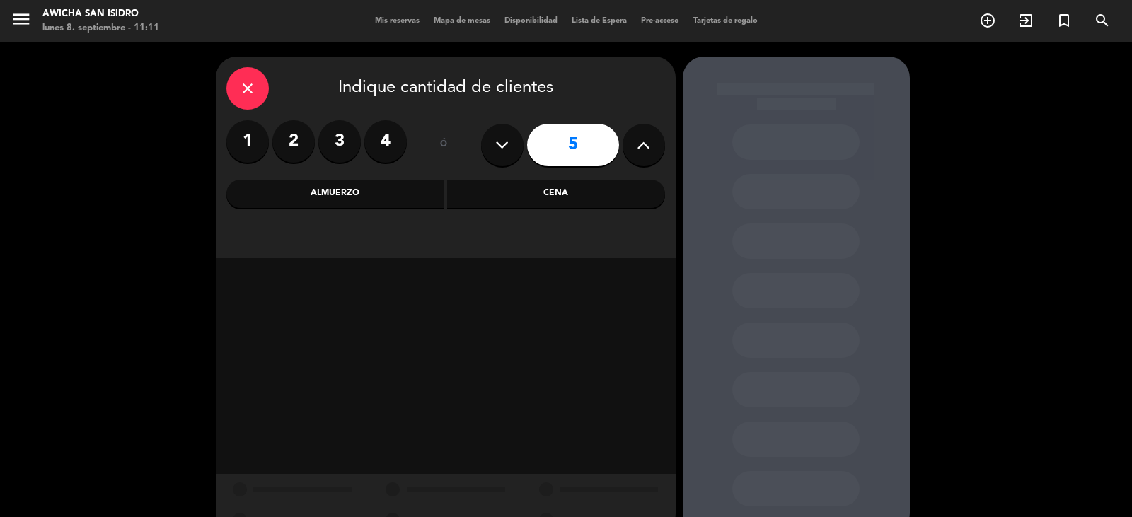
click at [342, 200] on div "Almuerzo" at bounding box center [335, 194] width 218 height 28
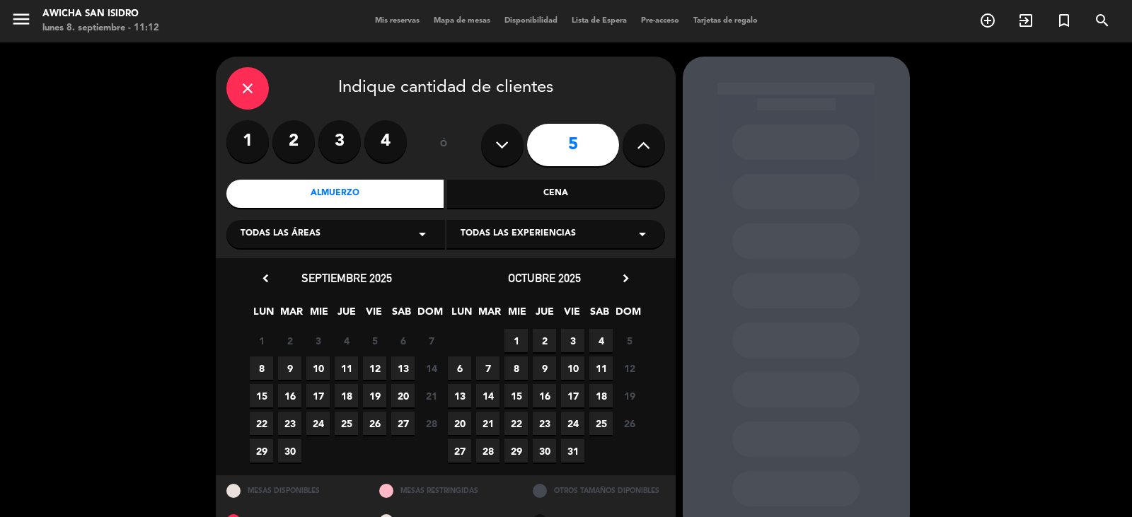
click at [240, 86] on icon "close" at bounding box center [247, 88] width 17 height 17
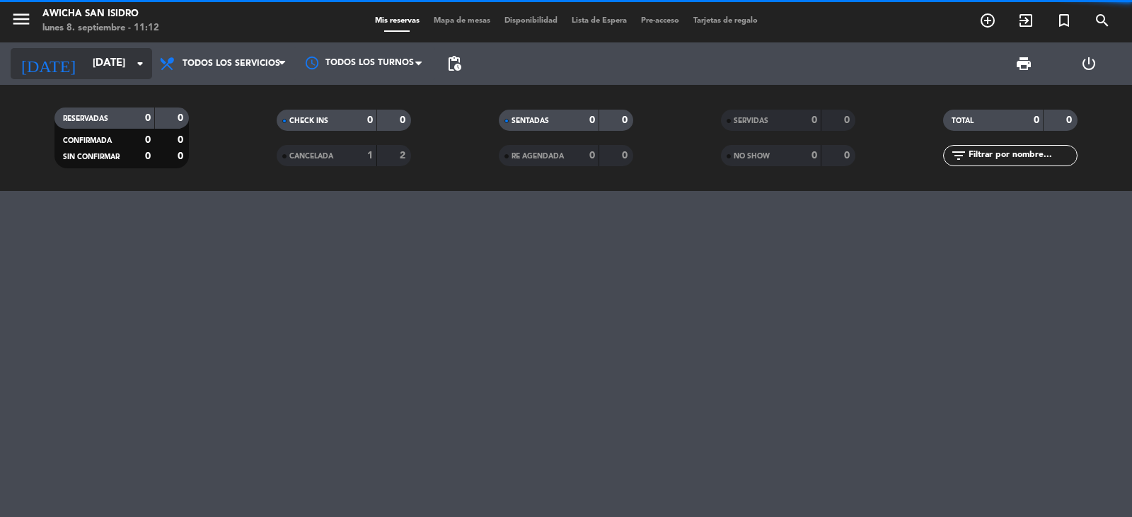
click at [120, 57] on input "[DATE]" at bounding box center [154, 63] width 137 height 27
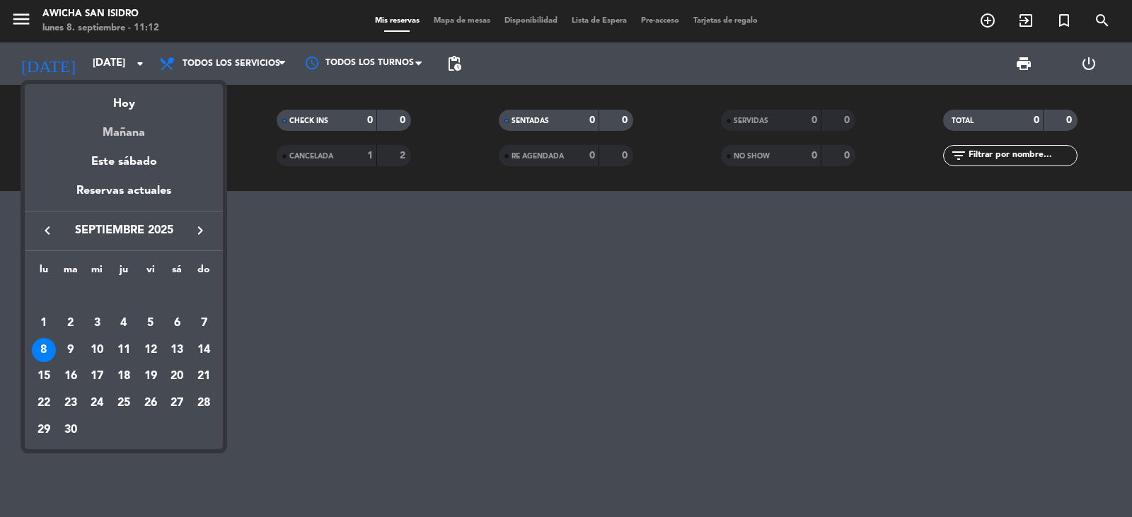
click at [126, 129] on div "Mañana" at bounding box center [124, 127] width 198 height 29
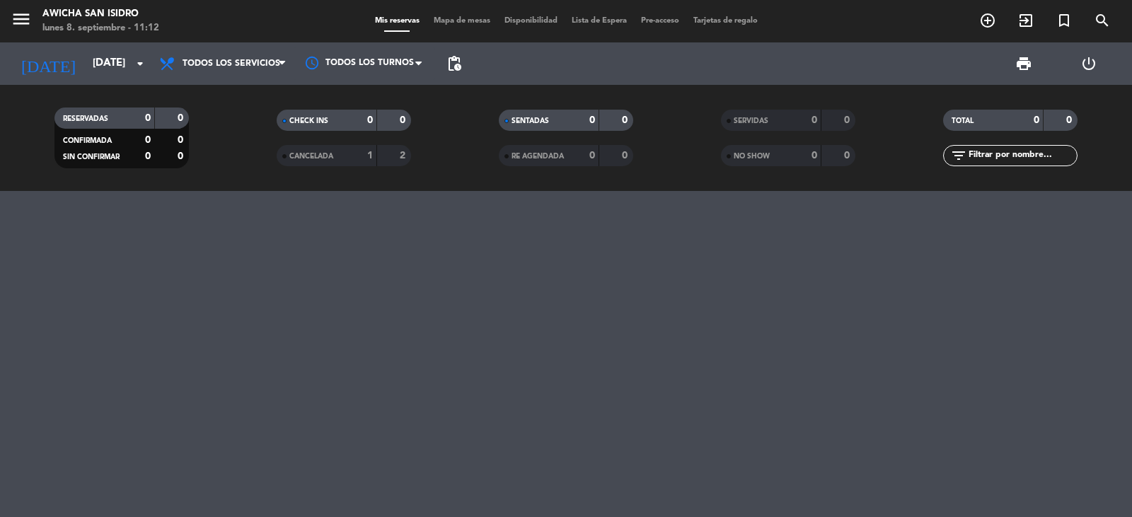
type input "[DATE]"
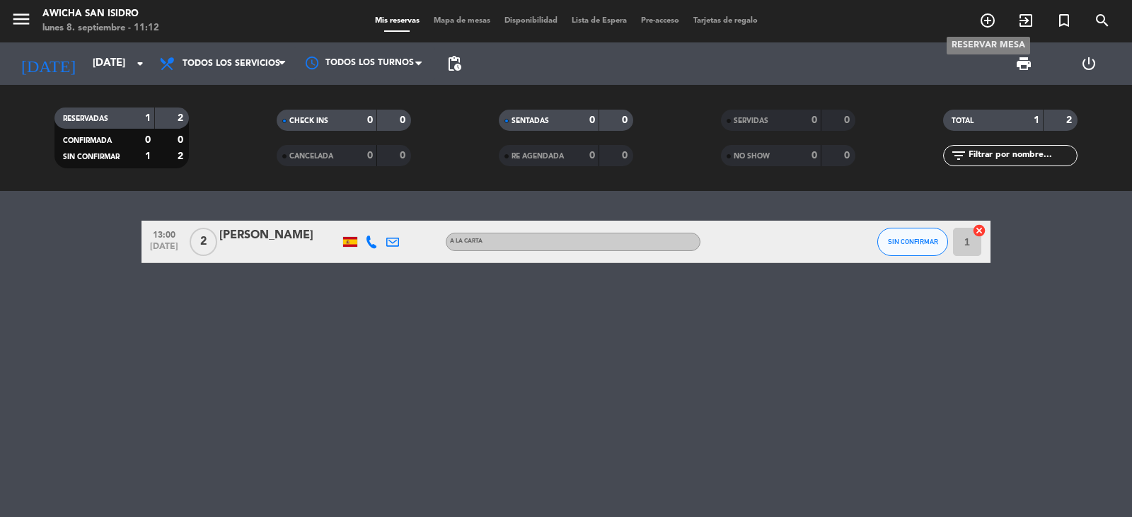
click at [731, 25] on icon "add_circle_outline" at bounding box center [987, 20] width 17 height 17
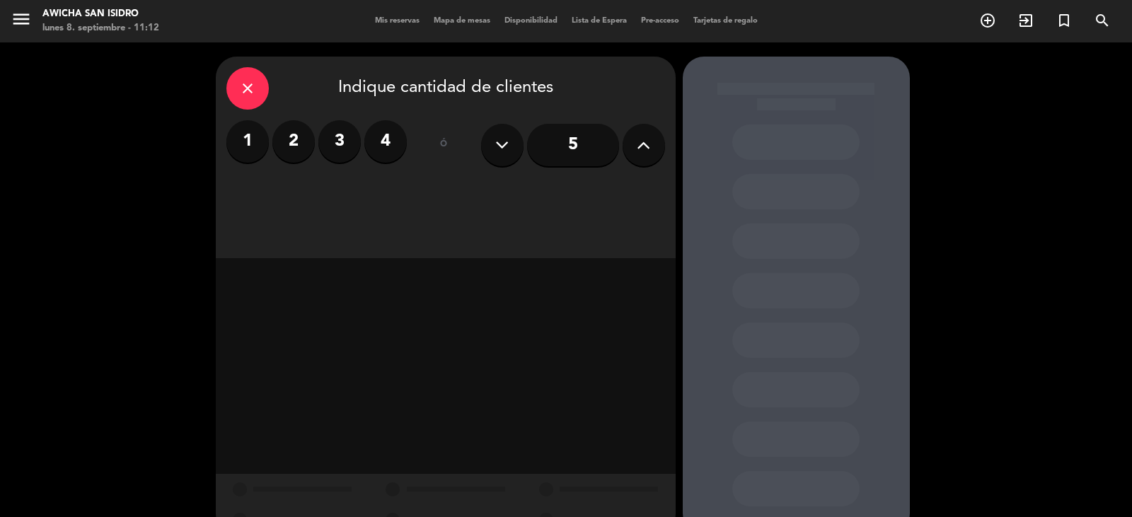
click at [579, 146] on input "5" at bounding box center [573, 145] width 92 height 42
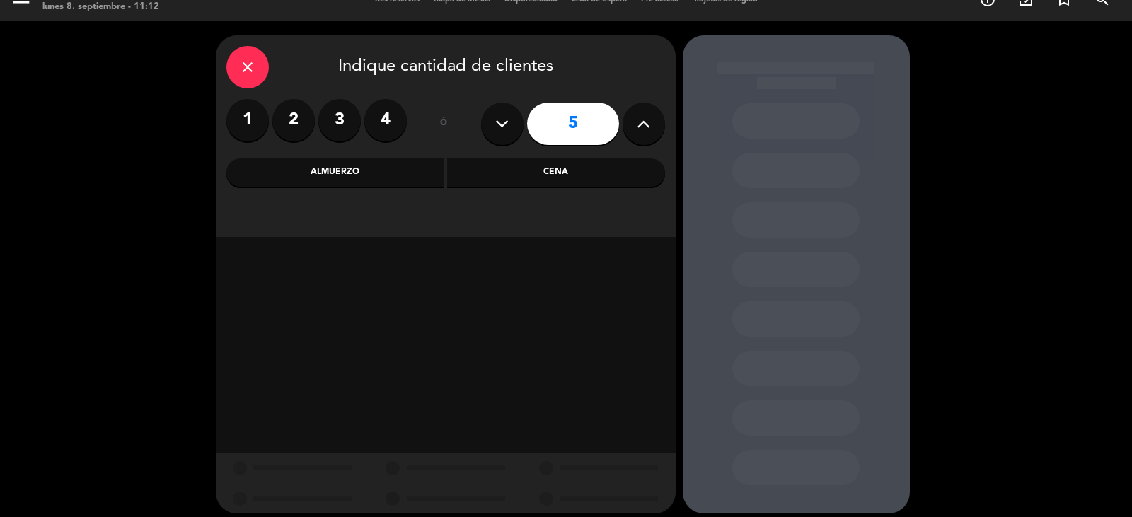
scroll to position [32, 0]
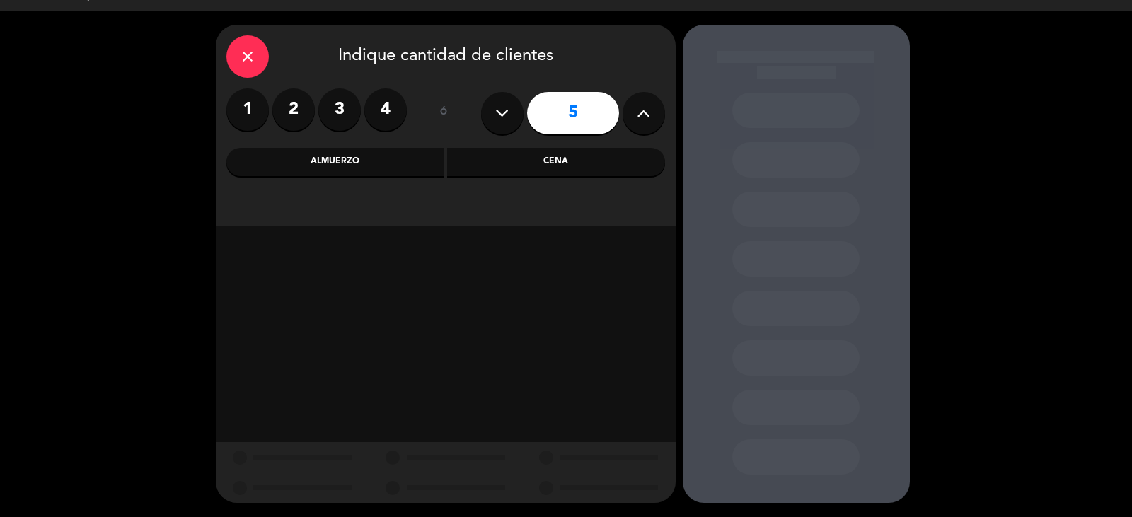
click at [372, 163] on div "Almuerzo" at bounding box center [335, 162] width 218 height 28
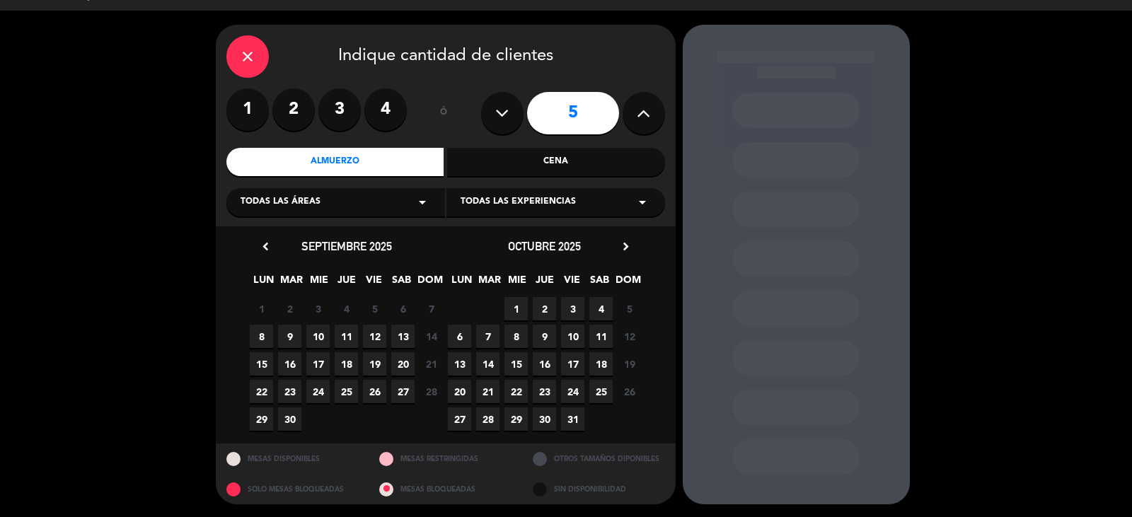
click at [289, 335] on span "9" at bounding box center [289, 336] width 23 height 23
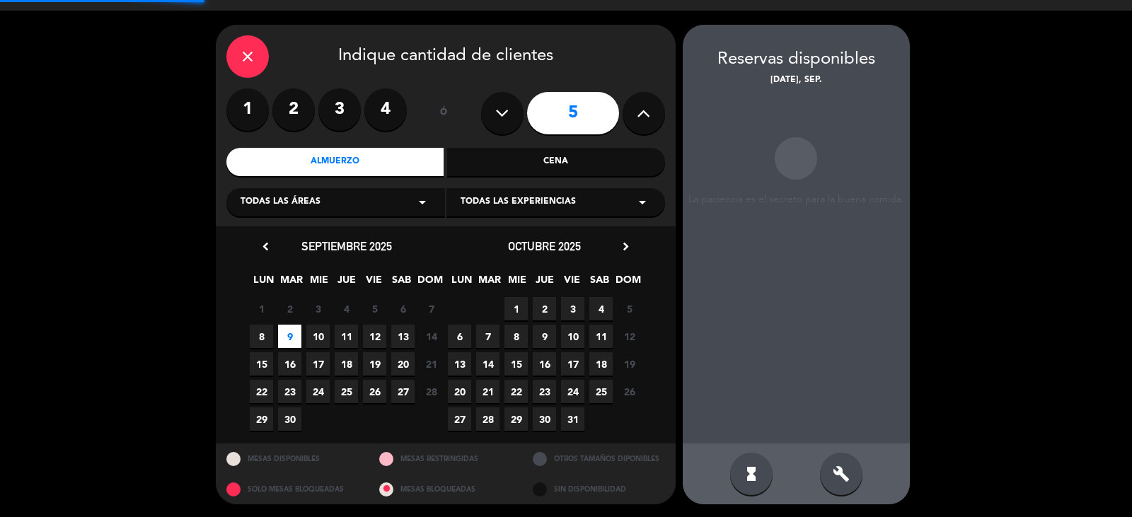
scroll to position [33, 0]
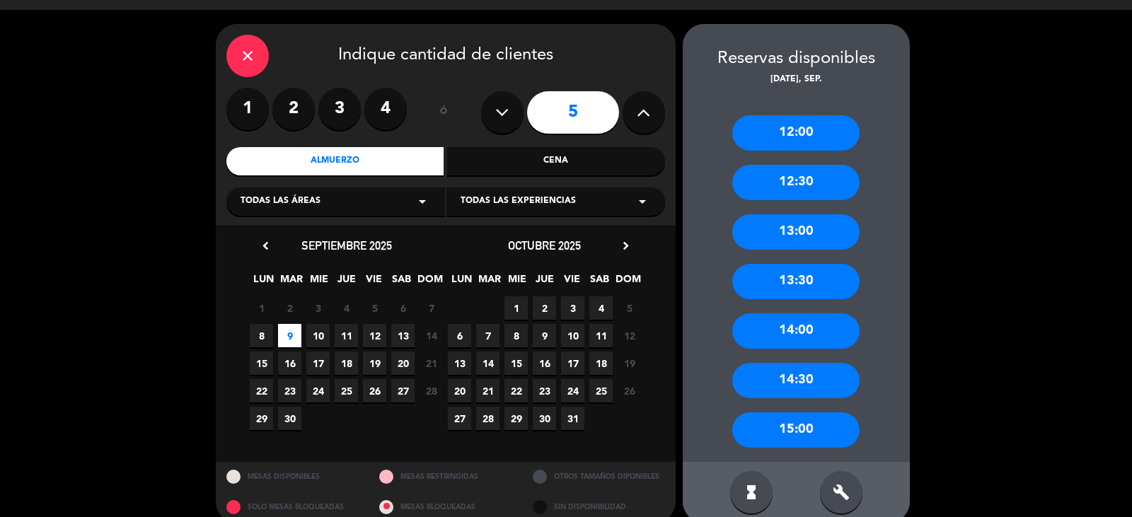
click at [731, 237] on div "13:00" at bounding box center [795, 231] width 127 height 35
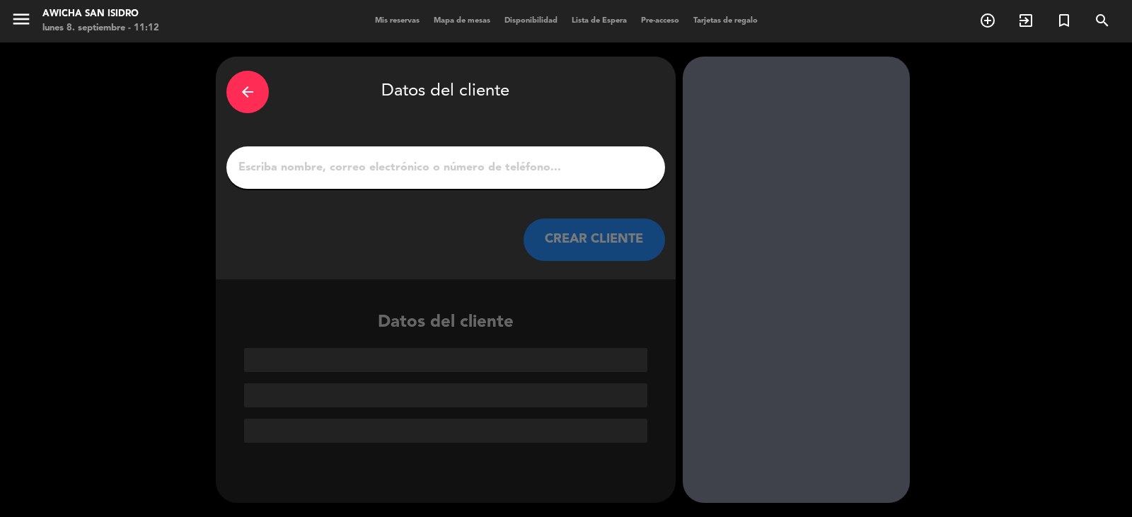
scroll to position [0, 0]
click at [401, 174] on input "1" at bounding box center [445, 168] width 417 height 20
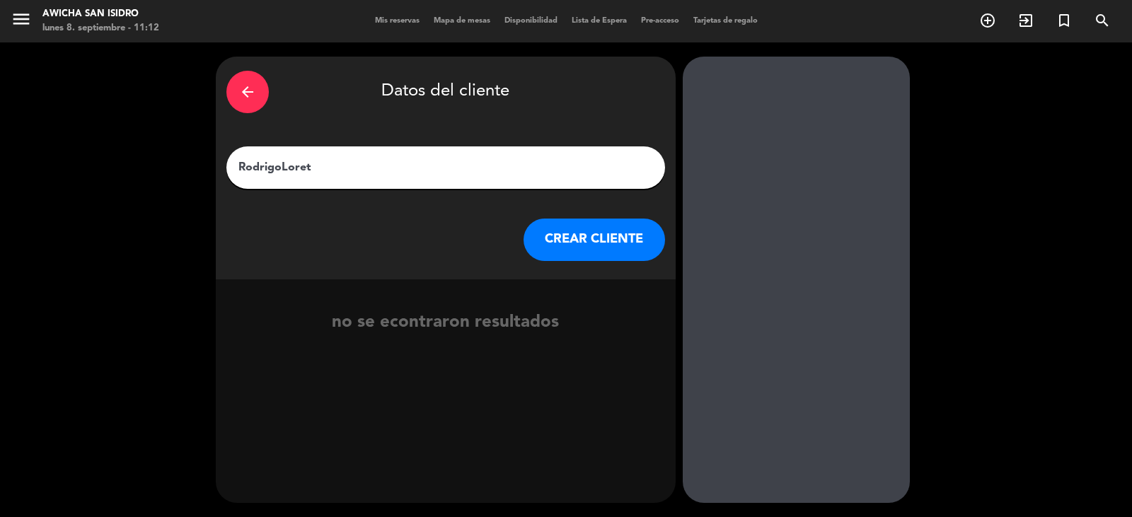
click at [287, 158] on input "RodrigoLoret" at bounding box center [445, 168] width 417 height 20
click at [282, 167] on input "RodrigoLoret" at bounding box center [445, 168] width 417 height 20
click at [362, 163] on input "[PERSON_NAME]" at bounding box center [445, 168] width 417 height 20
paste input "de Mola"
type input "[PERSON_NAME]"
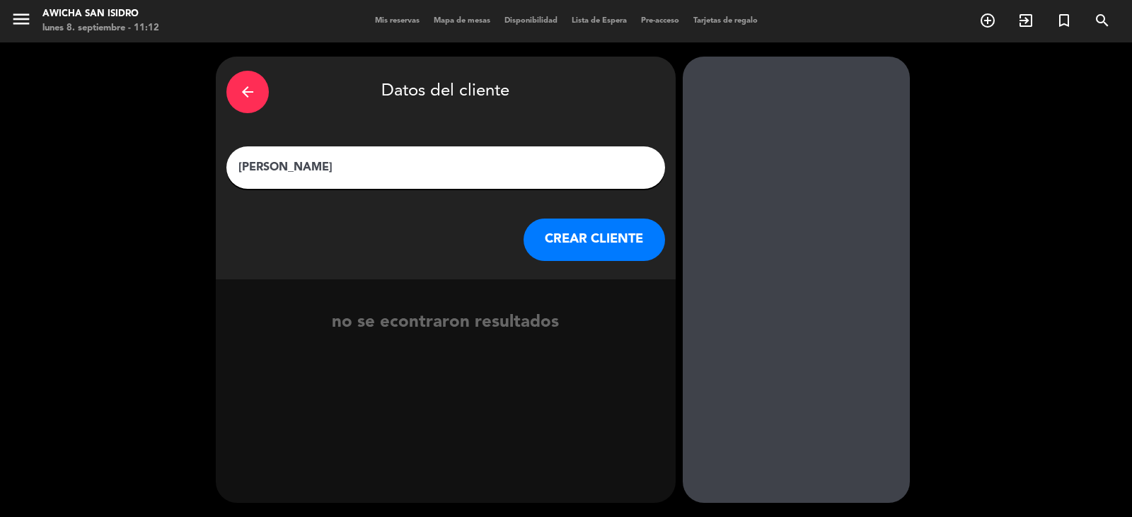
click at [570, 246] on button "CREAR CLIENTE" at bounding box center [594, 240] width 141 height 42
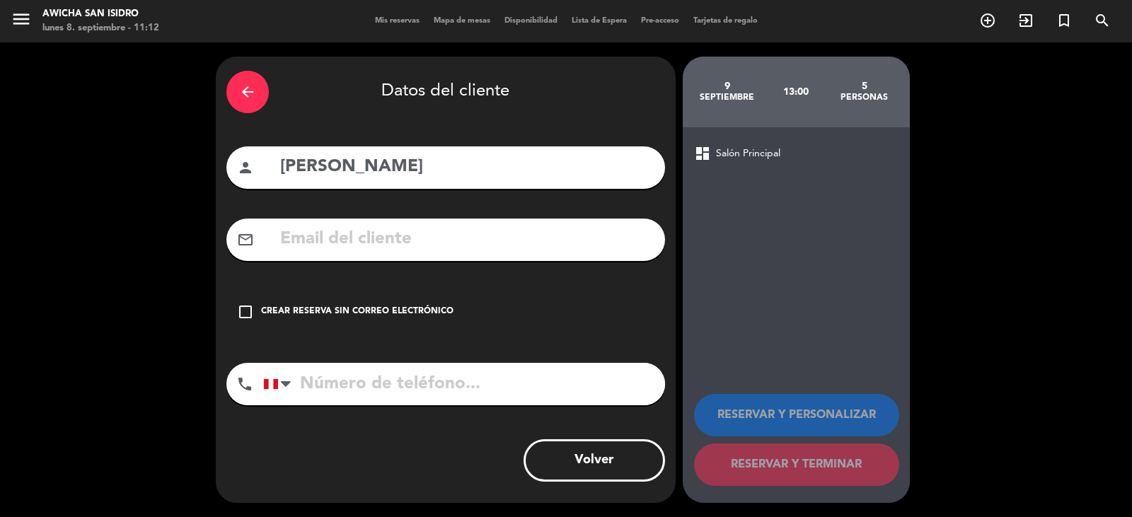
click at [287, 311] on div "Crear reserva sin correo electrónico" at bounding box center [357, 312] width 192 height 14
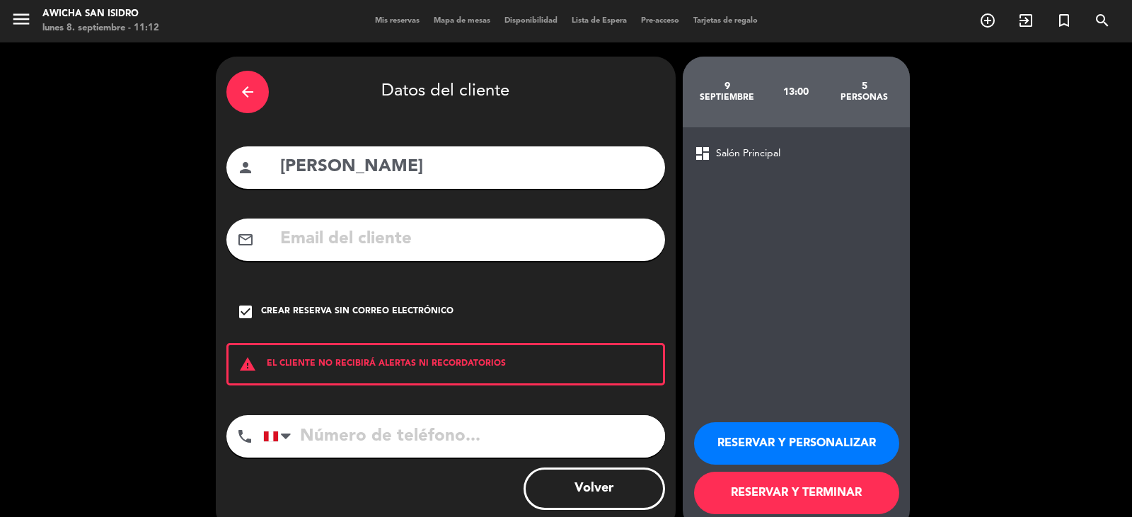
click at [731, 417] on button "RESERVAR Y PERSONALIZAR" at bounding box center [796, 443] width 205 height 42
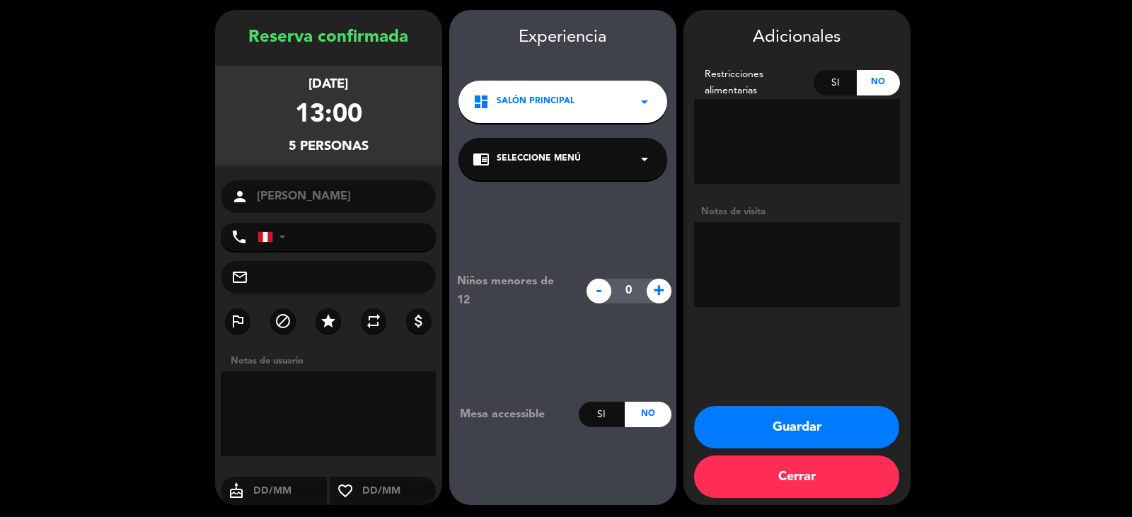
scroll to position [49, 0]
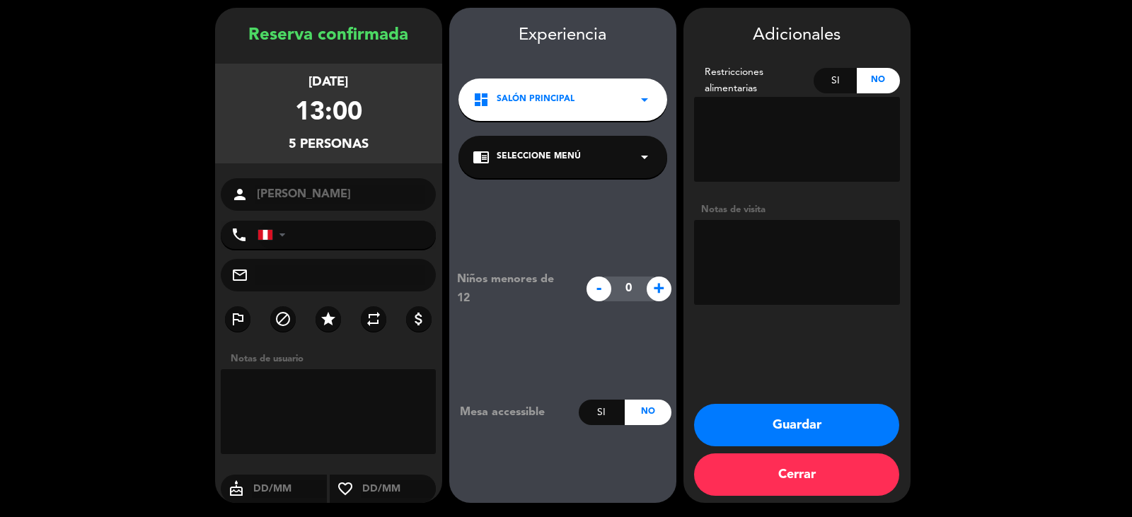
click at [731, 417] on button "Guardar" at bounding box center [796, 425] width 205 height 42
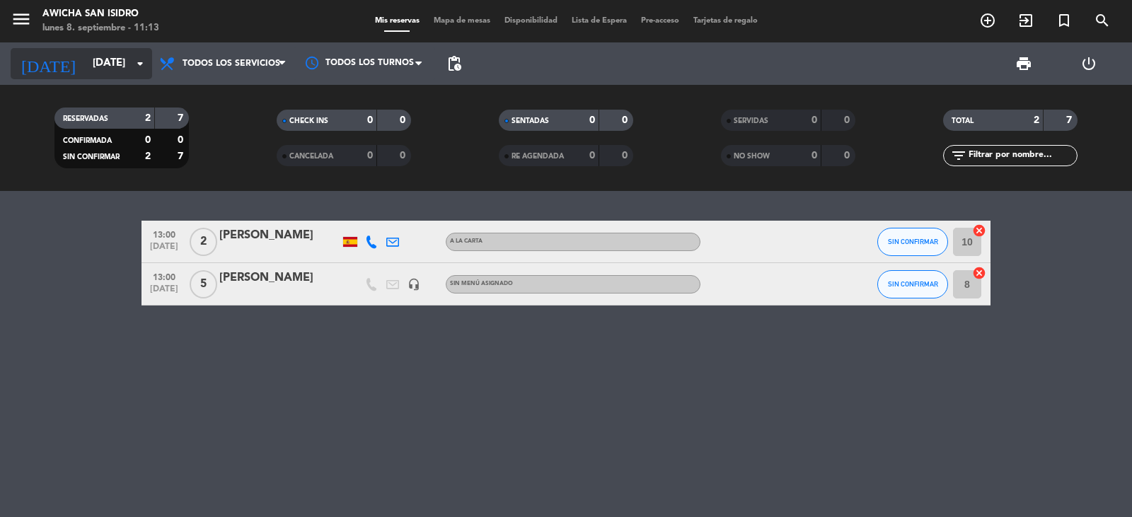
click at [138, 57] on icon "arrow_drop_down" at bounding box center [140, 63] width 17 height 17
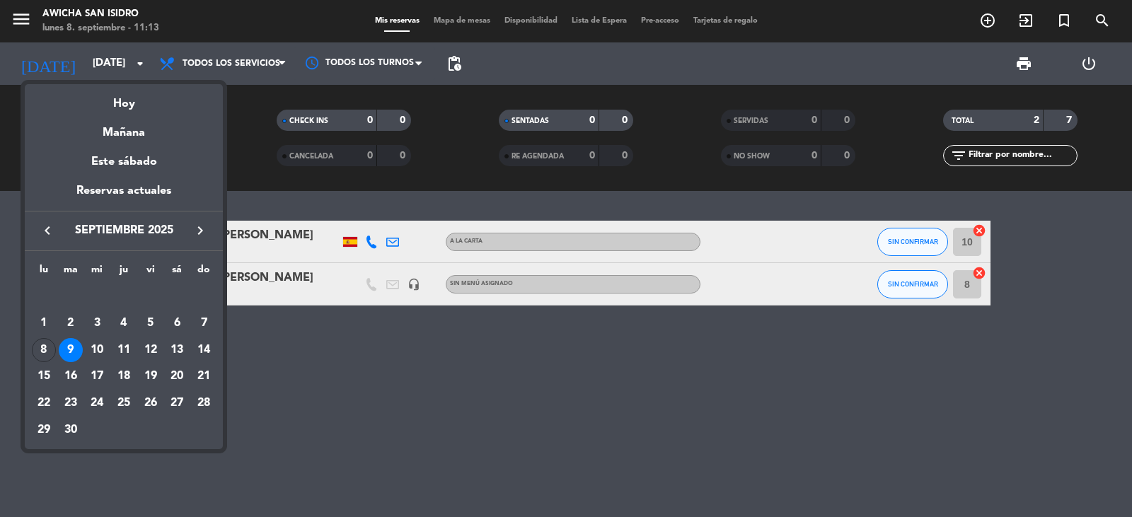
click at [731, 23] on div at bounding box center [566, 258] width 1132 height 517
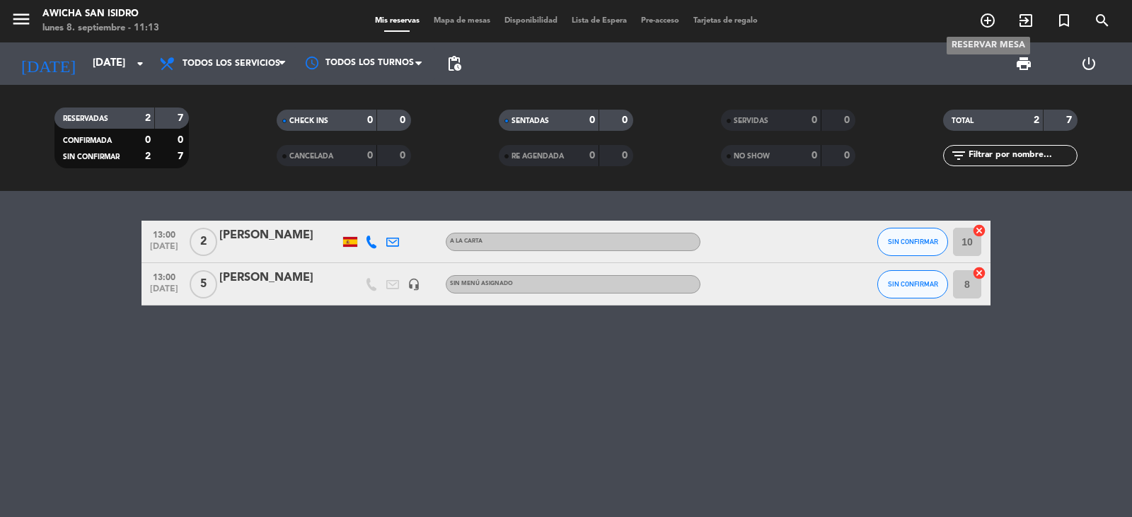
click at [731, 23] on icon "add_circle_outline" at bounding box center [987, 20] width 17 height 17
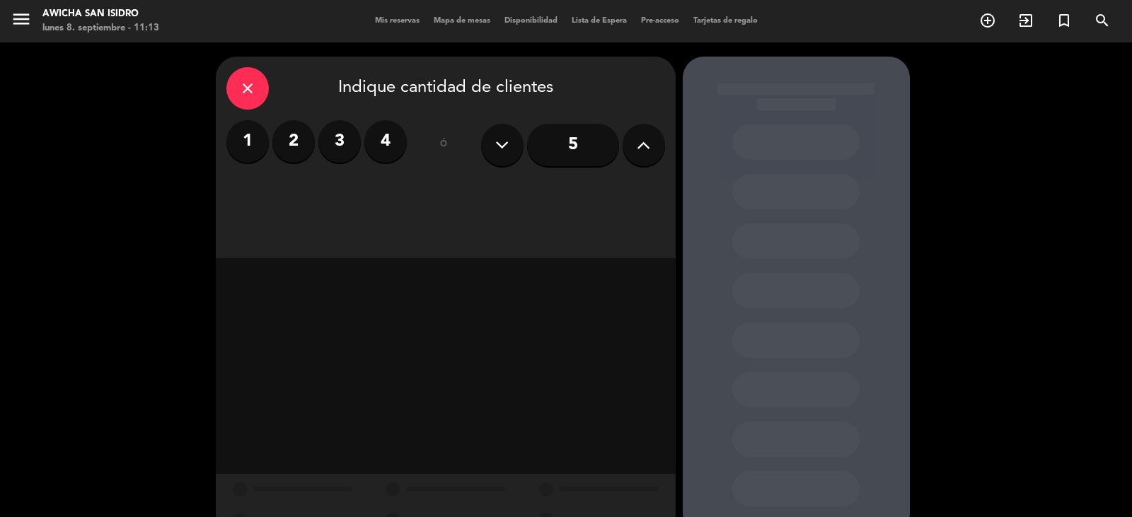
click at [656, 146] on button at bounding box center [644, 145] width 42 height 42
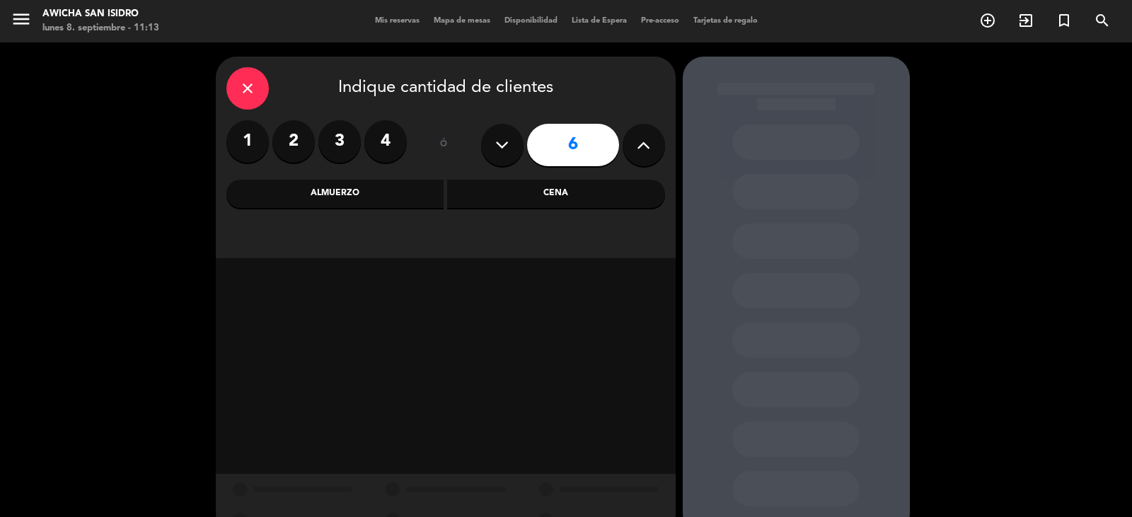
click at [395, 200] on div "Almuerzo" at bounding box center [335, 194] width 218 height 28
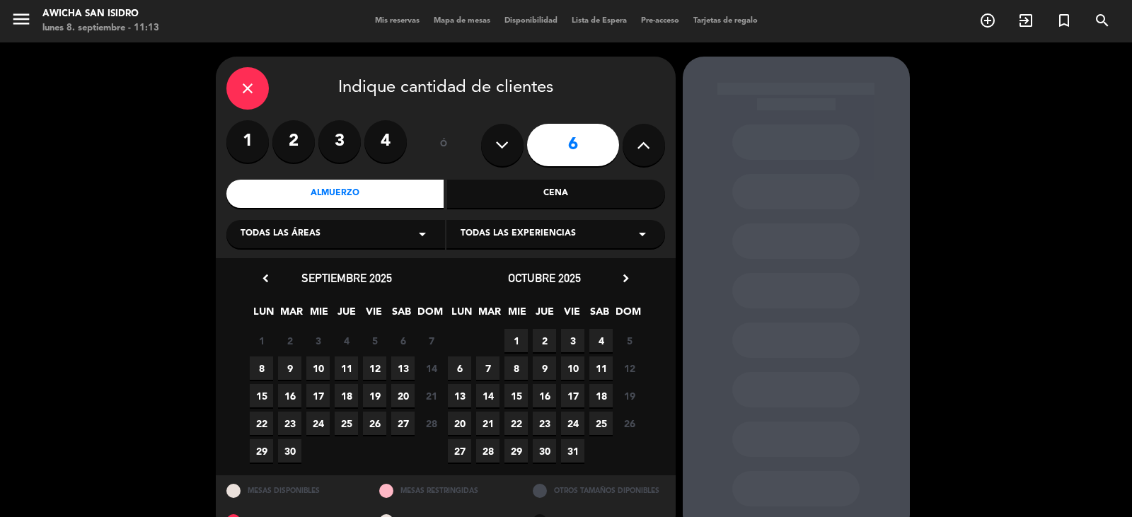
click at [340, 369] on span "11" at bounding box center [346, 368] width 23 height 23
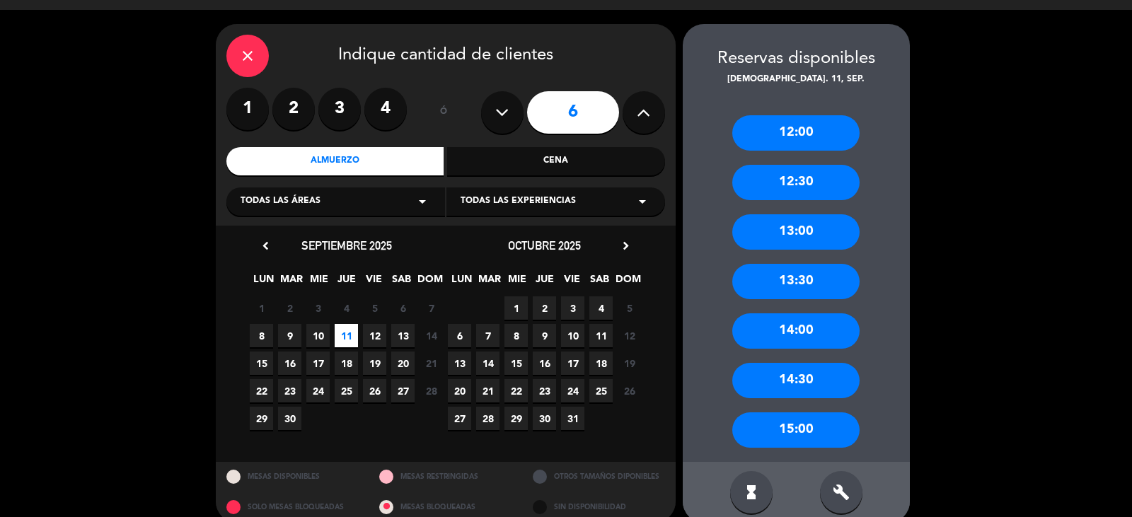
click at [731, 138] on div "12:00" at bounding box center [795, 132] width 127 height 35
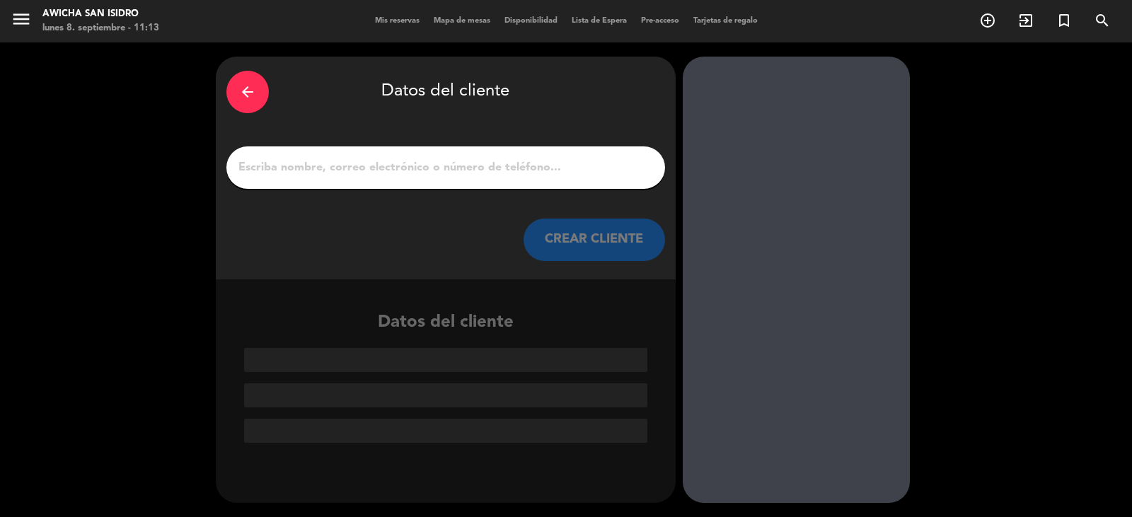
click at [476, 174] on input "1" at bounding box center [445, 168] width 417 height 20
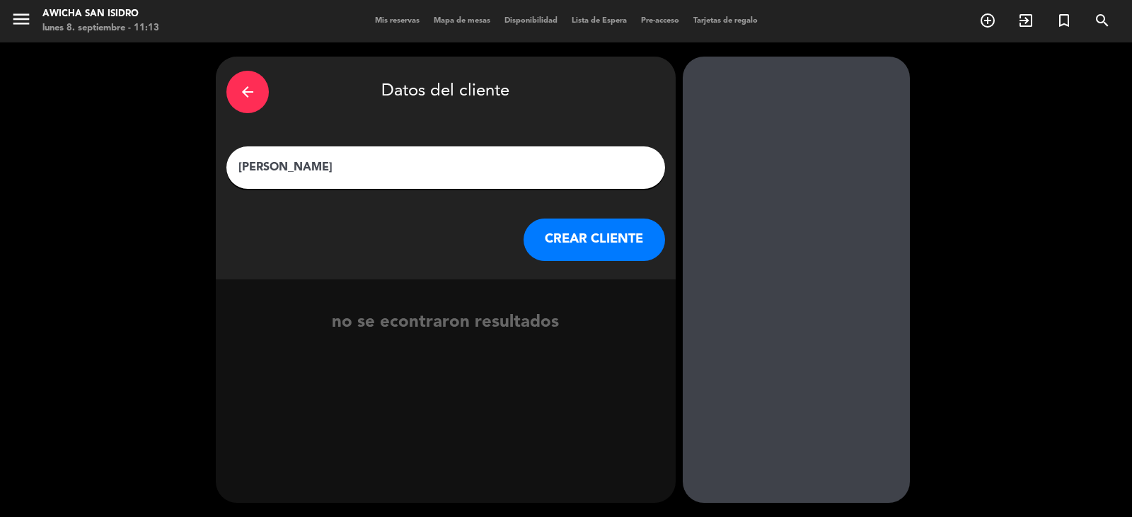
type input "[PERSON_NAME]"
click at [602, 241] on button "CREAR CLIENTE" at bounding box center [594, 240] width 141 height 42
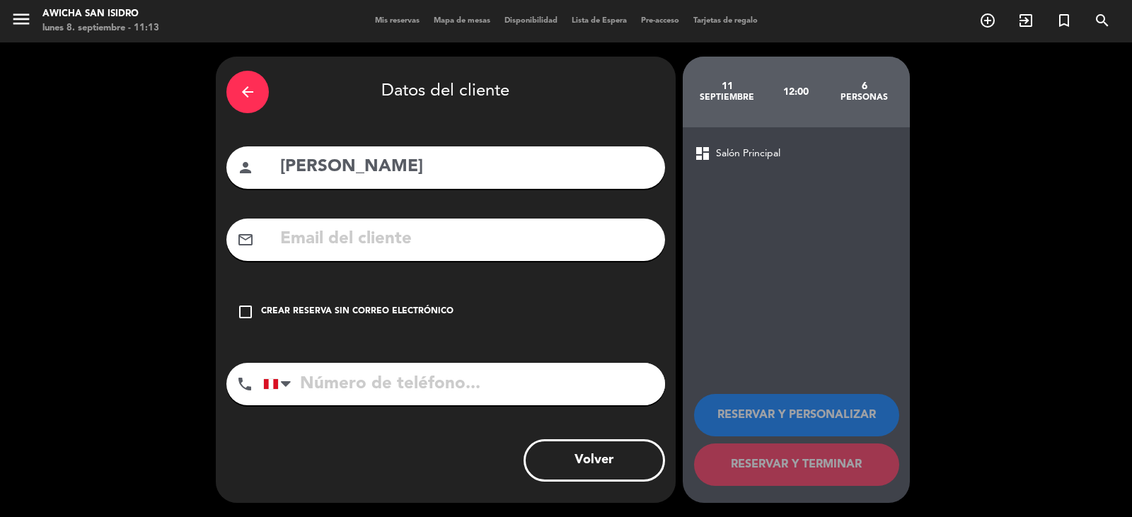
click at [303, 170] on input "[PERSON_NAME]" at bounding box center [467, 167] width 376 height 29
type input "[PERSON_NAME]"
click at [327, 310] on div "Crear reserva sin correo electrónico" at bounding box center [357, 312] width 192 height 14
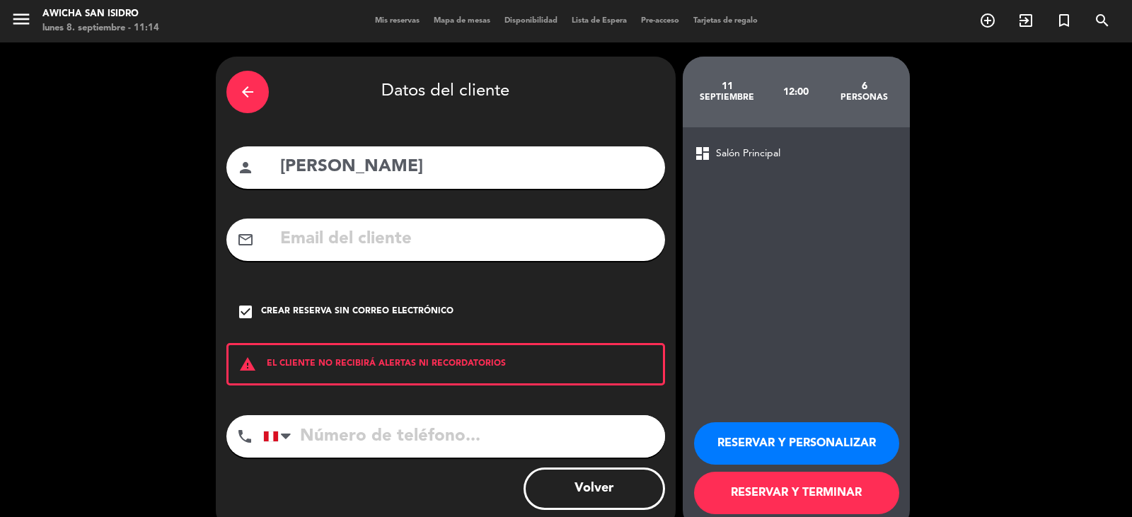
click at [731, 417] on button "RESERVAR Y PERSONALIZAR" at bounding box center [796, 443] width 205 height 42
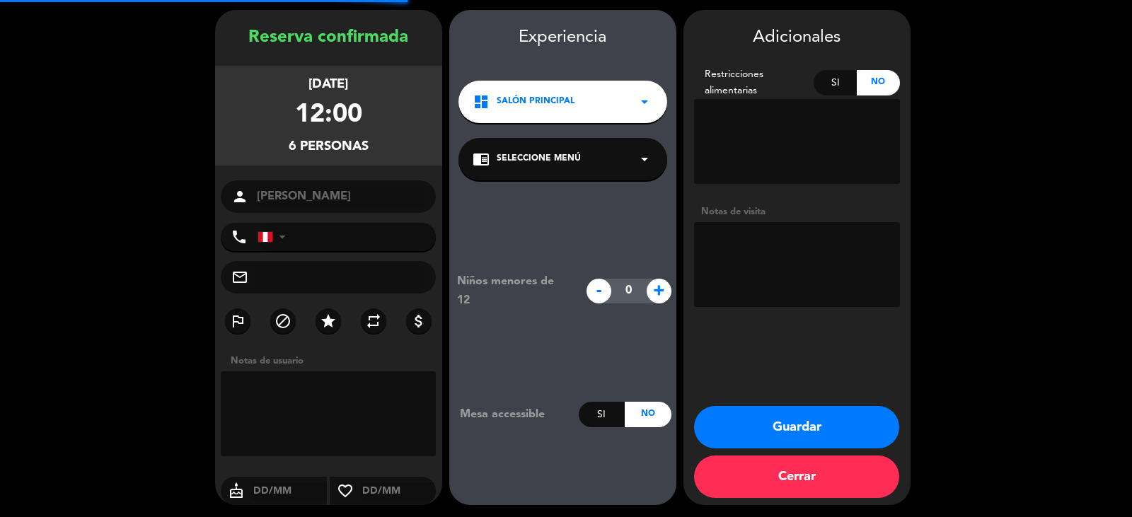
scroll to position [49, 0]
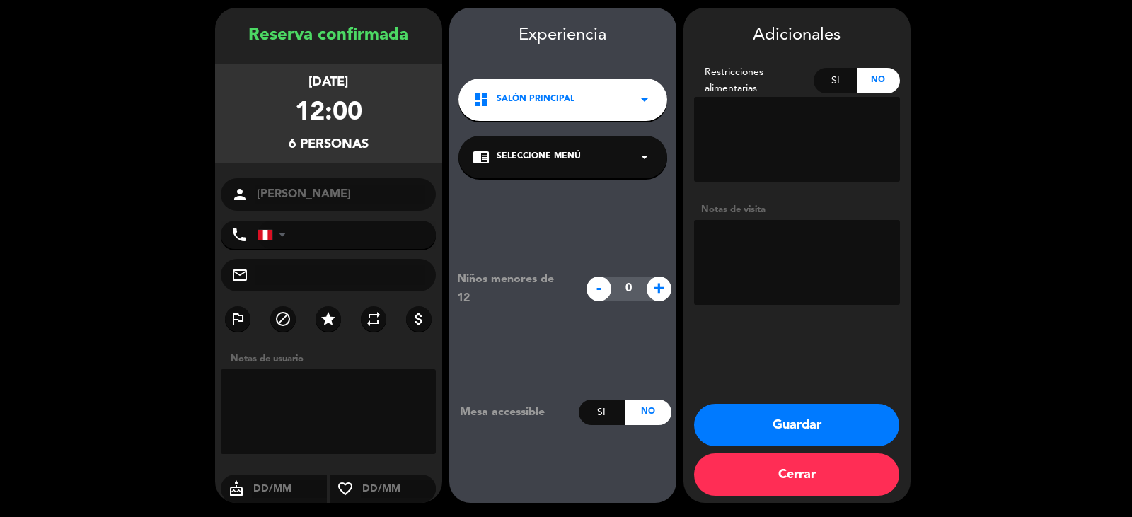
click at [731, 417] on button "Guardar" at bounding box center [796, 425] width 205 height 42
